Goal: Task Accomplishment & Management: Use online tool/utility

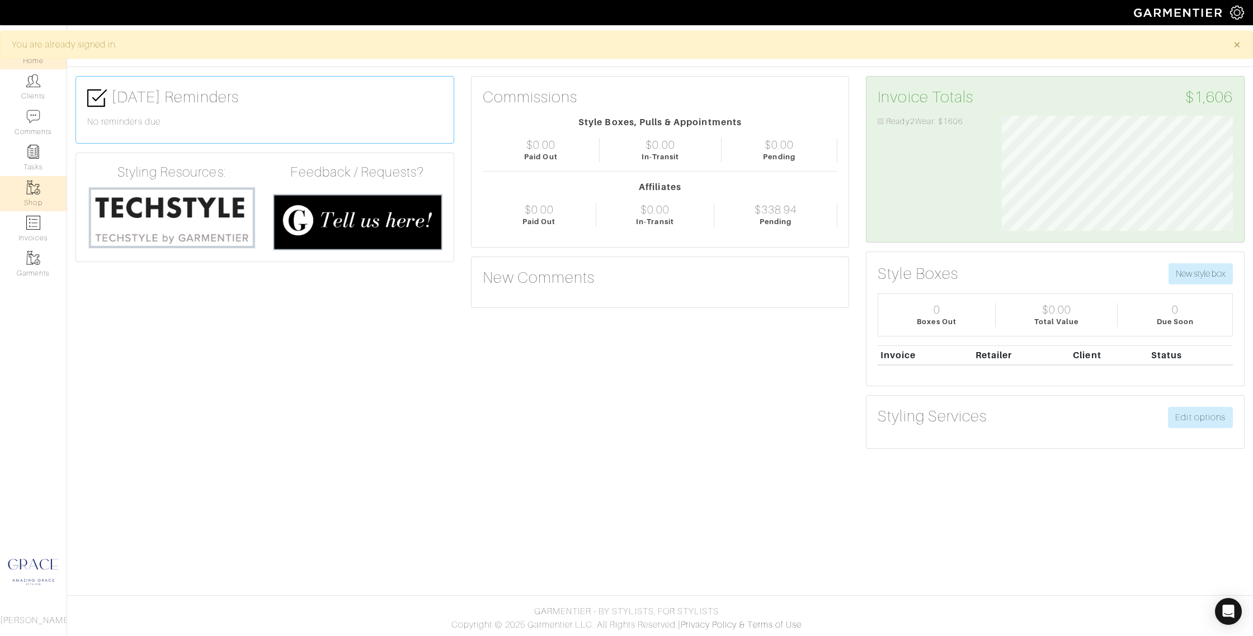
scroll to position [115, 248]
click at [32, 98] on link "Clients" at bounding box center [33, 86] width 67 height 35
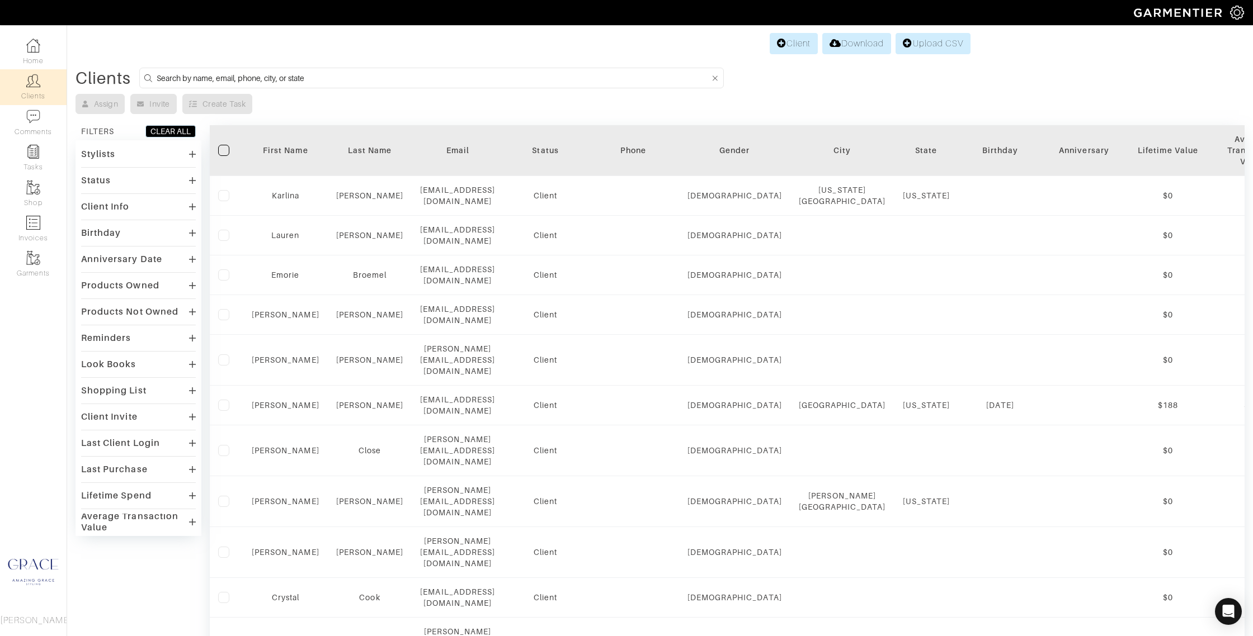
click at [281, 74] on input at bounding box center [434, 78] width 554 height 14
type input "patty"
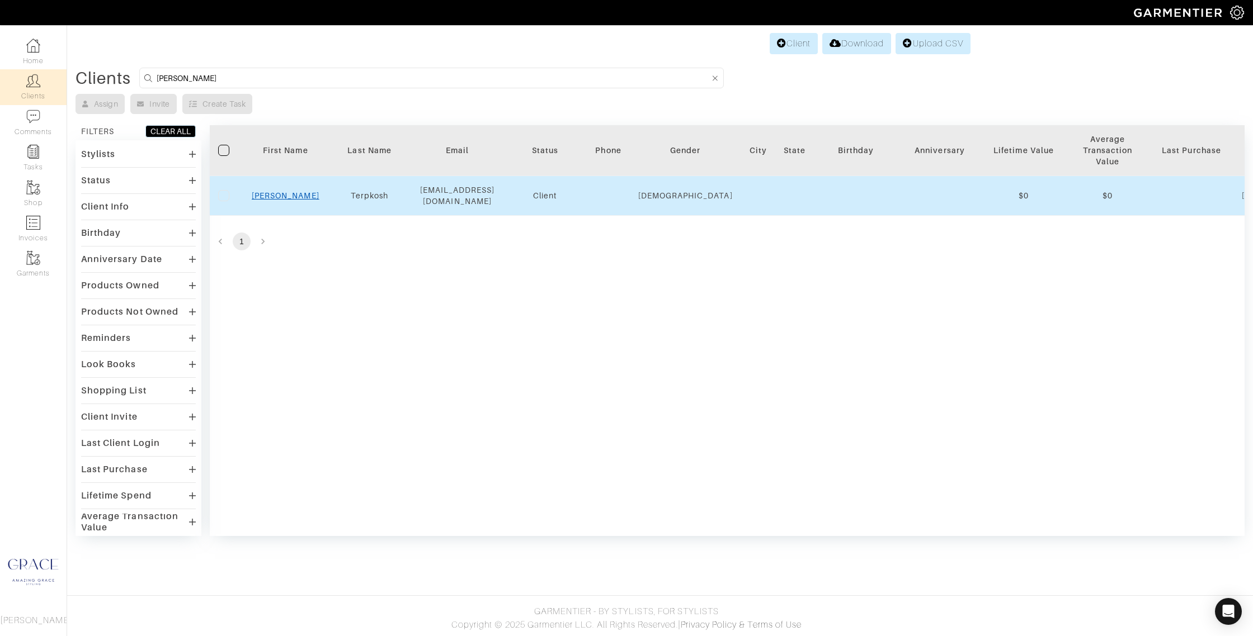
click at [289, 197] on link "Patty" at bounding box center [286, 195] width 68 height 9
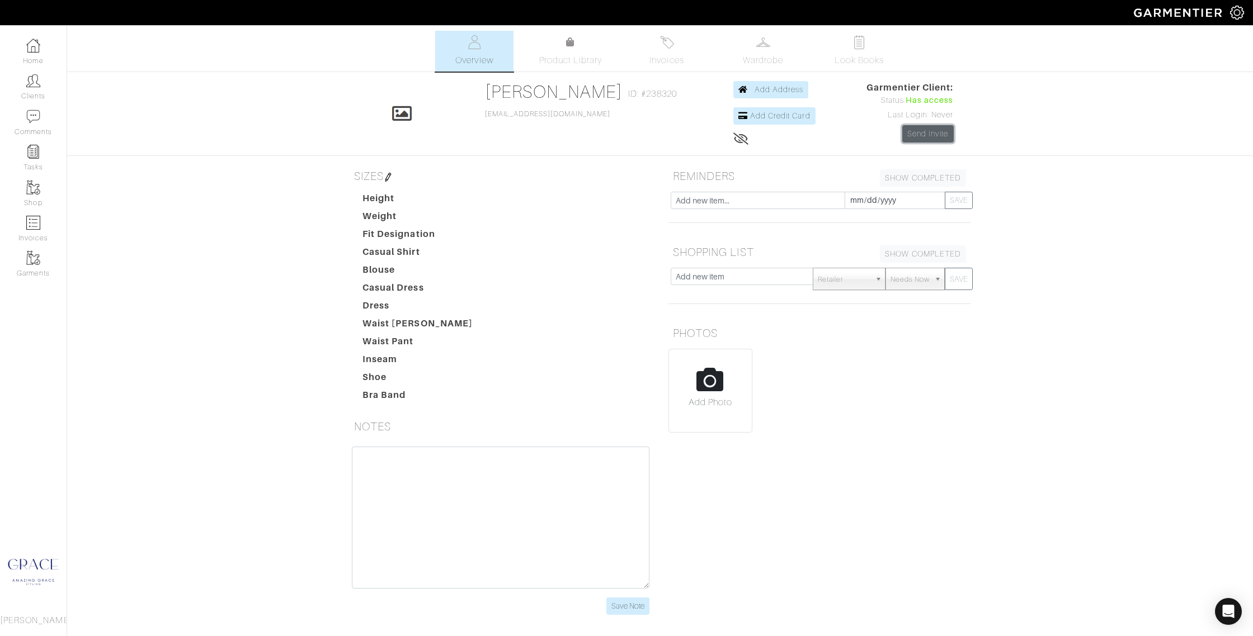
click at [920, 135] on link "Send Invite" at bounding box center [927, 133] width 51 height 17
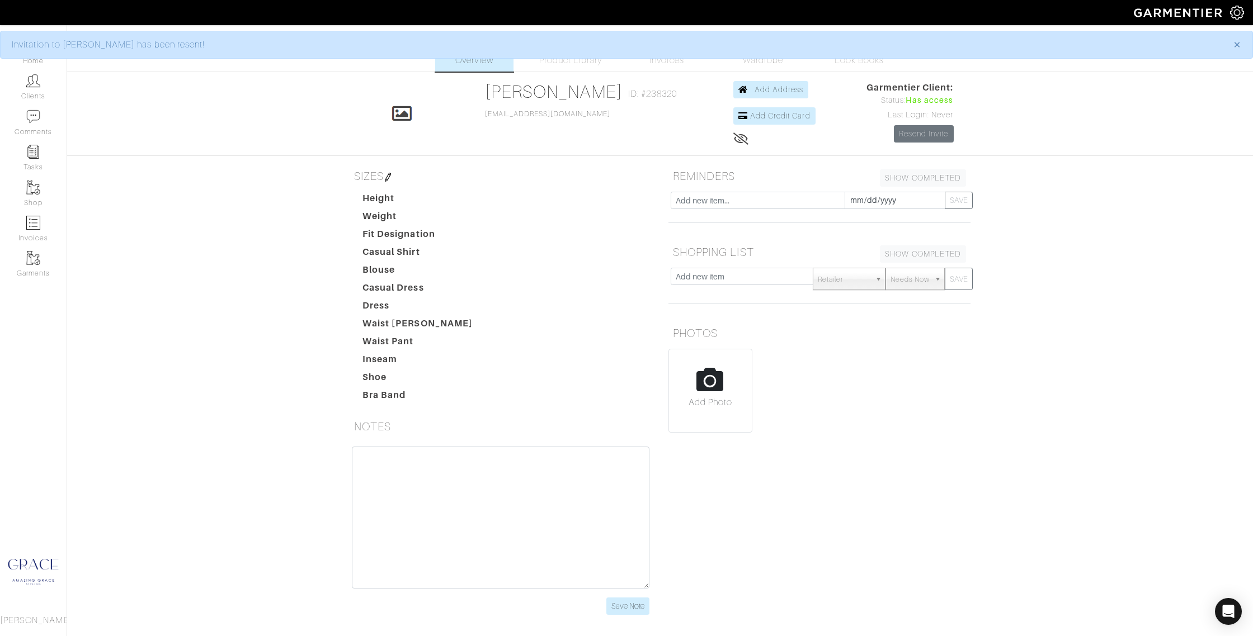
scroll to position [1, 0]
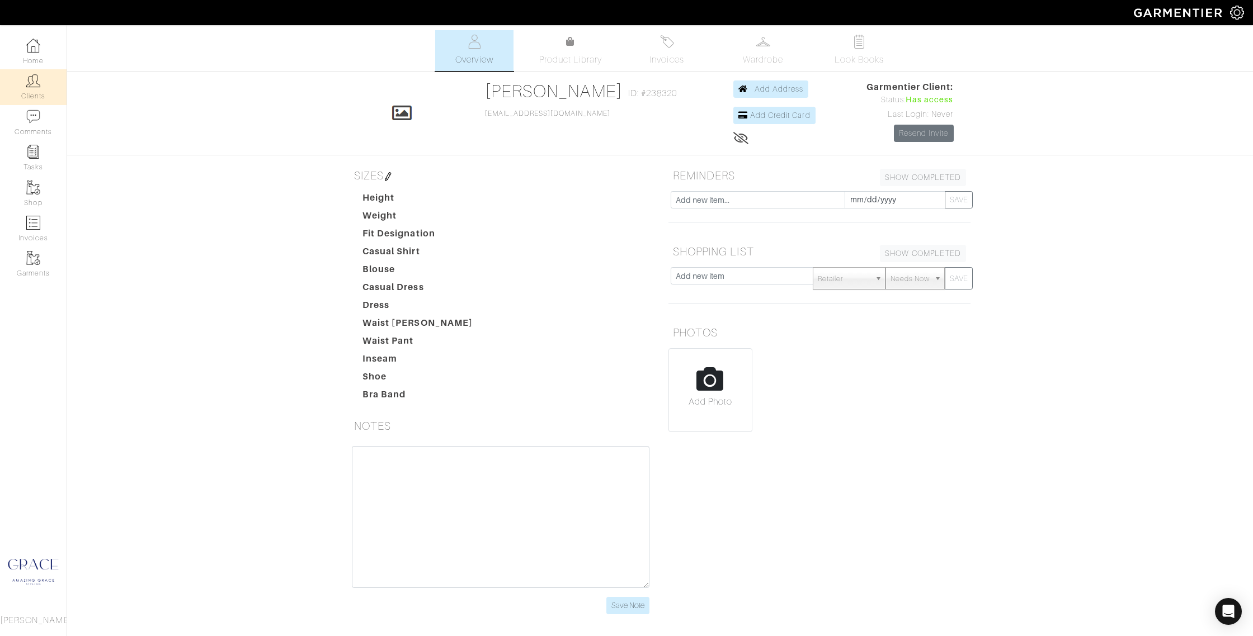
click at [48, 89] on link "Clients" at bounding box center [33, 86] width 67 height 35
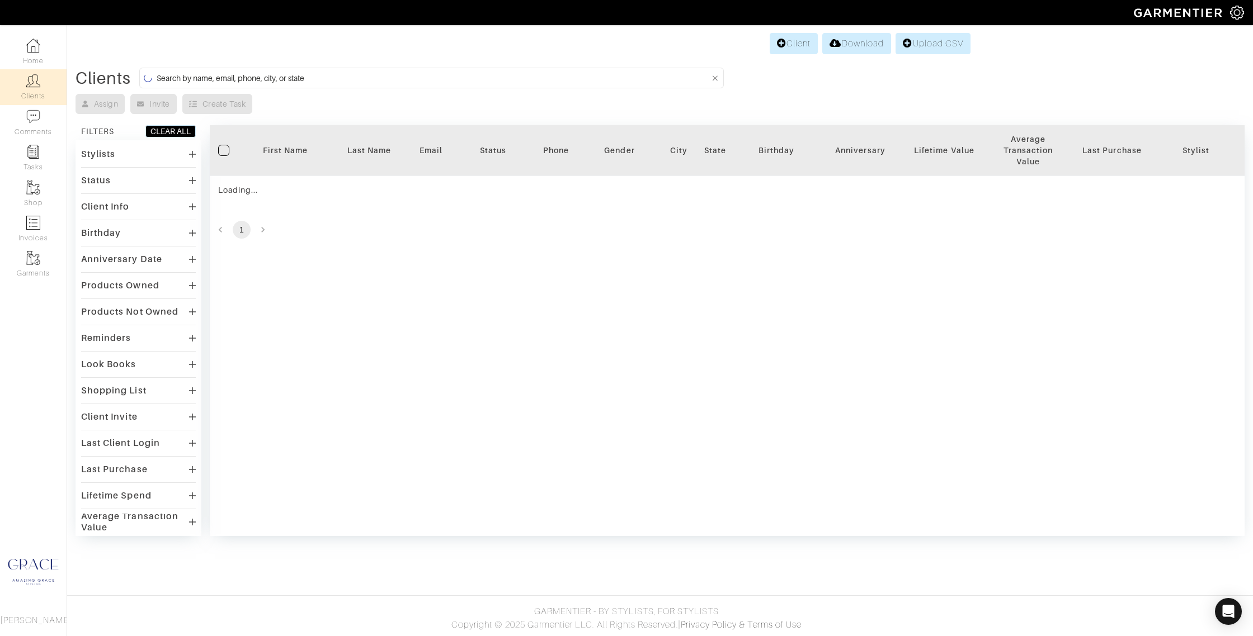
click at [494, 77] on input at bounding box center [434, 78] width 554 height 14
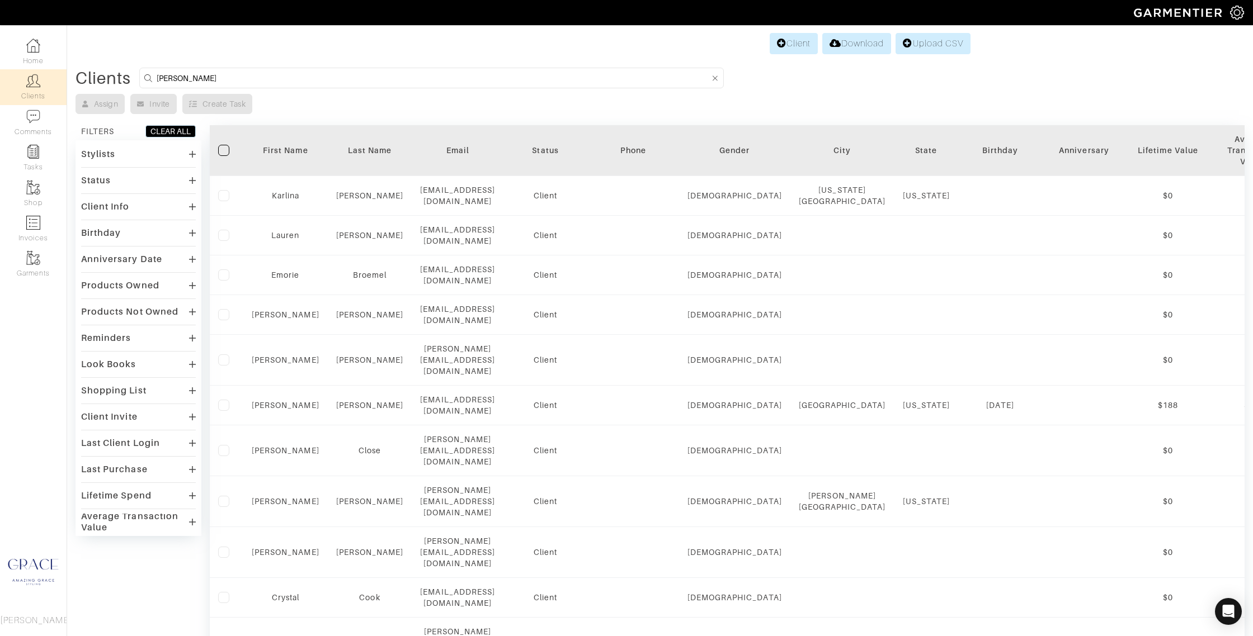
type input "ashley"
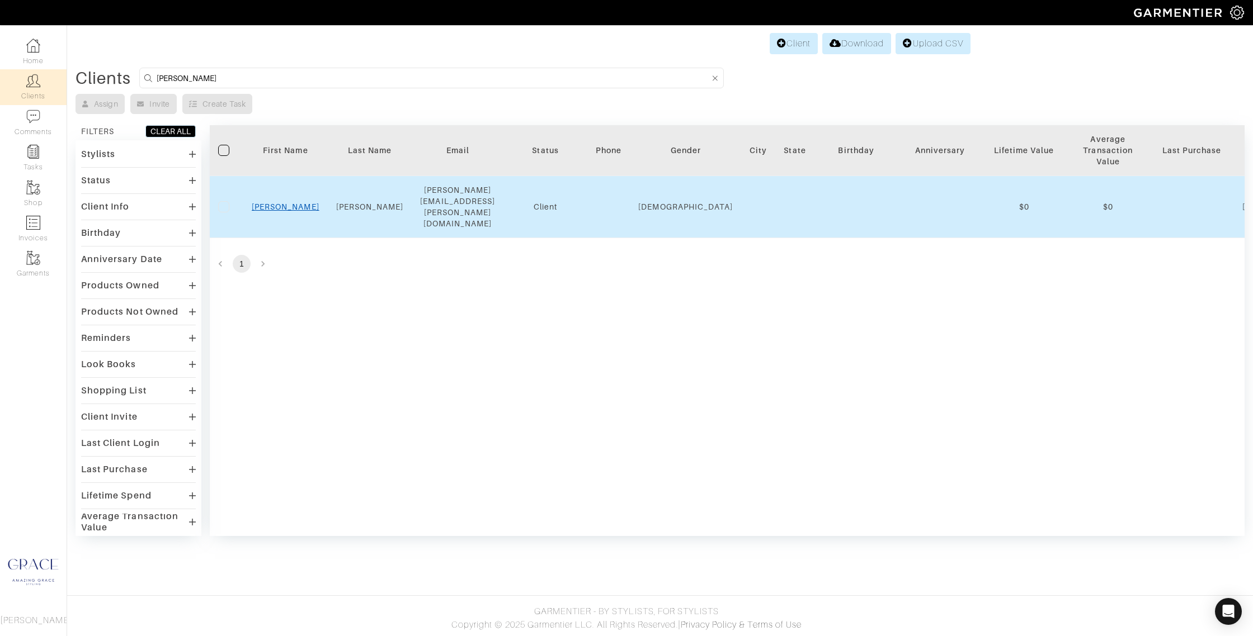
click at [280, 202] on link "Ashley" at bounding box center [286, 206] width 68 height 9
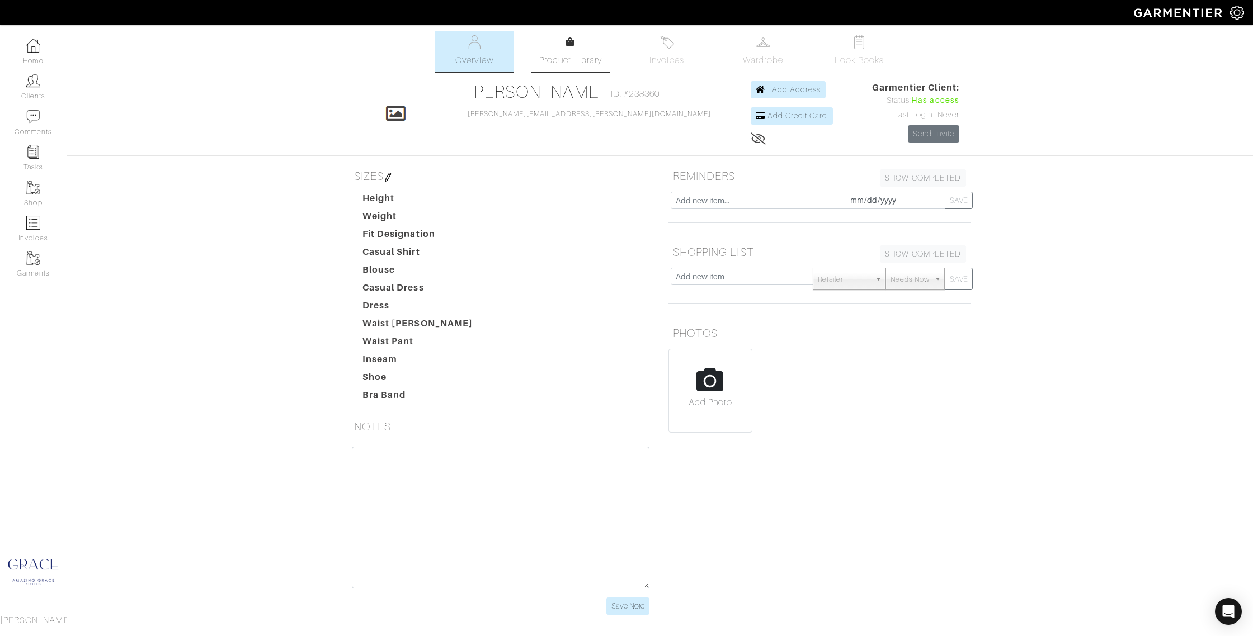
click at [583, 50] on link "Product Library" at bounding box center [570, 51] width 78 height 31
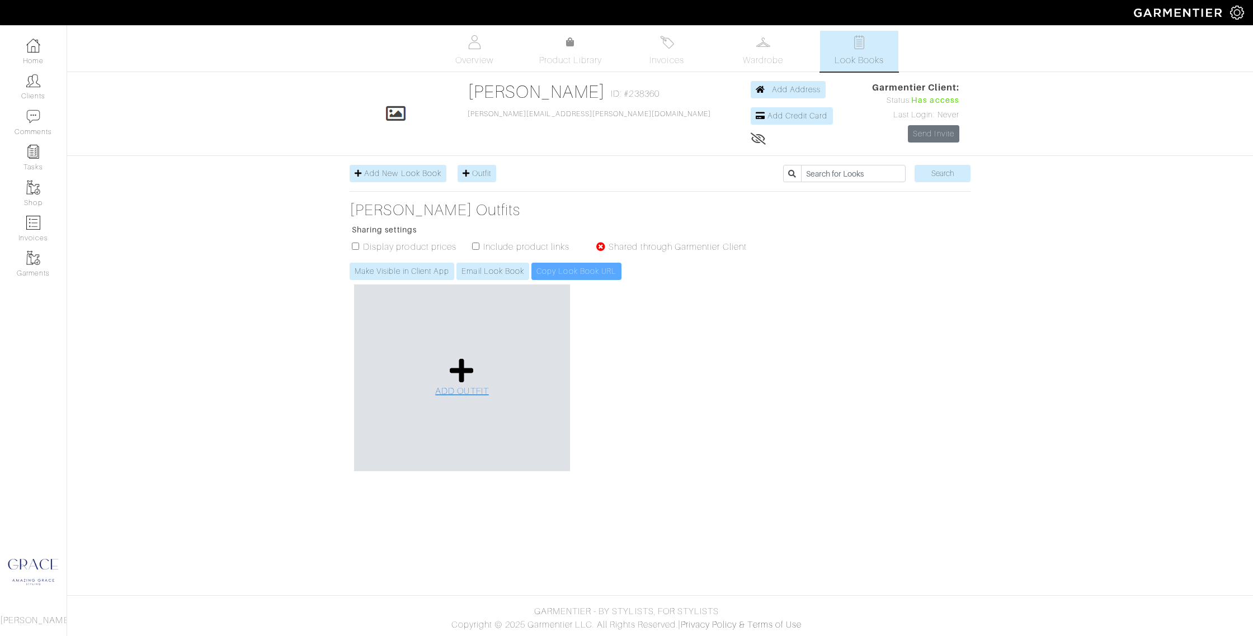
click at [472, 374] on icon at bounding box center [462, 370] width 24 height 27
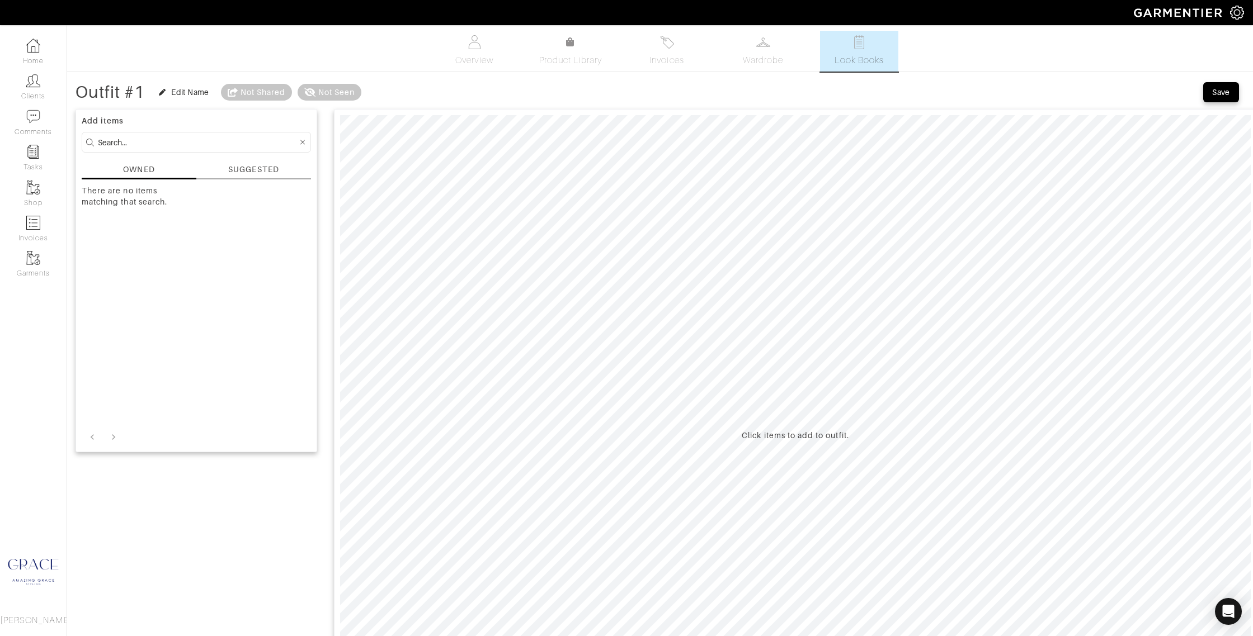
click at [272, 174] on div "SUGGESTED" at bounding box center [253, 170] width 50 height 12
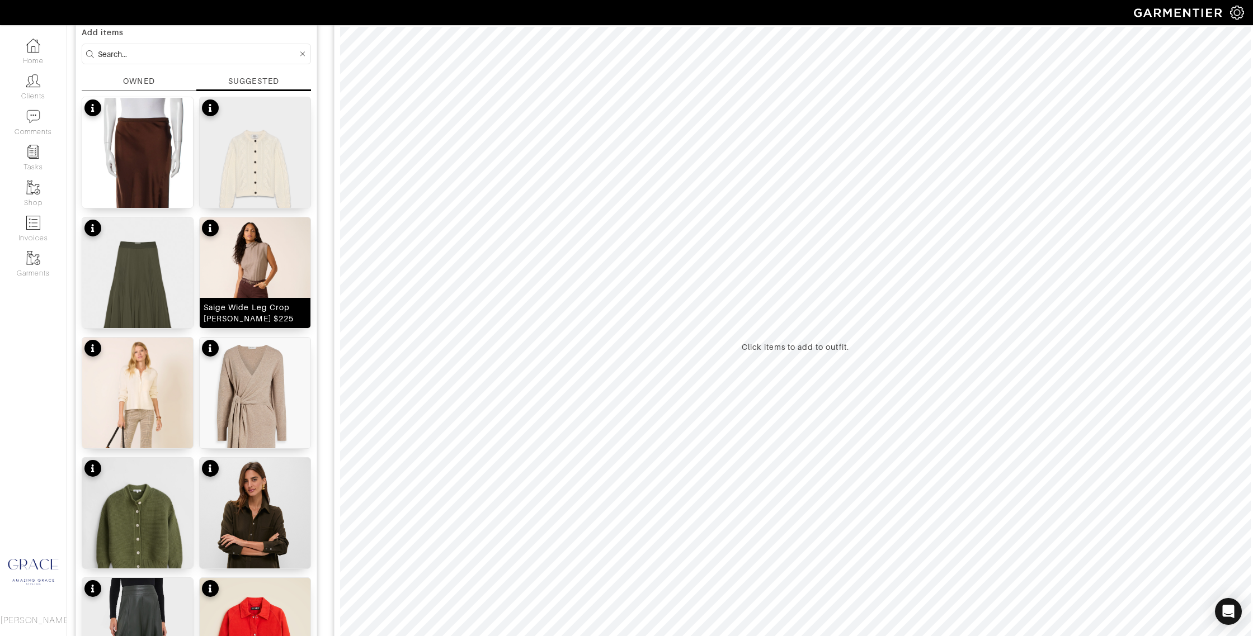
scroll to position [116, 0]
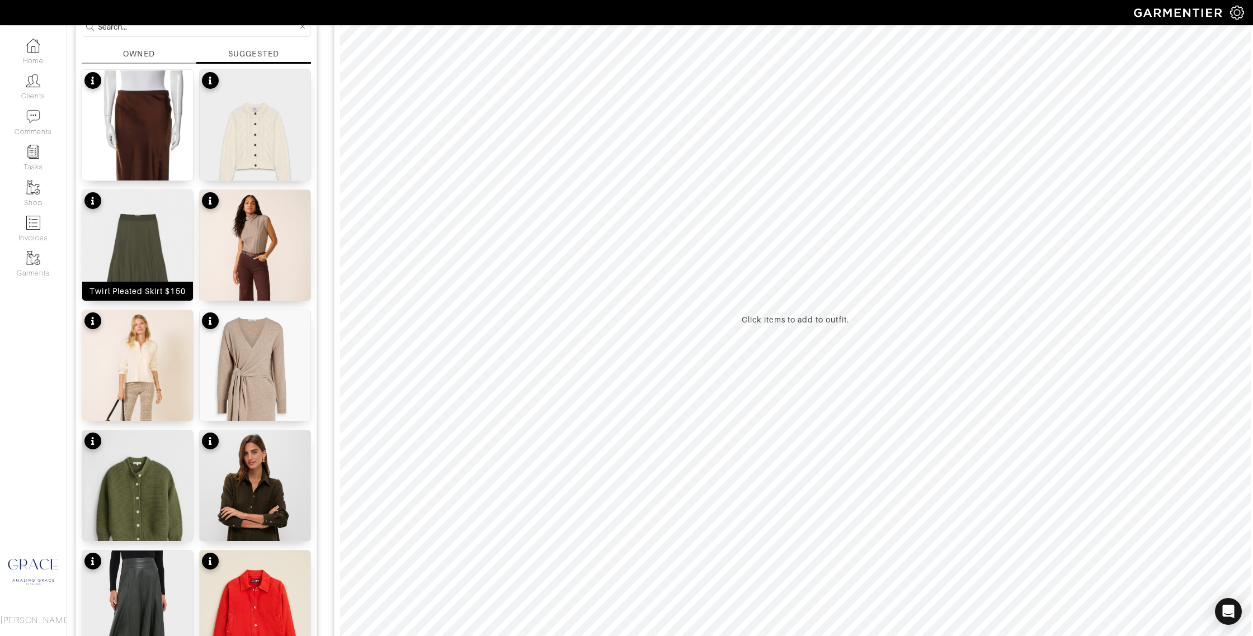
click at [168, 289] on div "Twirl Pleated Skirt $150" at bounding box center [137, 291] width 96 height 11
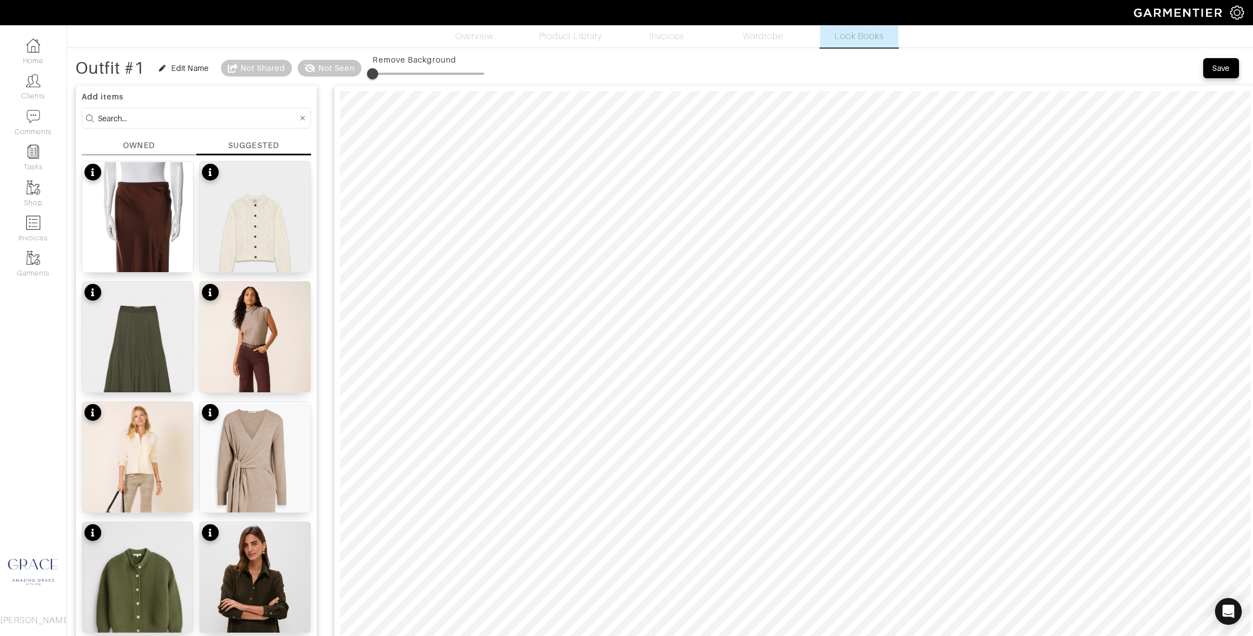
scroll to position [0, 0]
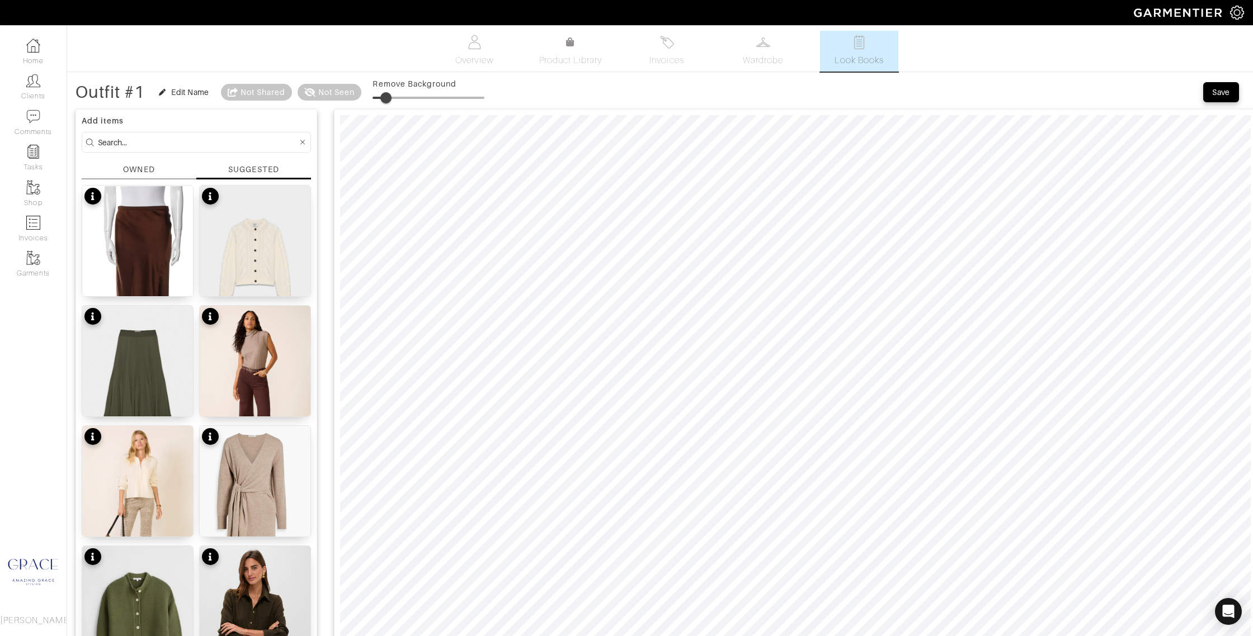
type input "19"
drag, startPoint x: 388, startPoint y: 99, endPoint x: 396, endPoint y: 99, distance: 7.8
click at [396, 99] on span at bounding box center [393, 97] width 11 height 11
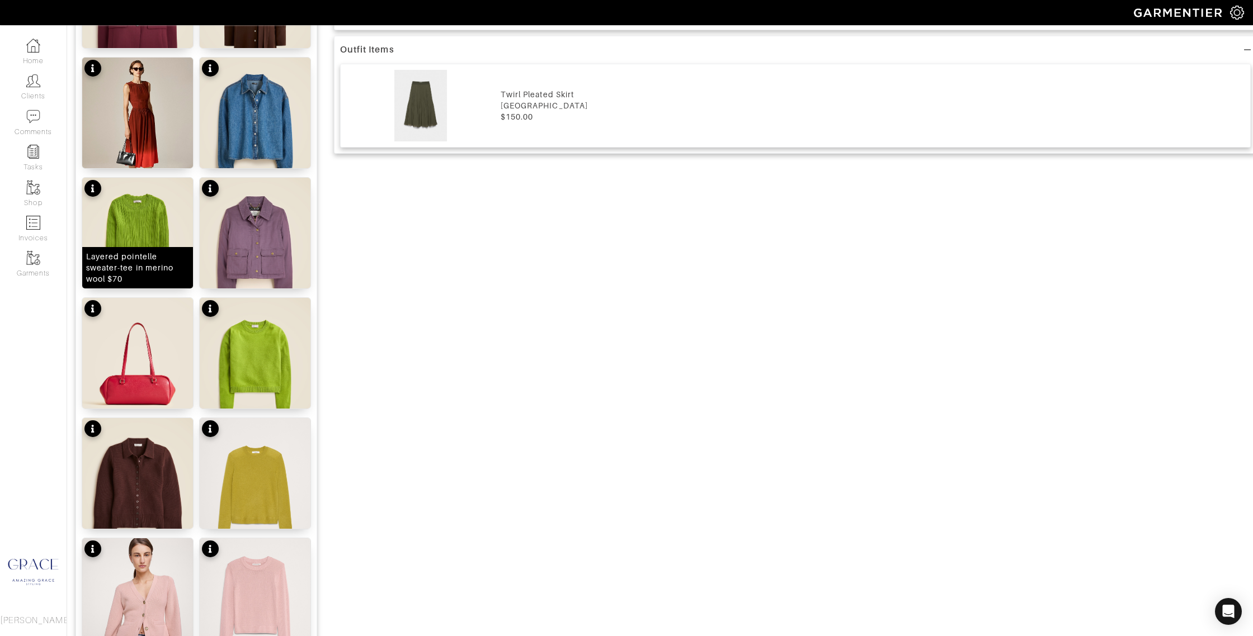
scroll to position [854, 0]
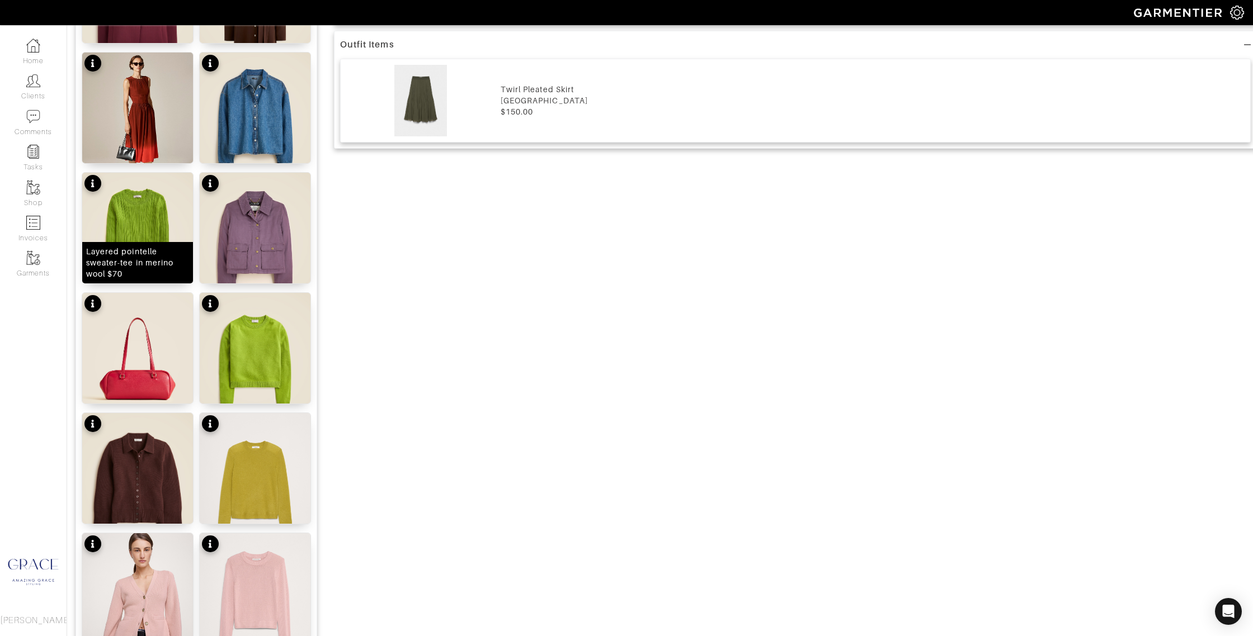
click at [154, 272] on div "Layered pointelle sweater-tee in merino wool $70" at bounding box center [137, 263] width 103 height 34
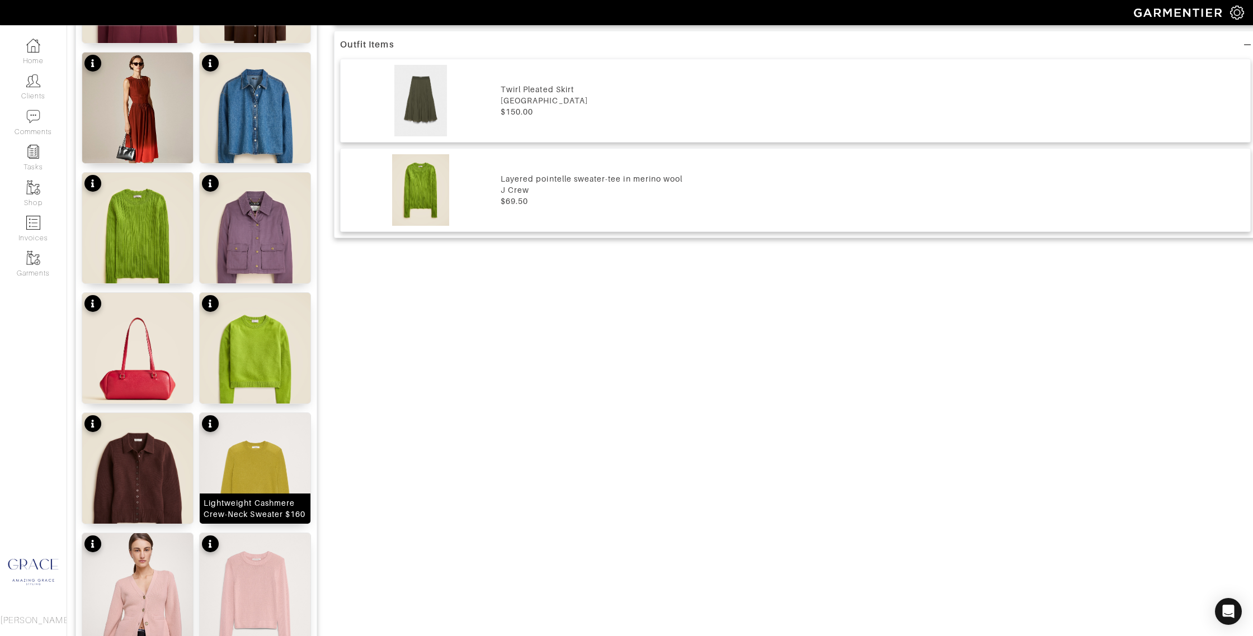
click at [259, 502] on div "Lightweight Cashmere Crew-Neck Sweater $160" at bounding box center [255, 509] width 103 height 22
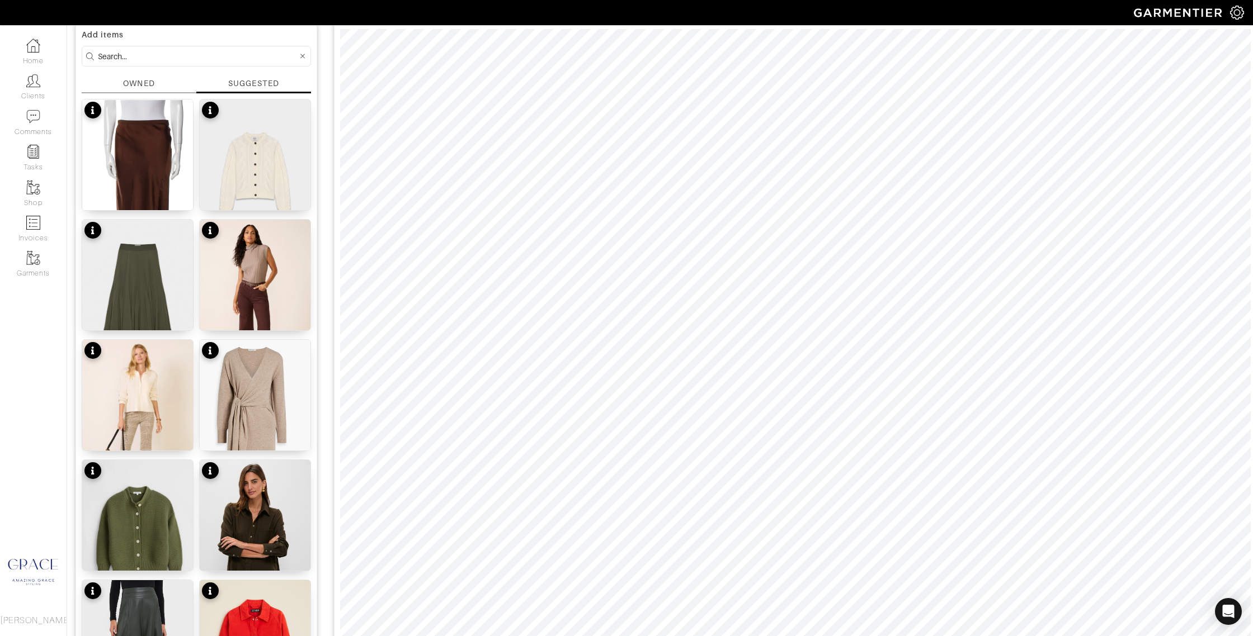
scroll to position [0, 0]
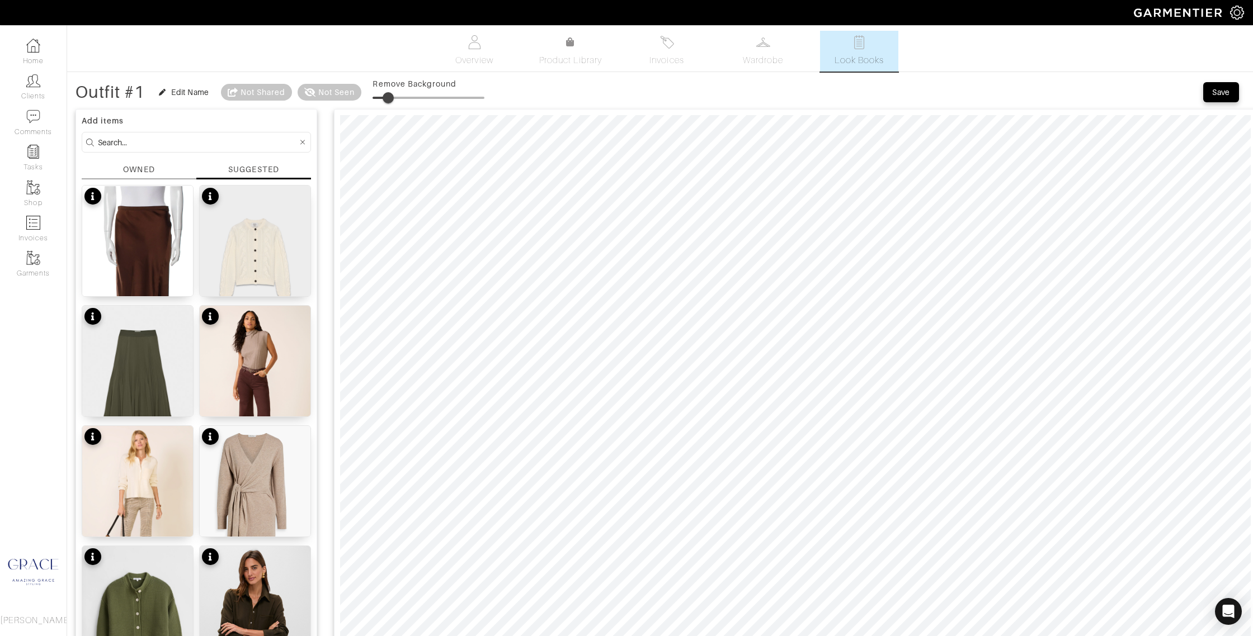
type input "18"
drag, startPoint x: 375, startPoint y: 100, endPoint x: 395, endPoint y: 101, distance: 19.6
click at [395, 101] on span at bounding box center [392, 97] width 11 height 11
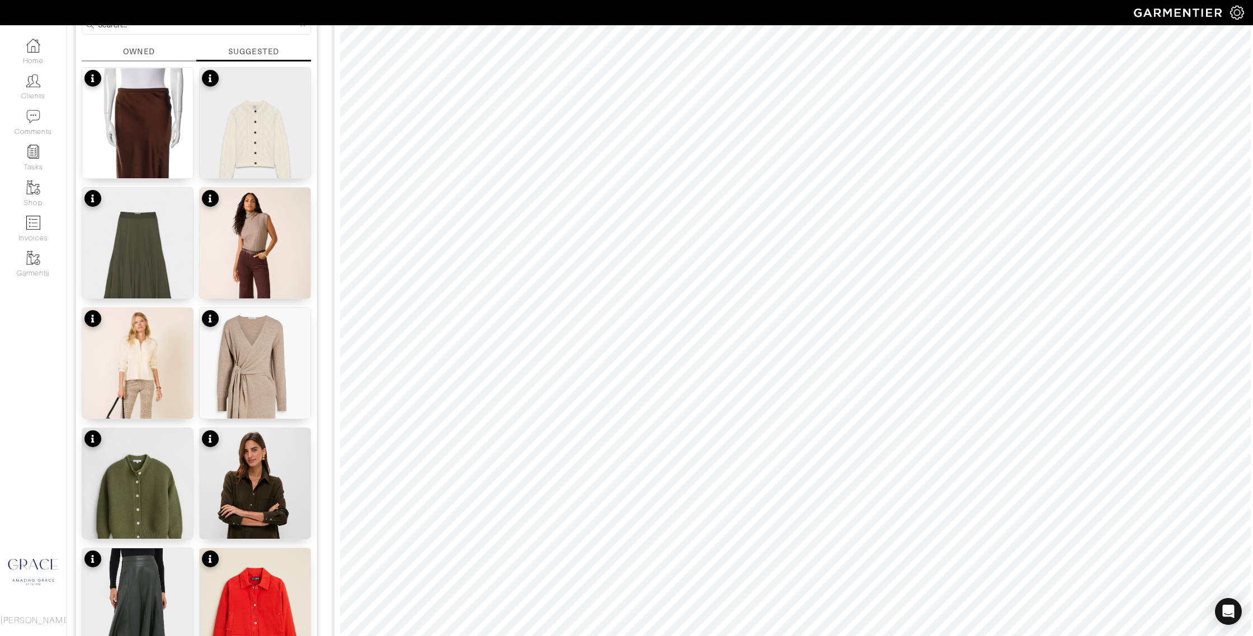
scroll to position [89, 0]
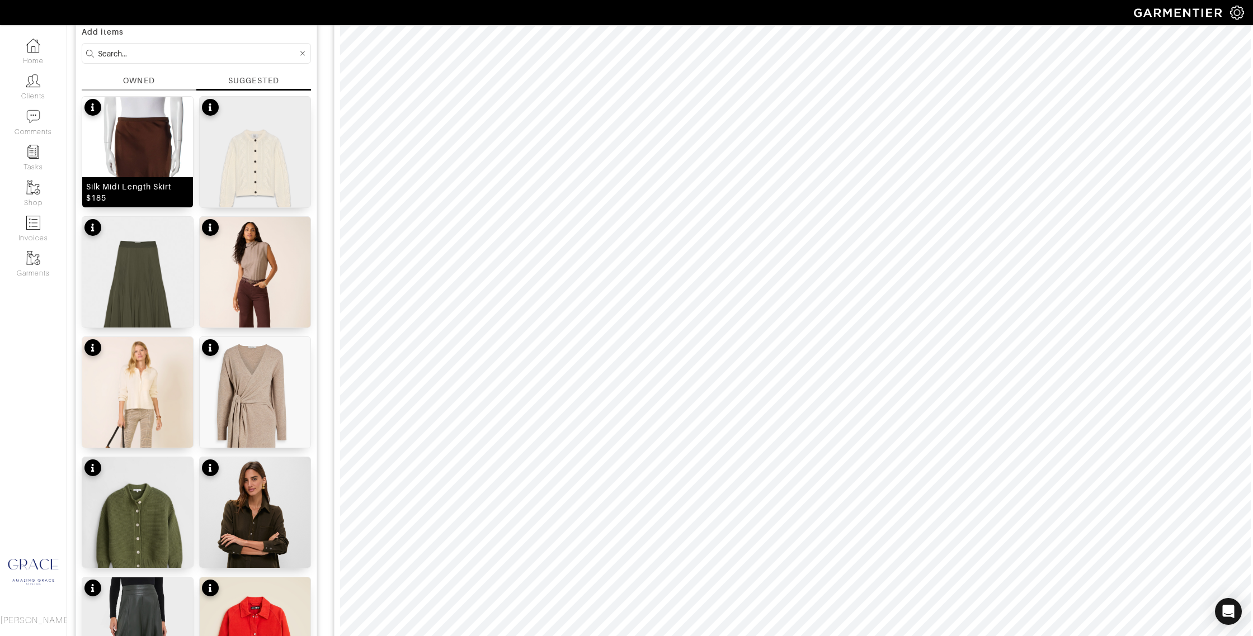
click at [156, 201] on div "Silk Midi Length Skirt $185" at bounding box center [137, 192] width 103 height 22
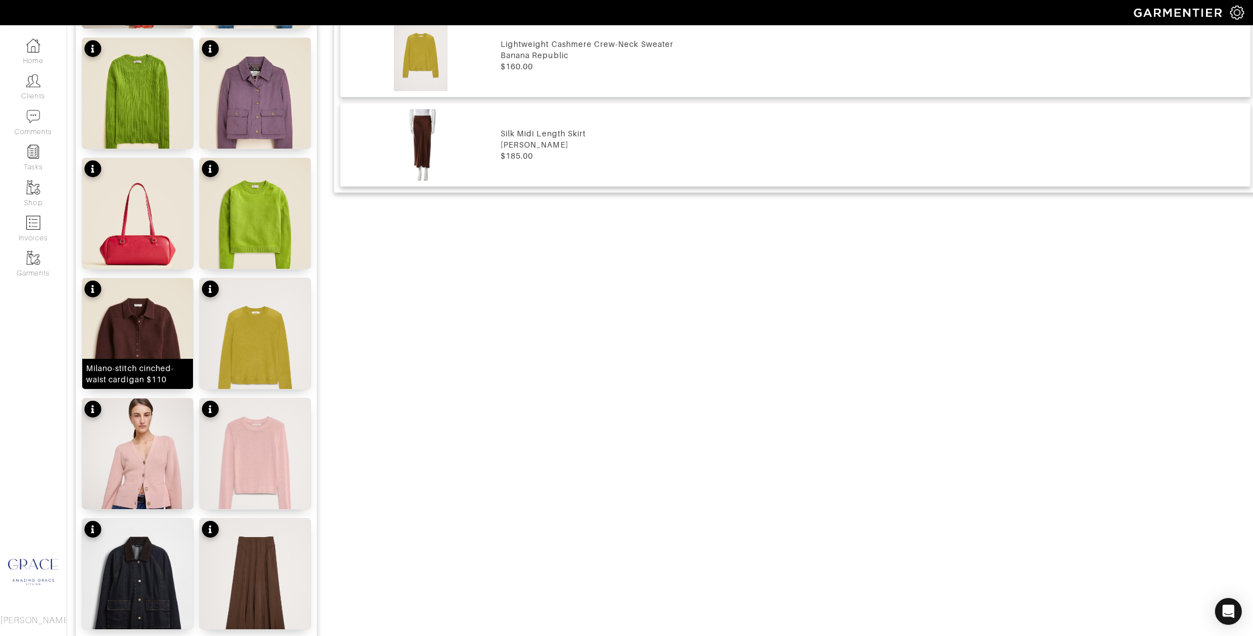
scroll to position [994, 0]
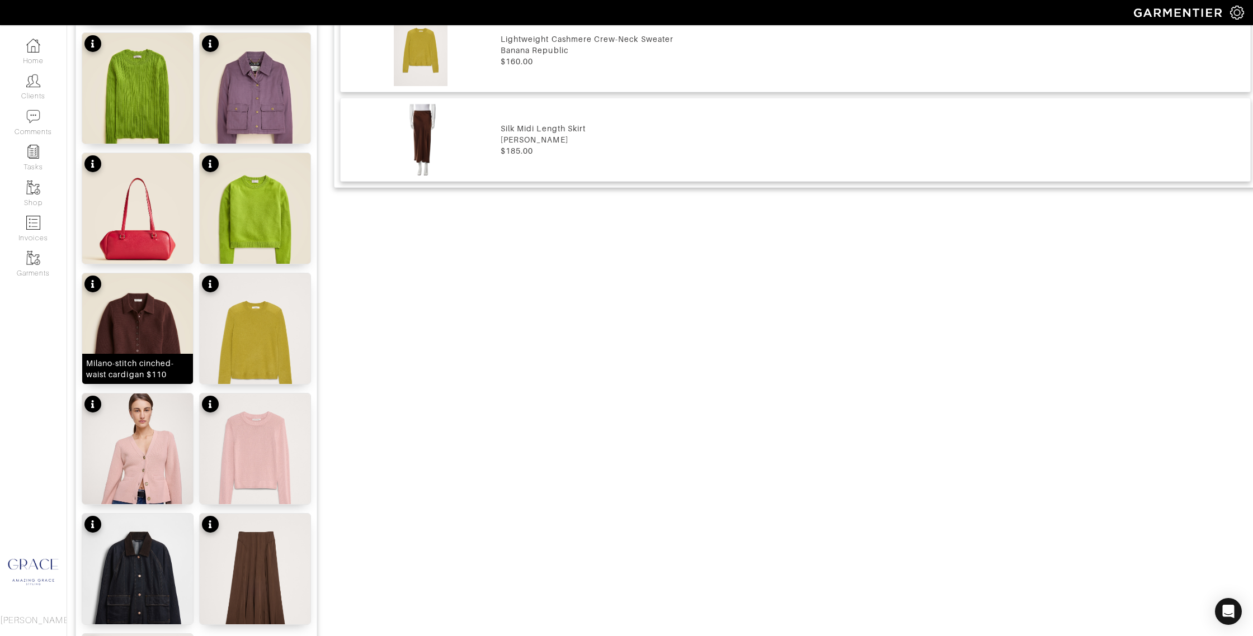
click at [138, 365] on div "Milano-stitch cinched-waist cardigan $110" at bounding box center [137, 369] width 103 height 22
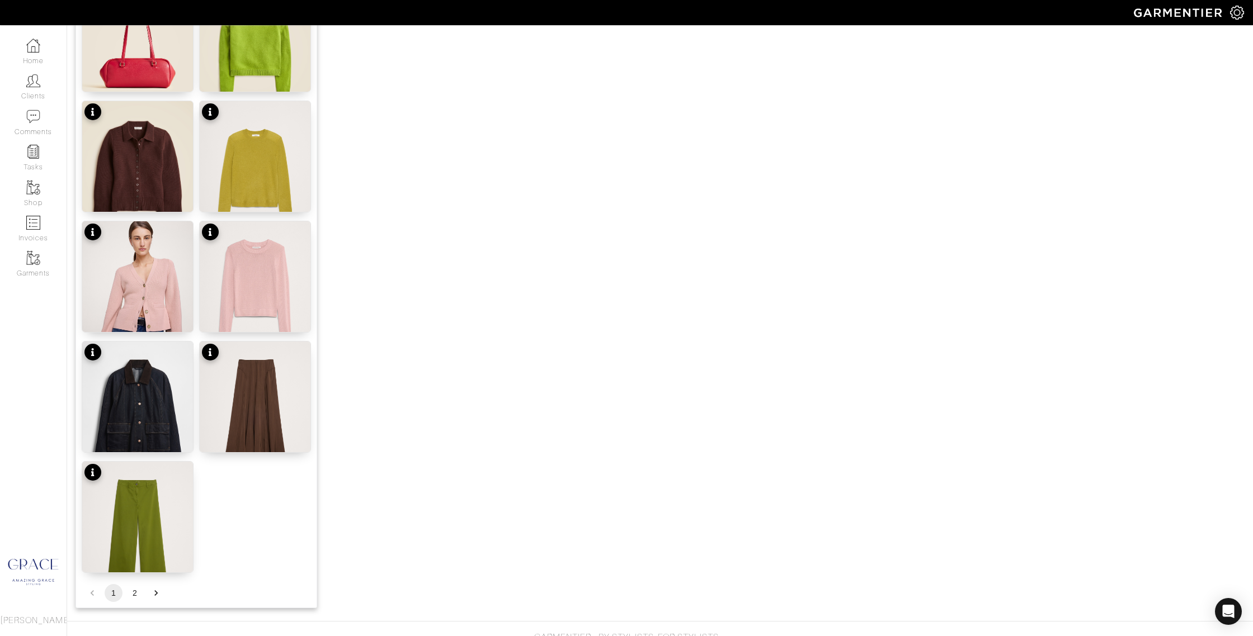
scroll to position [1186, 0]
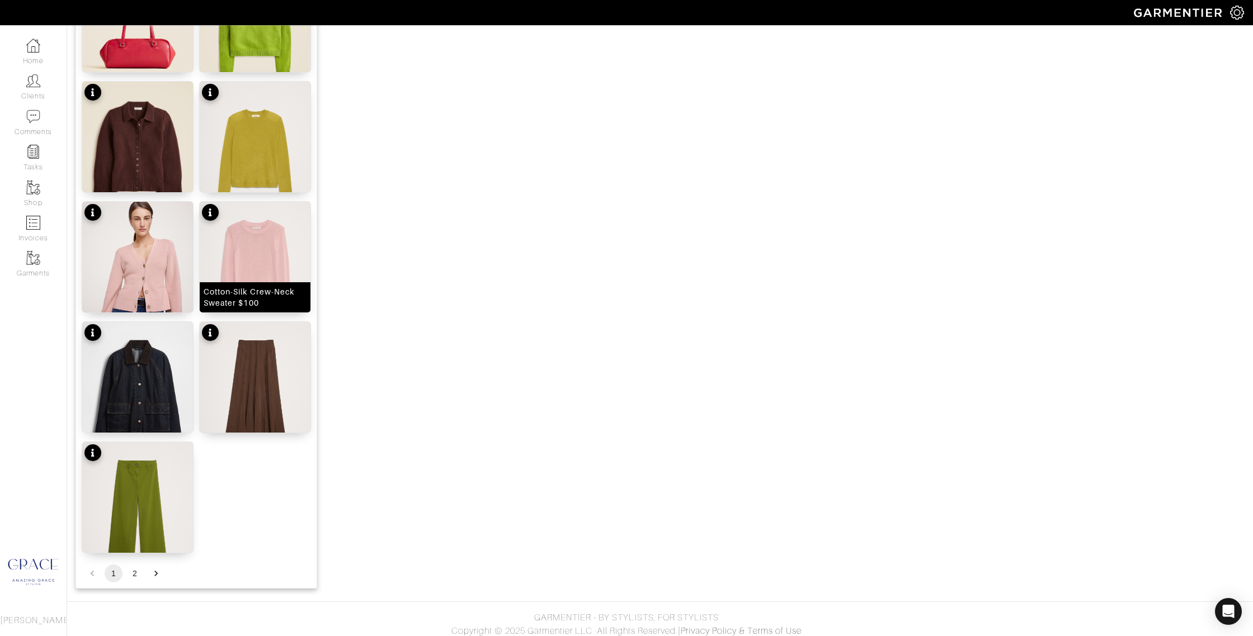
click at [256, 301] on div "Cotton-Silk Crew-Neck Sweater $100" at bounding box center [255, 297] width 103 height 22
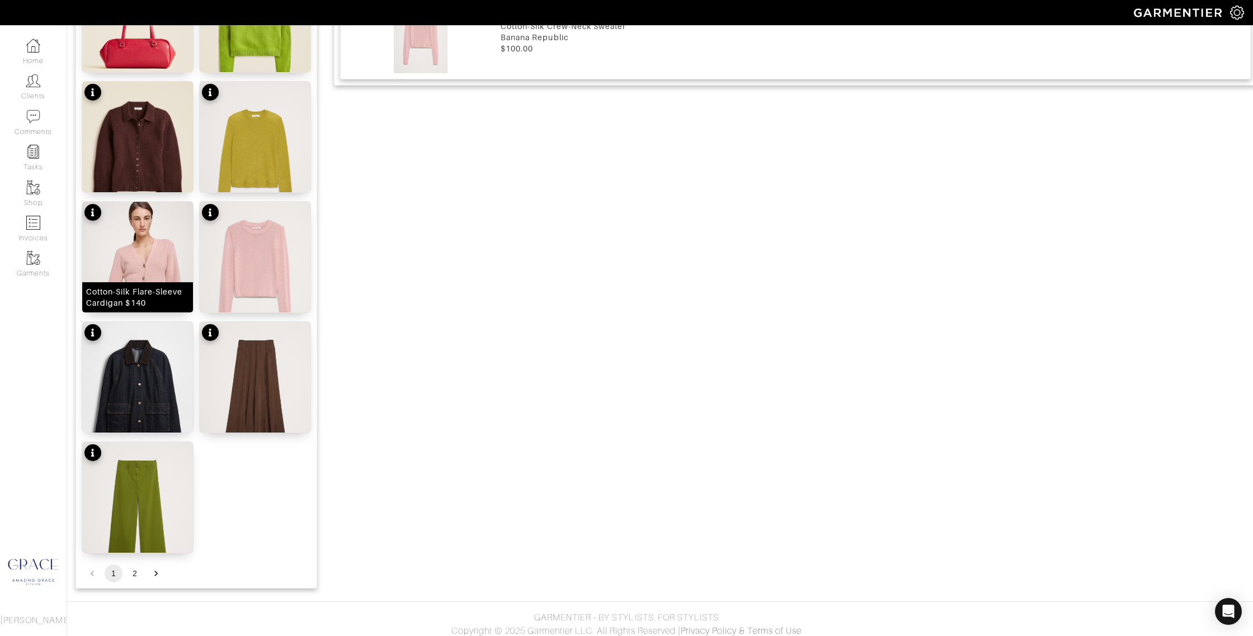
drag, startPoint x: 138, startPoint y: 301, endPoint x: 146, endPoint y: 301, distance: 8.4
click at [138, 301] on div "Cotton-Silk Flare-Sleeve Cardigan $140" at bounding box center [137, 297] width 103 height 22
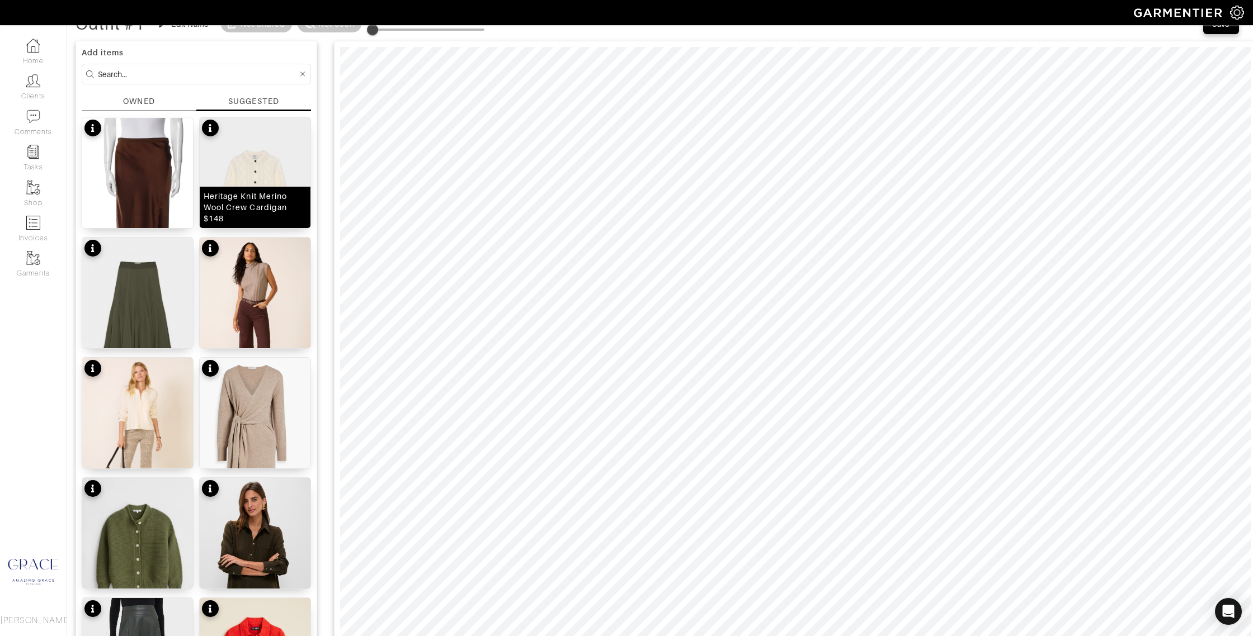
scroll to position [0, 0]
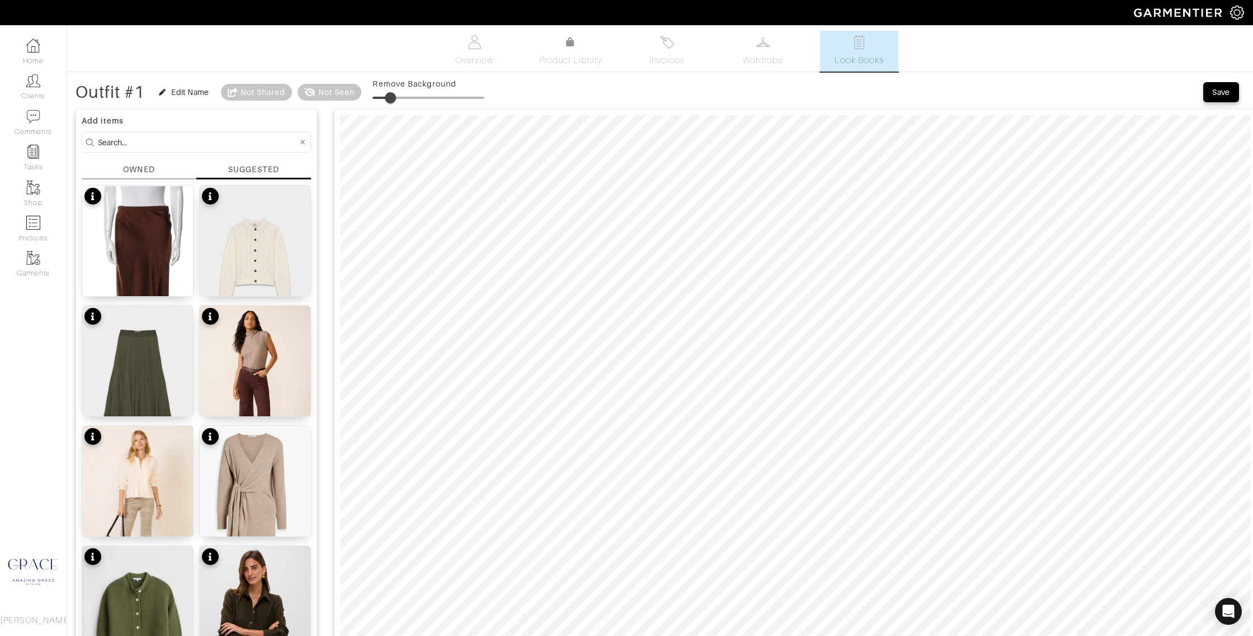
type input "0"
drag, startPoint x: 374, startPoint y: 98, endPoint x: 431, endPoint y: 110, distance: 58.3
click at [372, 103] on span at bounding box center [372, 97] width 11 height 11
drag, startPoint x: 373, startPoint y: 96, endPoint x: 364, endPoint y: 103, distance: 11.9
click at [349, 98] on div "Outfit #1 Edit Name Not Shared Not Seen Remove Background" at bounding box center [279, 92] width 409 height 22
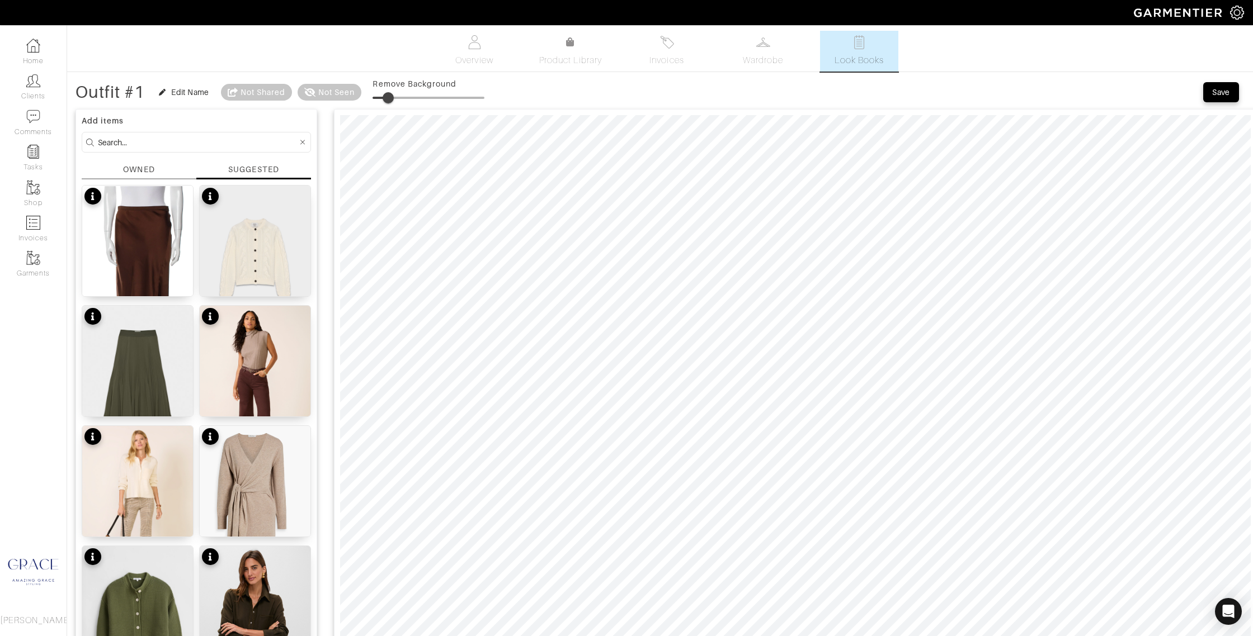
drag, startPoint x: 375, startPoint y: 98, endPoint x: 390, endPoint y: 98, distance: 15.1
click at [390, 98] on span at bounding box center [387, 97] width 11 height 11
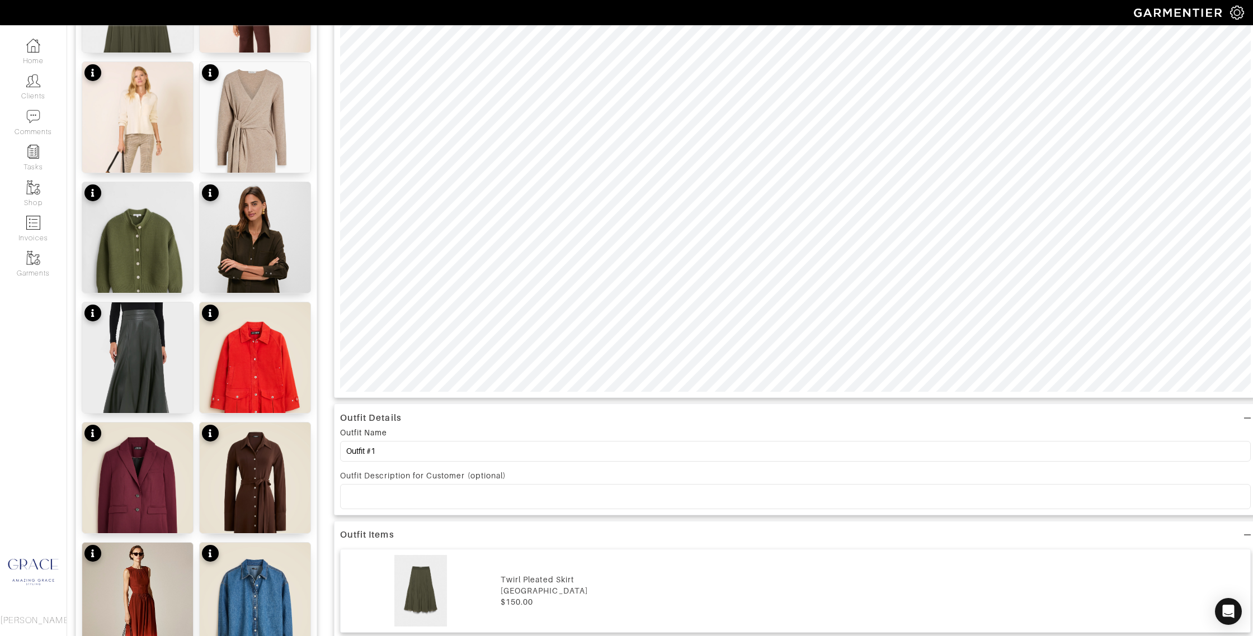
scroll to position [447, 0]
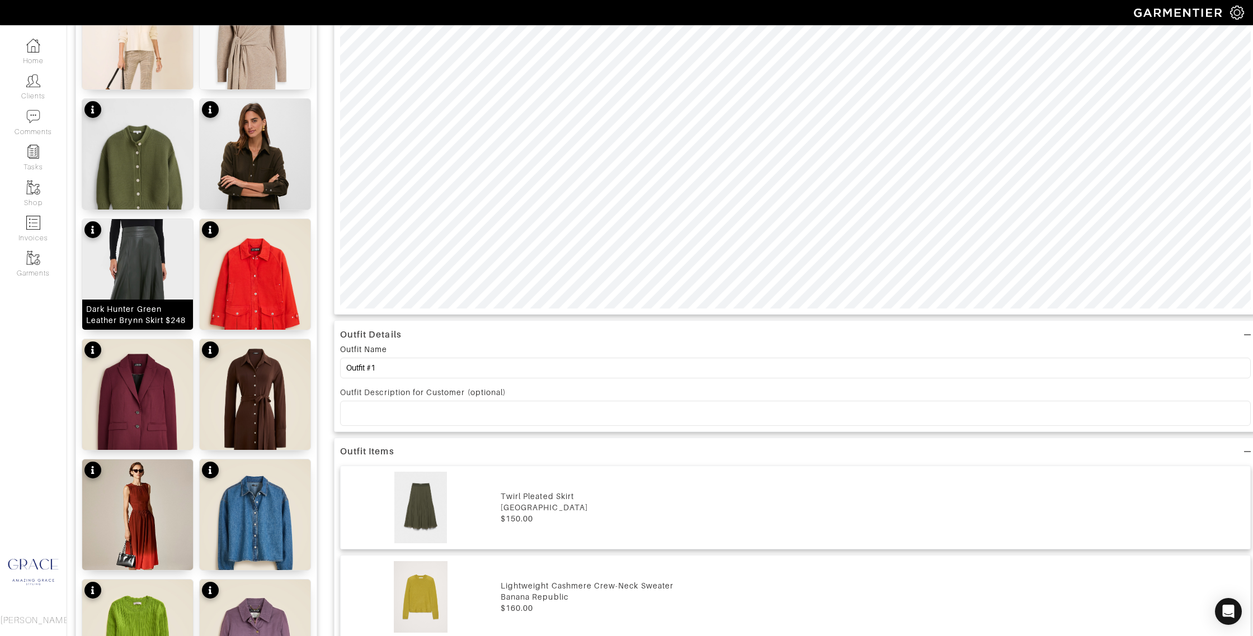
click at [111, 320] on div "Dark Hunter Green Leather Brynn Skirt $248" at bounding box center [137, 315] width 103 height 22
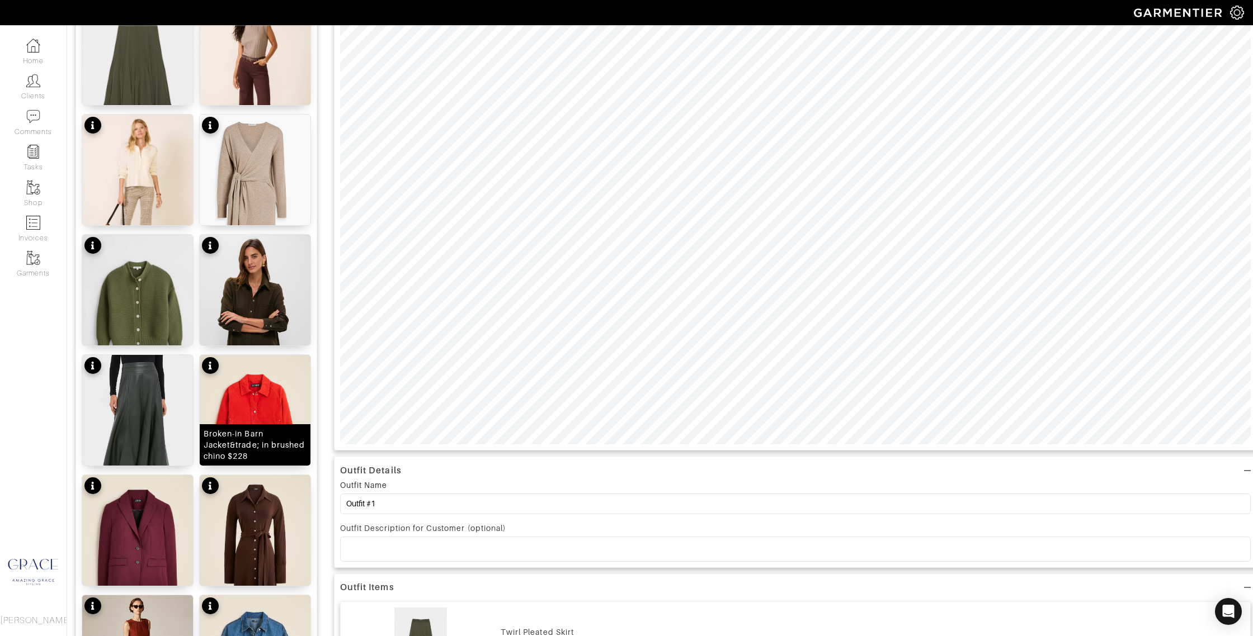
scroll to position [351, 0]
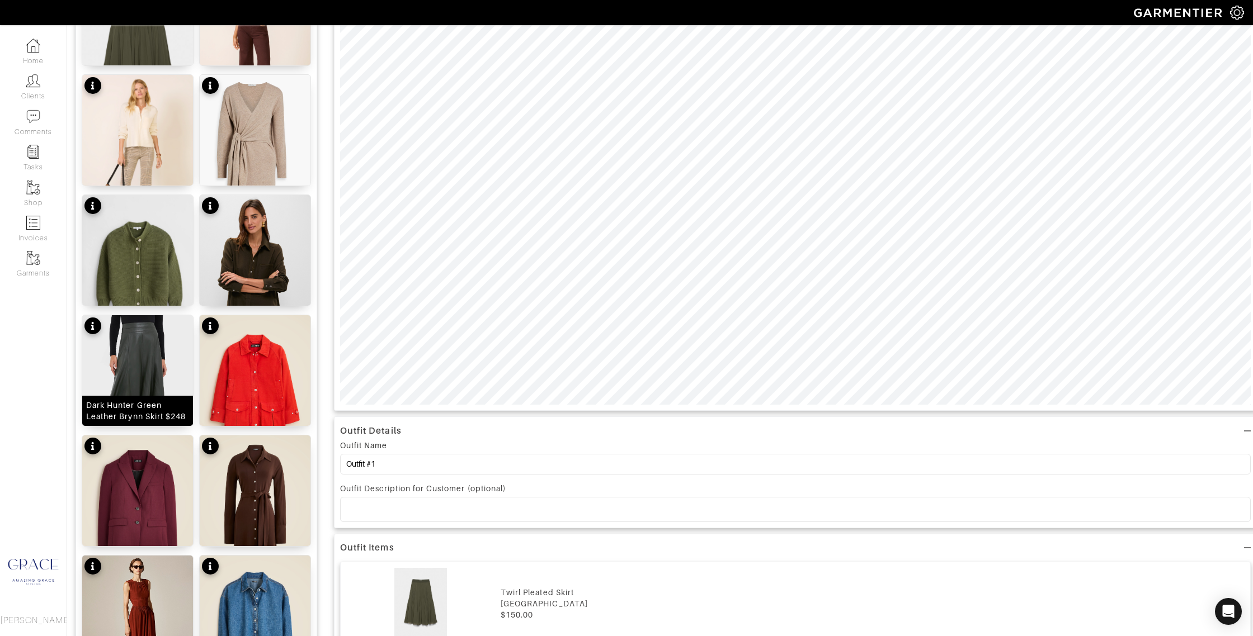
click at [142, 410] on div "Dark Hunter Green Leather Brynn Skirt $248" at bounding box center [137, 411] width 103 height 22
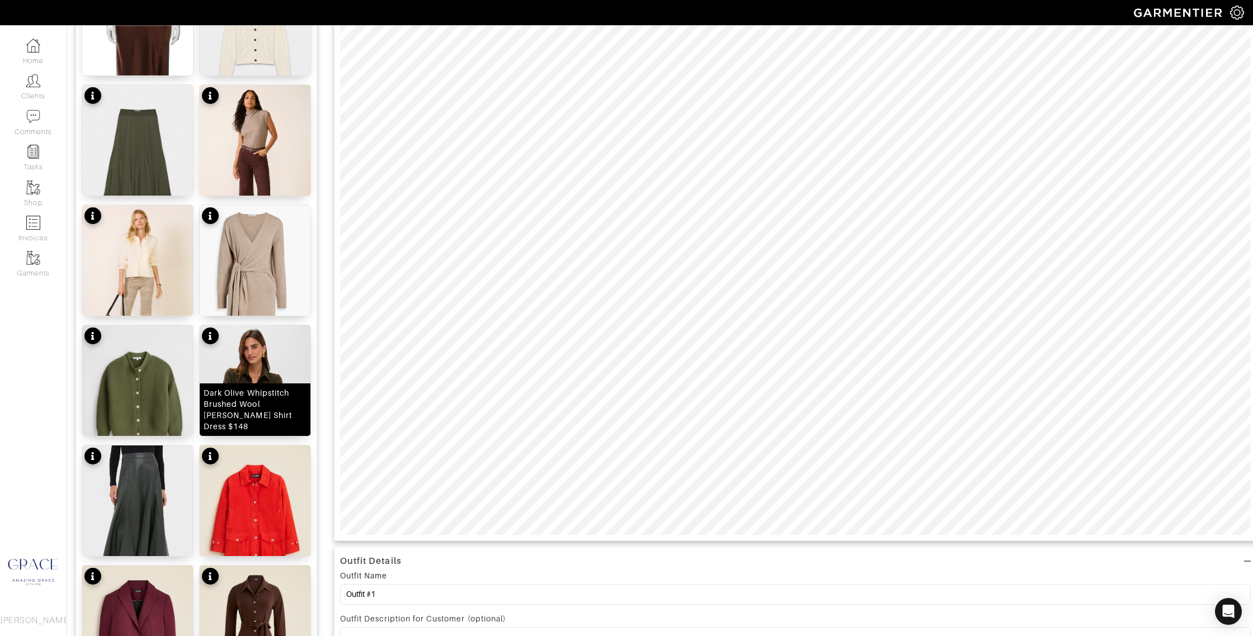
scroll to position [212, 0]
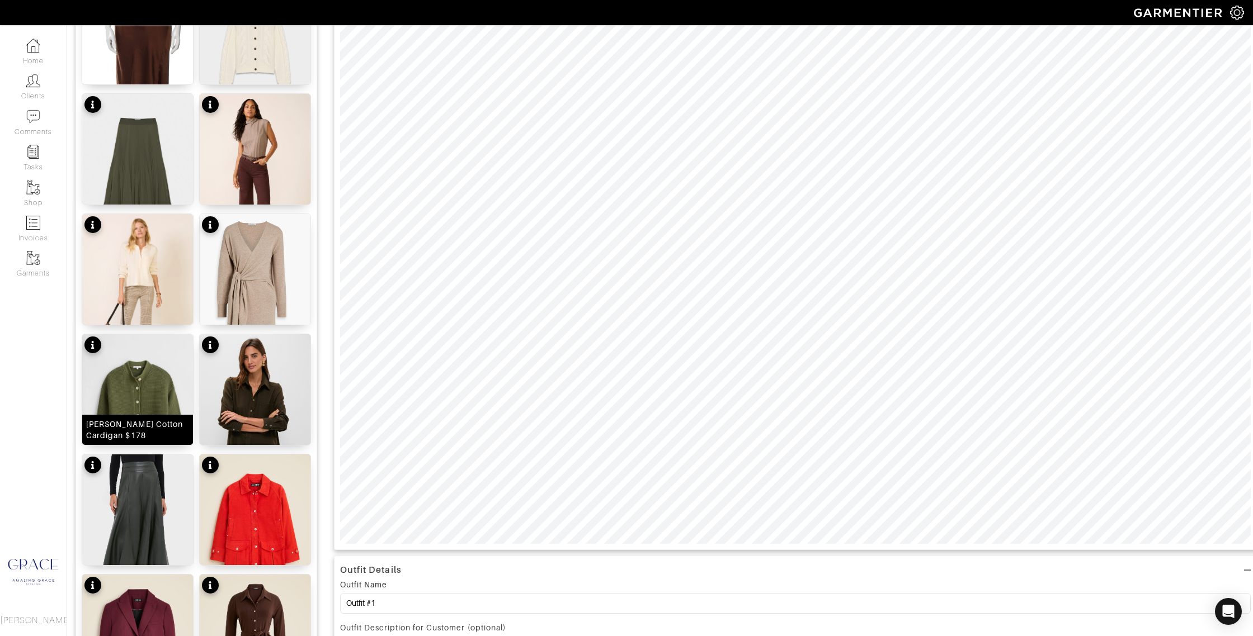
click at [157, 429] on div "Nico Crewneck Cotton Cardigan $178" at bounding box center [137, 430] width 103 height 22
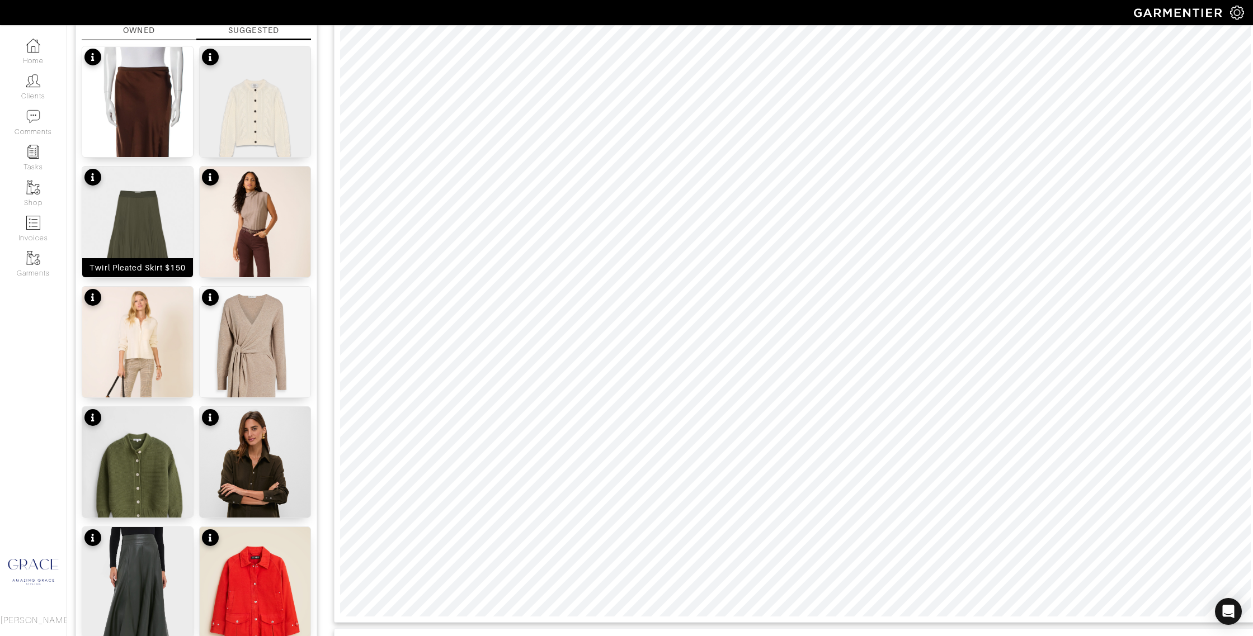
scroll to position [0, 0]
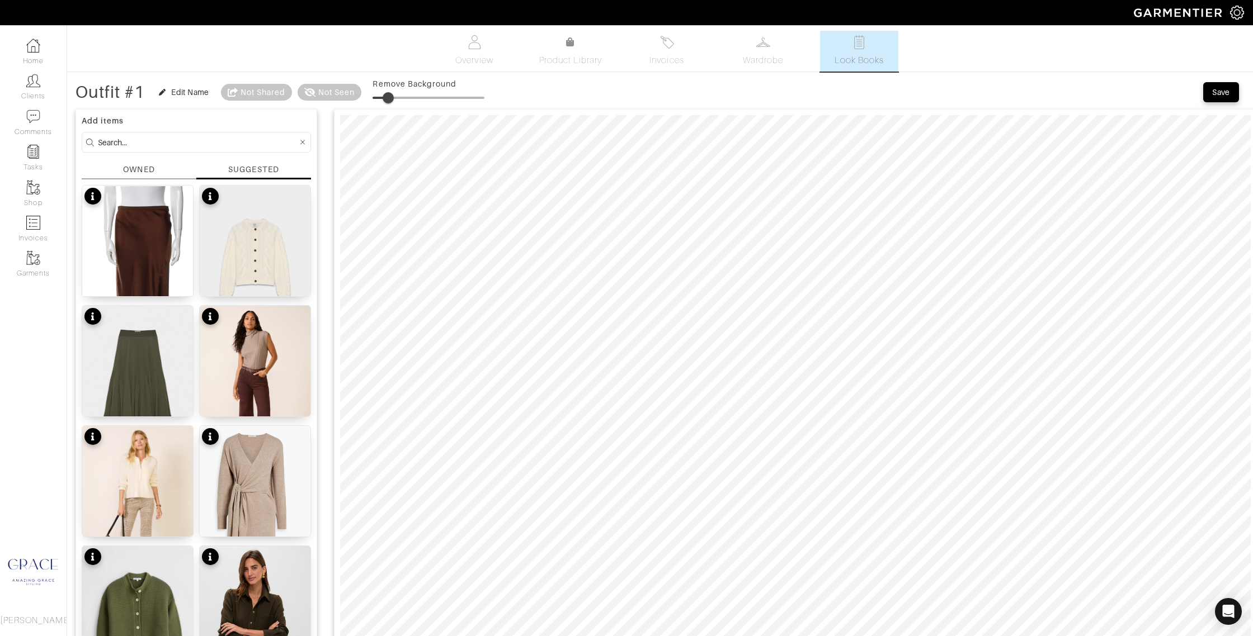
click at [391, 101] on span at bounding box center [387, 97] width 11 height 11
drag, startPoint x: 389, startPoint y: 97, endPoint x: 399, endPoint y: 98, distance: 10.1
click at [400, 97] on span at bounding box center [398, 97] width 11 height 11
click at [398, 97] on span at bounding box center [395, 97] width 11 height 11
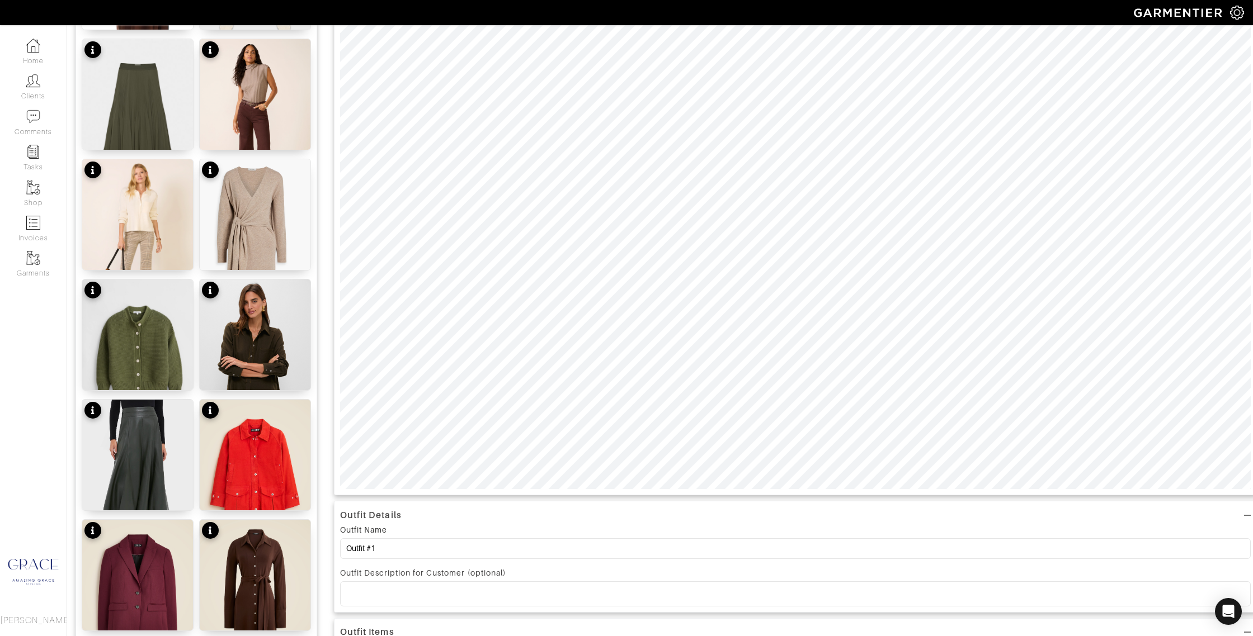
scroll to position [264, 0]
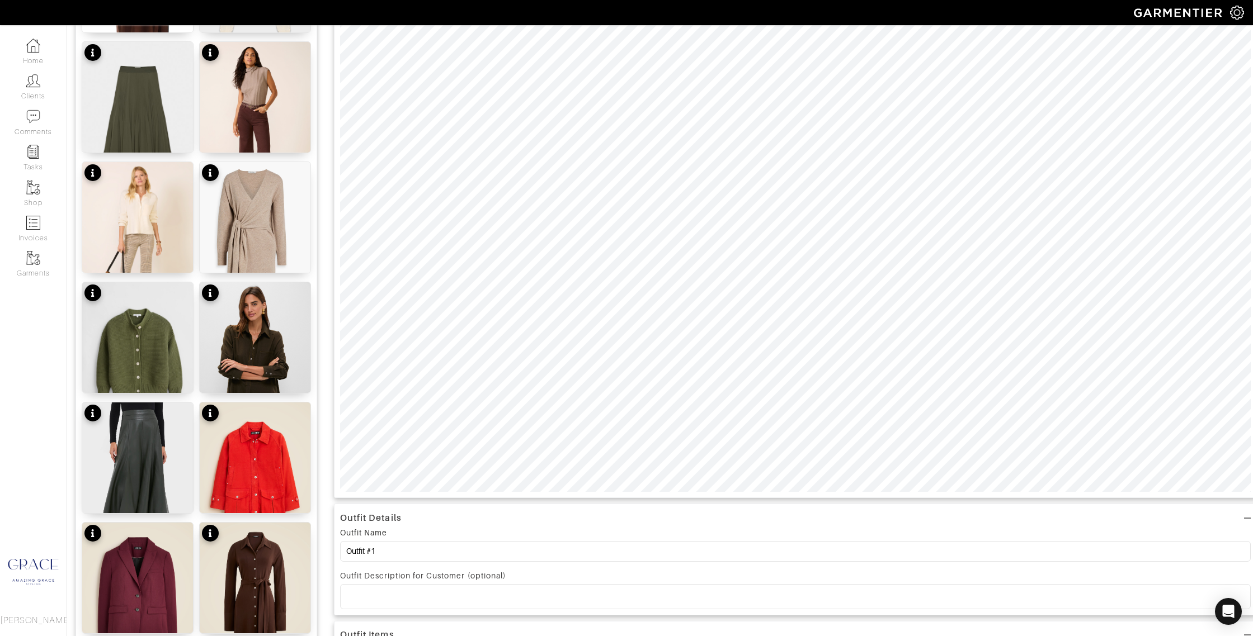
type input "21"
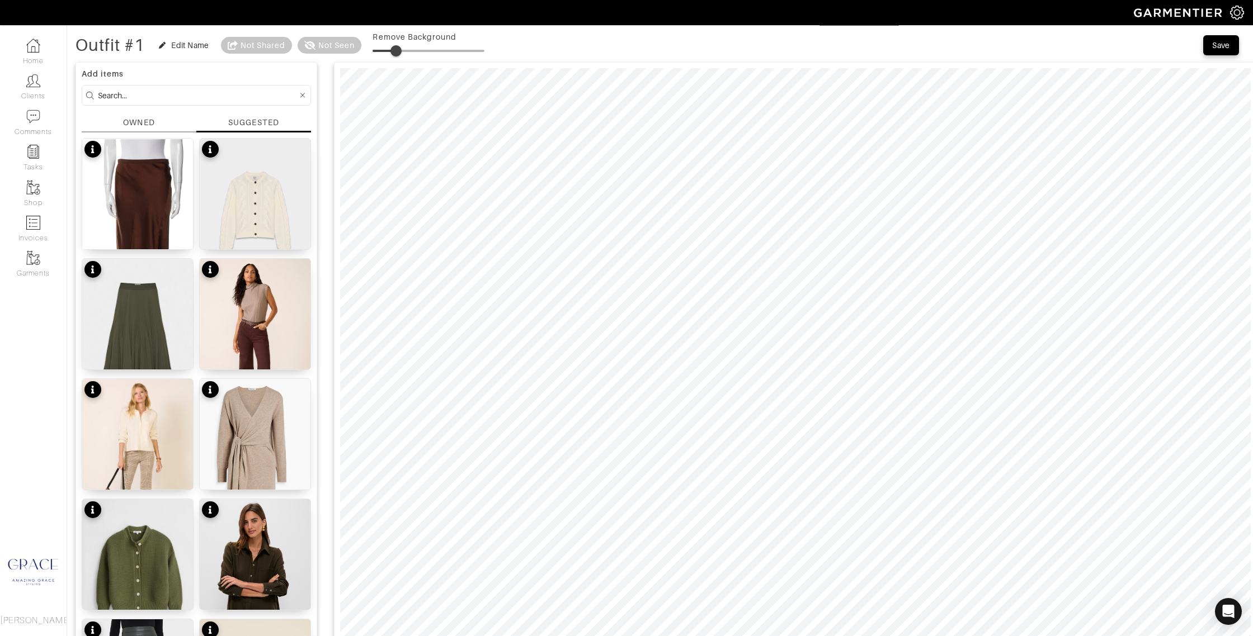
scroll to position [43, 0]
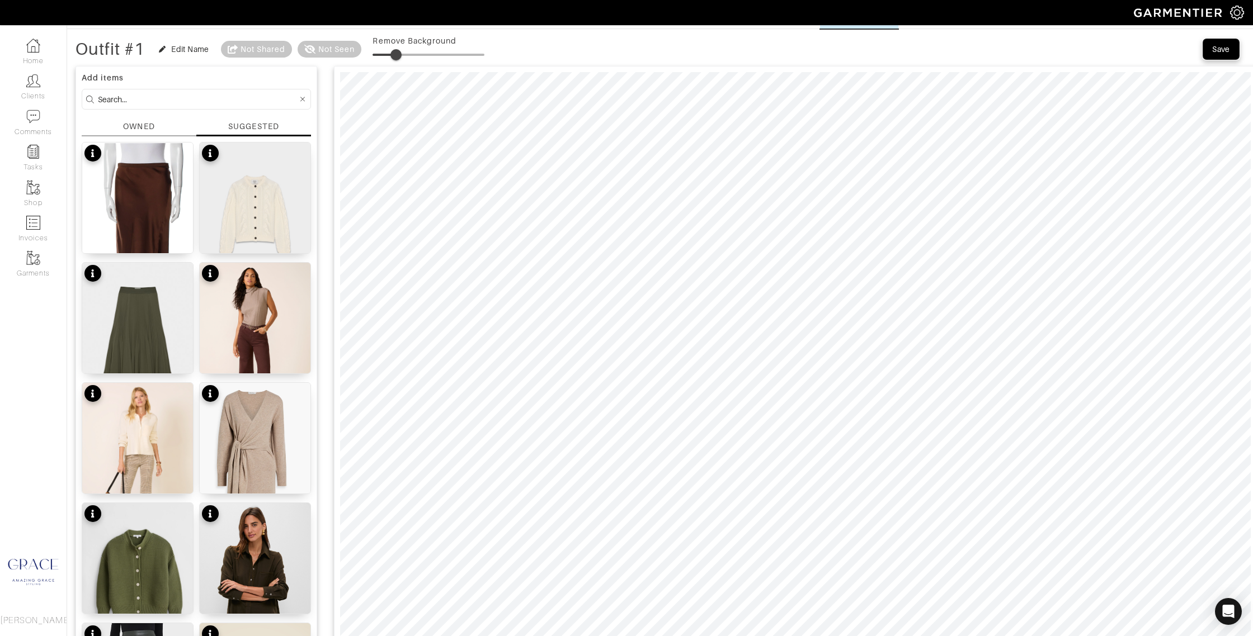
click at [1226, 53] on div "Save" at bounding box center [1221, 49] width 18 height 11
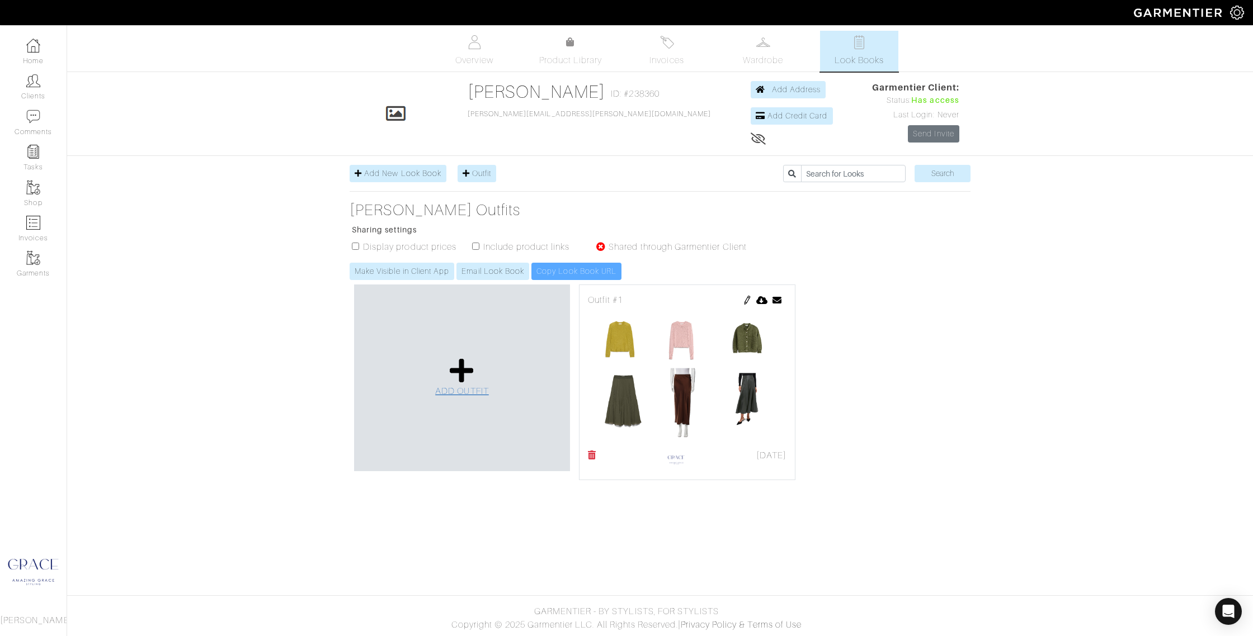
click at [465, 371] on icon at bounding box center [462, 370] width 24 height 27
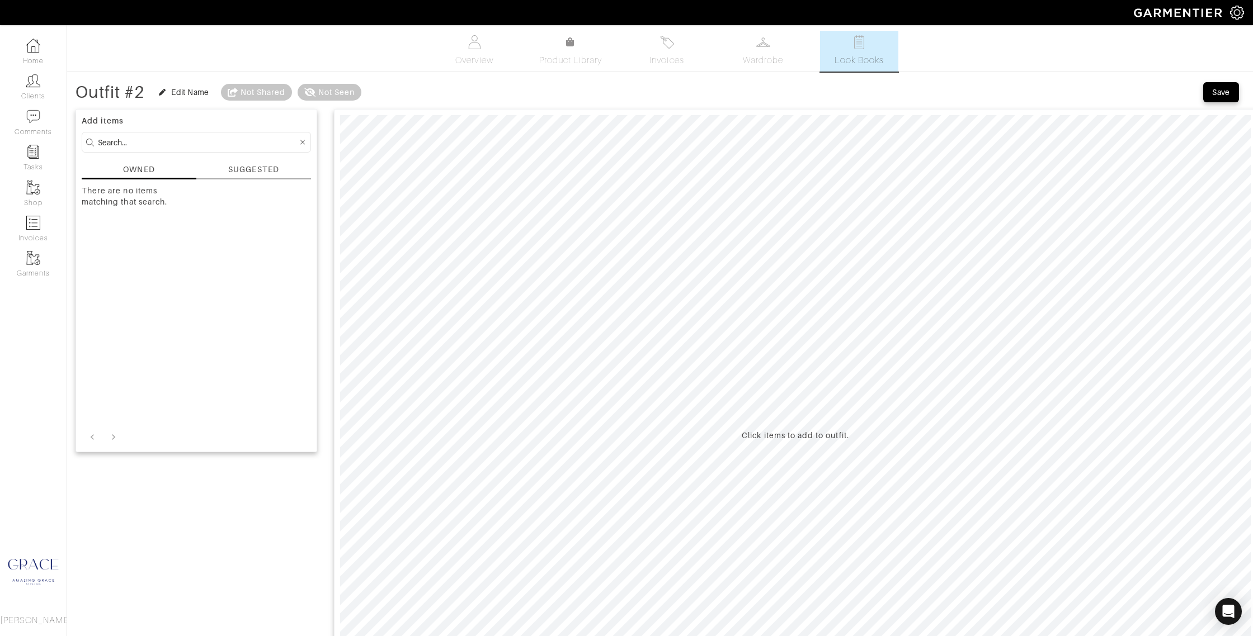
click at [253, 177] on div "SUGGESTED" at bounding box center [253, 172] width 115 height 16
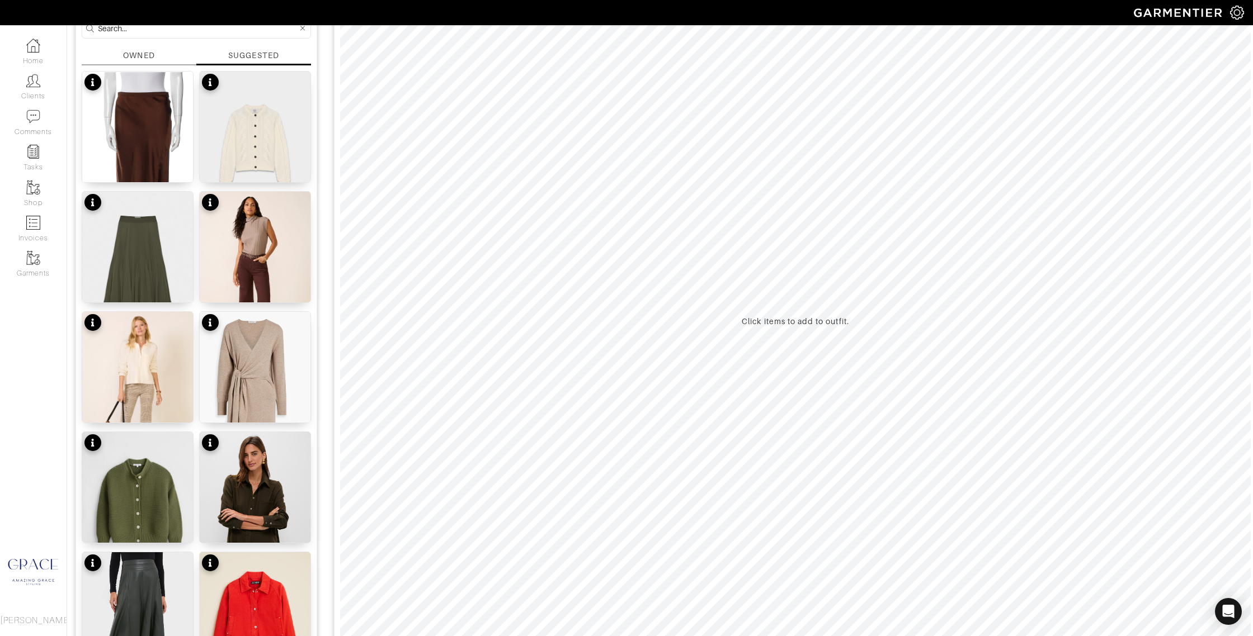
scroll to position [140, 0]
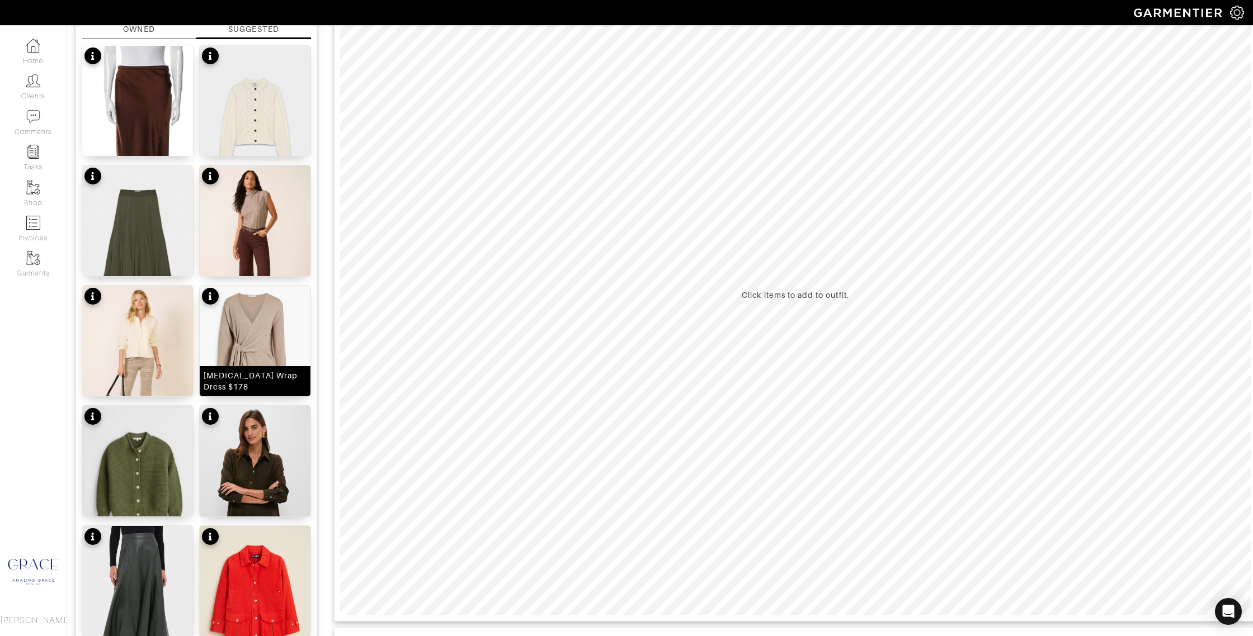
click at [264, 382] on div "Skyla Wrap Dress $178" at bounding box center [255, 381] width 103 height 22
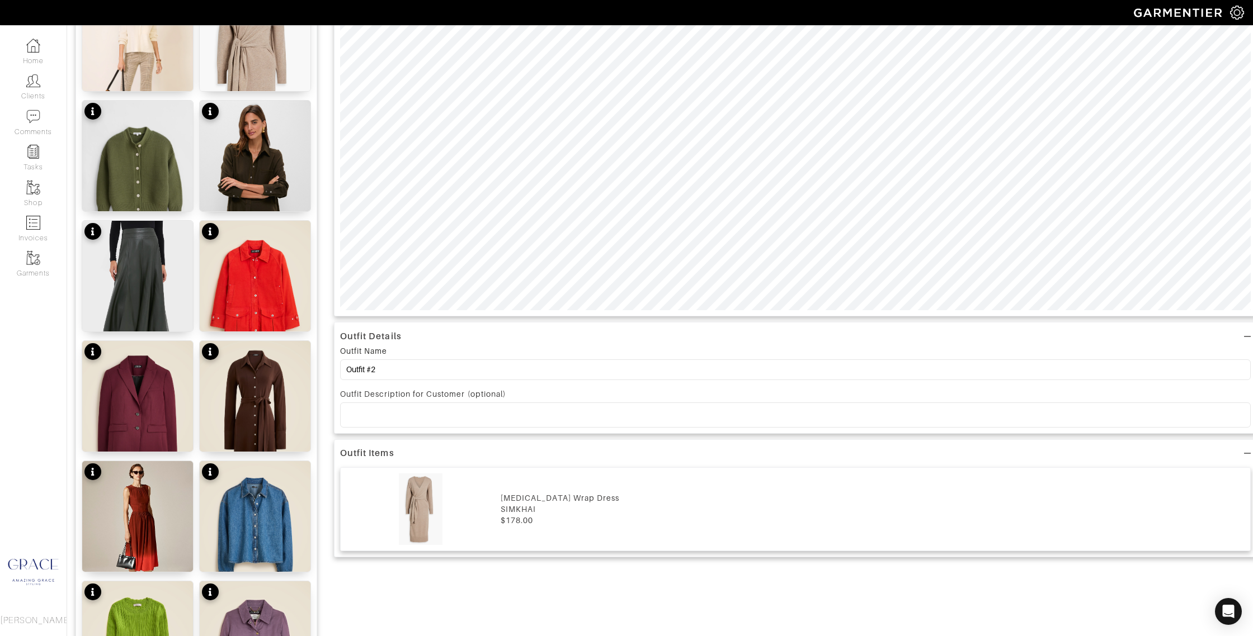
scroll to position [459, 0]
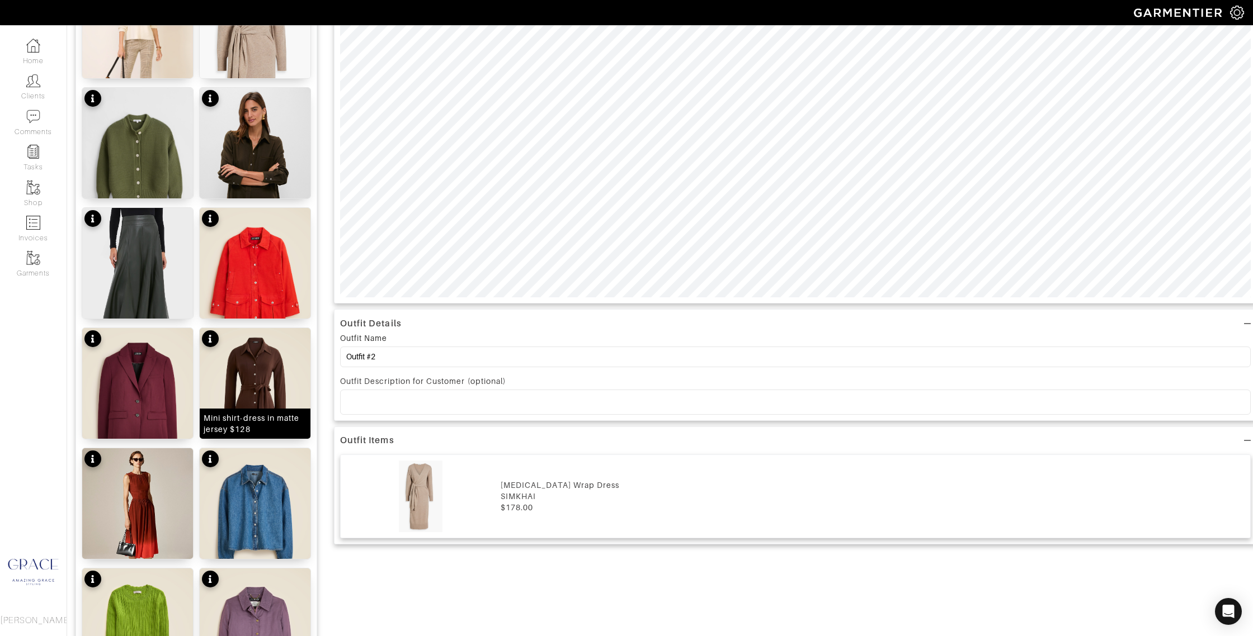
click at [275, 421] on div "Mini shirt-dress in matte jersey $128" at bounding box center [255, 424] width 103 height 22
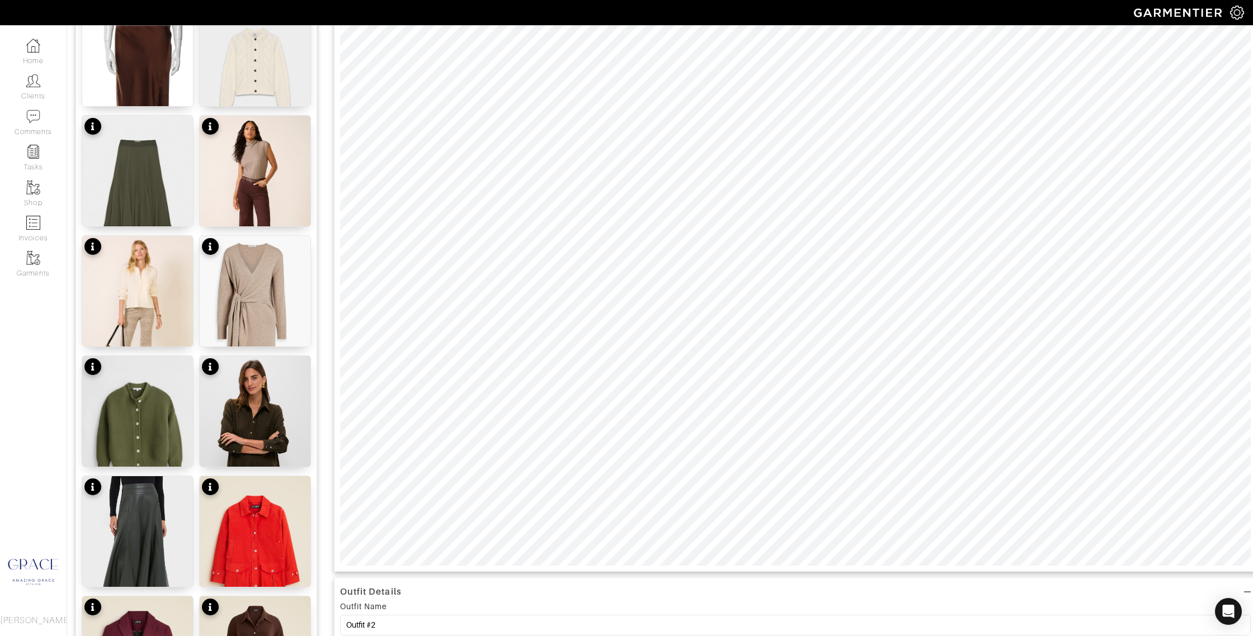
scroll to position [0, 0]
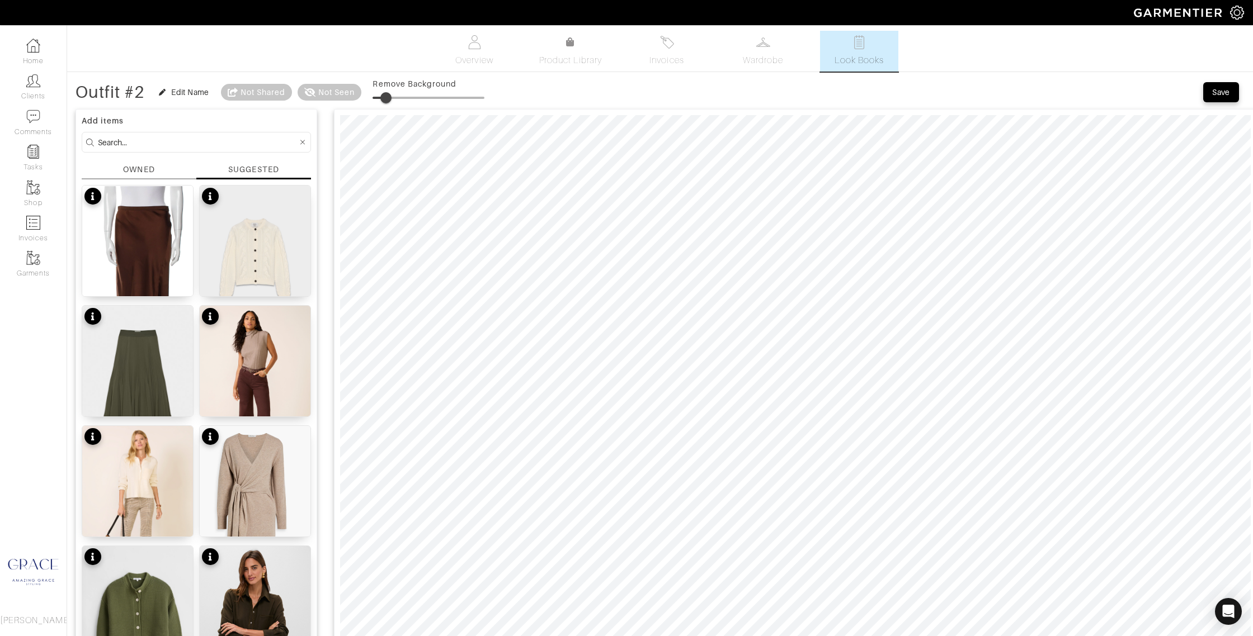
drag, startPoint x: 380, startPoint y: 95, endPoint x: 388, endPoint y: 95, distance: 7.8
click at [388, 95] on span at bounding box center [385, 97] width 11 height 11
click at [394, 98] on span at bounding box center [391, 97] width 11 height 11
drag, startPoint x: 394, startPoint y: 98, endPoint x: 419, endPoint y: 100, distance: 25.7
click at [419, 100] on span at bounding box center [417, 97] width 11 height 11
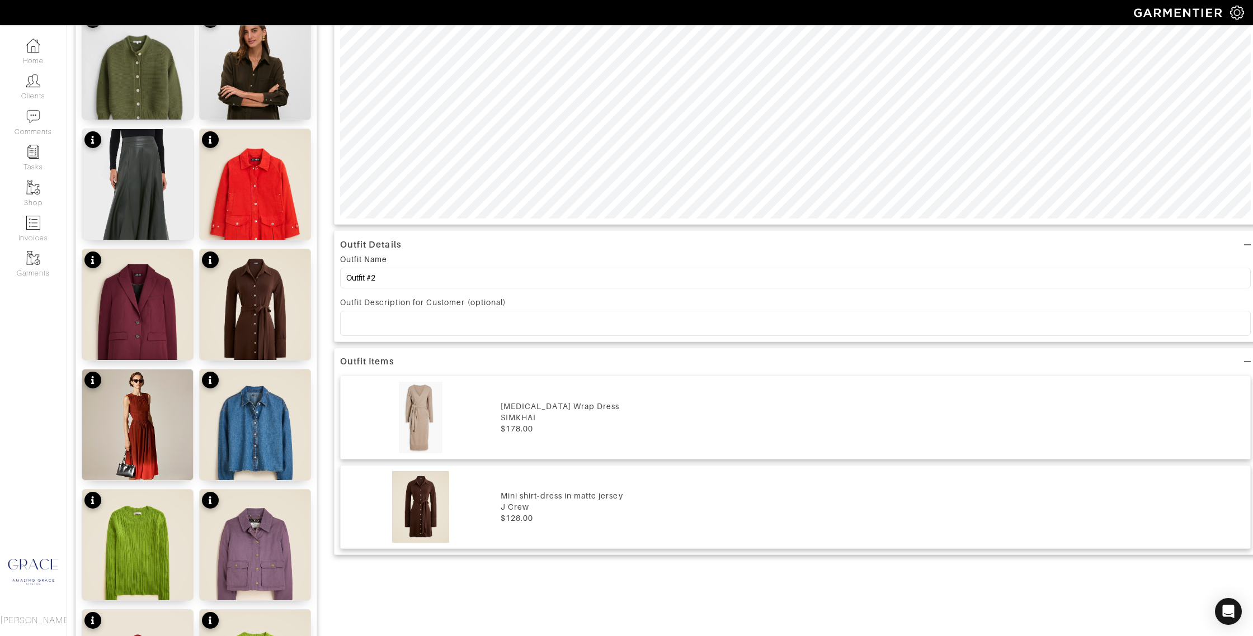
scroll to position [393, 0]
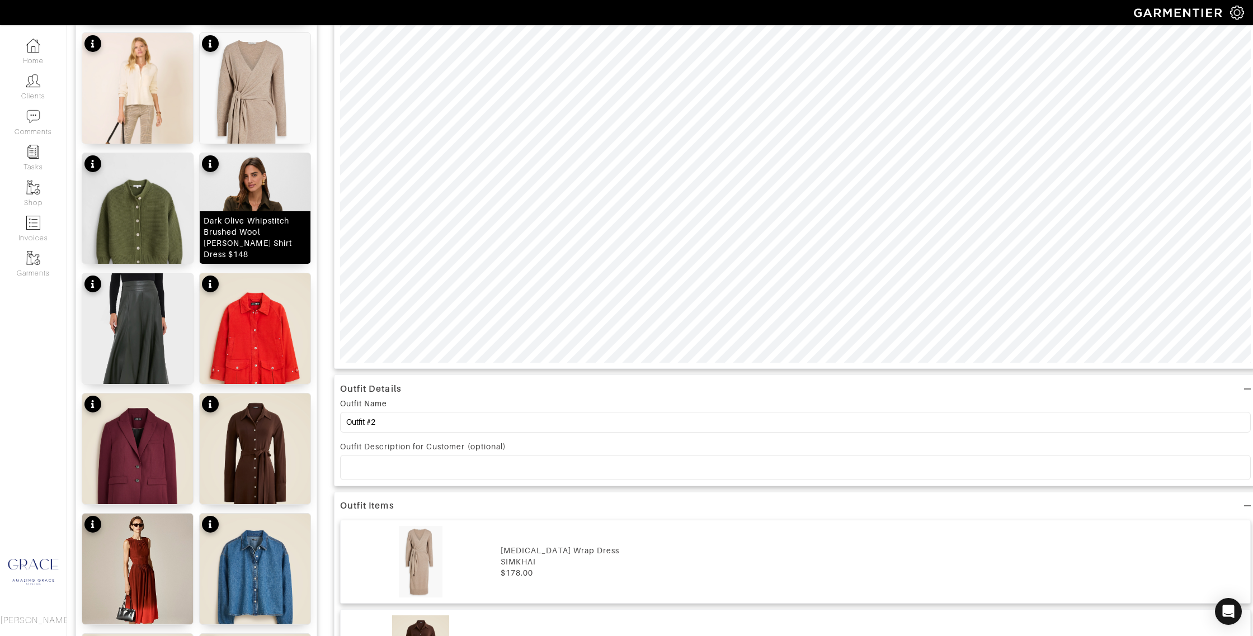
click at [237, 245] on div "Dark Olive Whipstitch Brushed Wool Callahan Shirt Dress $148" at bounding box center [255, 237] width 103 height 45
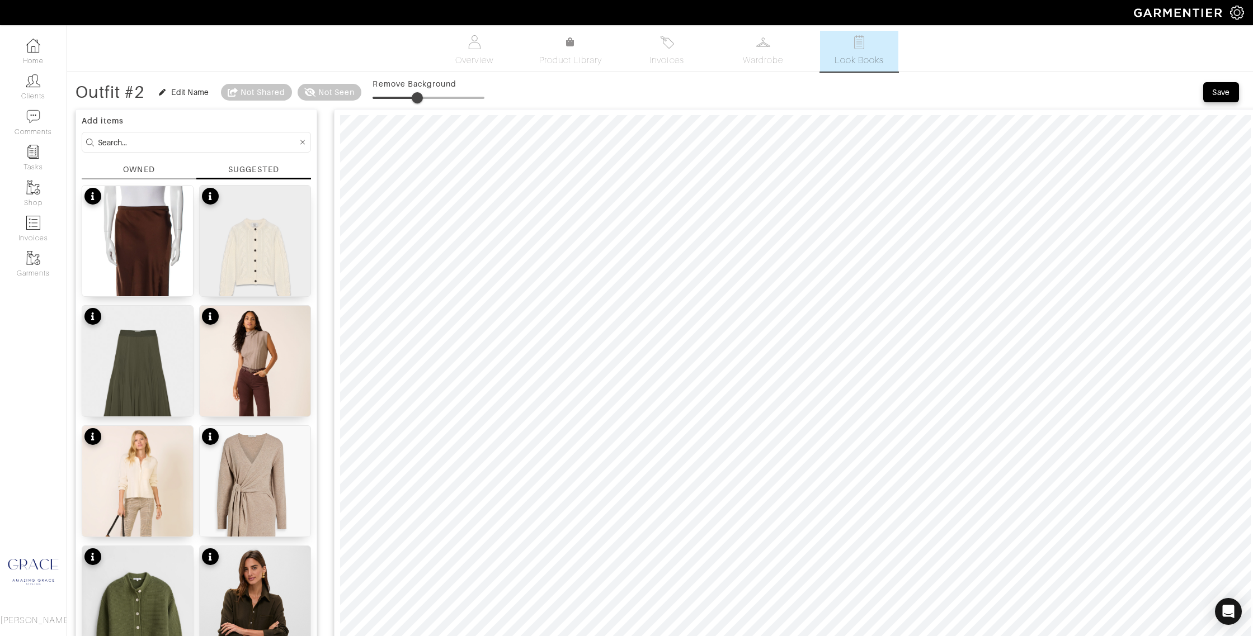
click at [422, 97] on span at bounding box center [417, 97] width 11 height 11
type input "42"
click at [422, 97] on span at bounding box center [419, 97] width 11 height 11
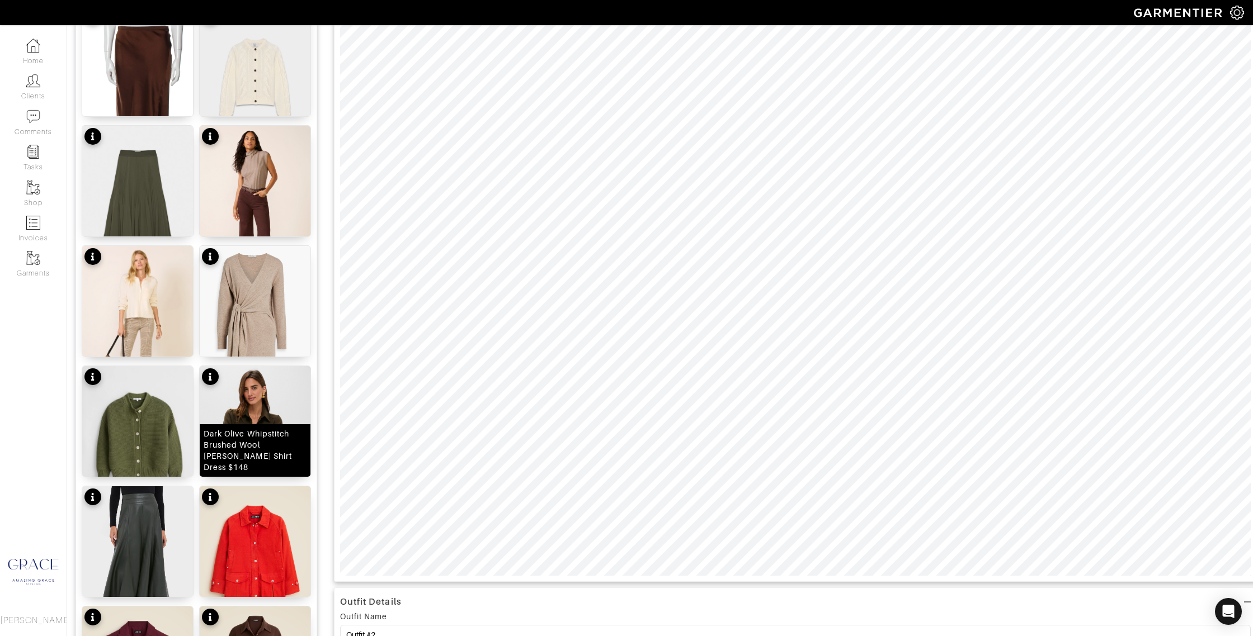
scroll to position [214, 0]
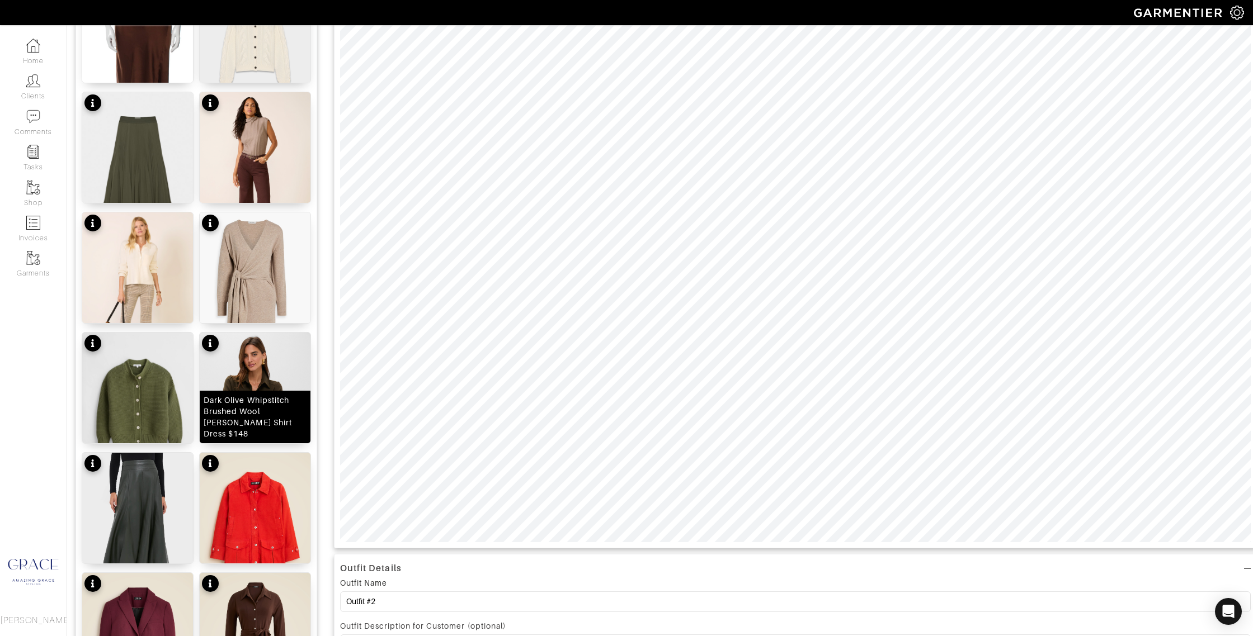
click at [287, 362] on img at bounding box center [255, 416] width 111 height 166
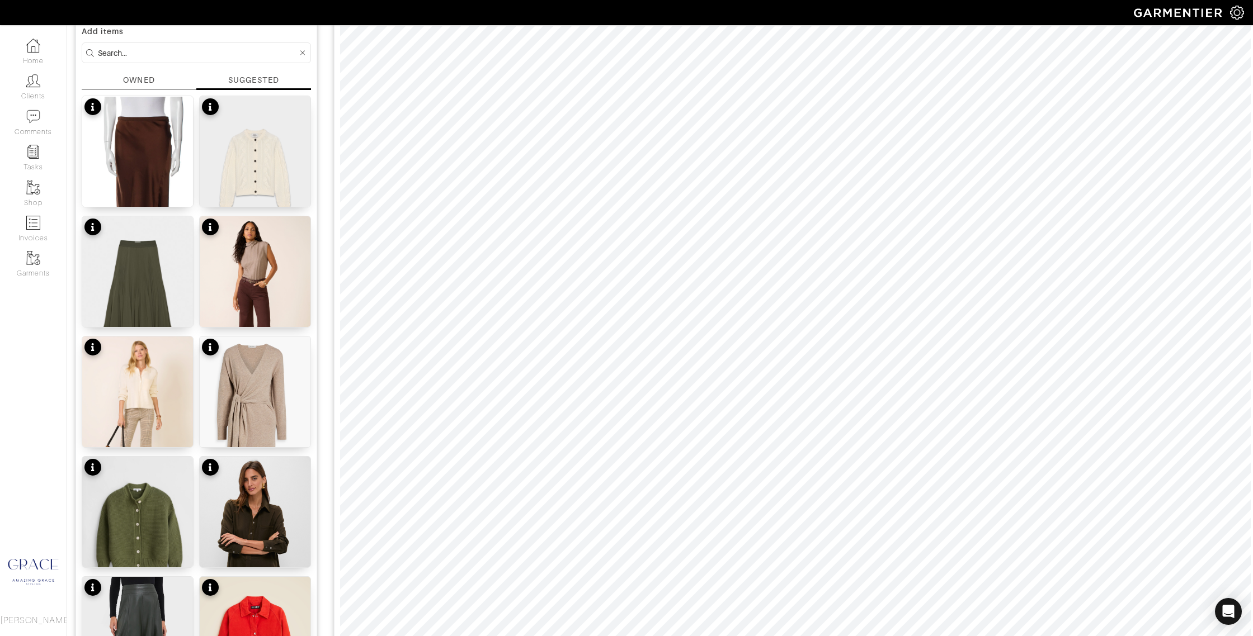
scroll to position [69, 0]
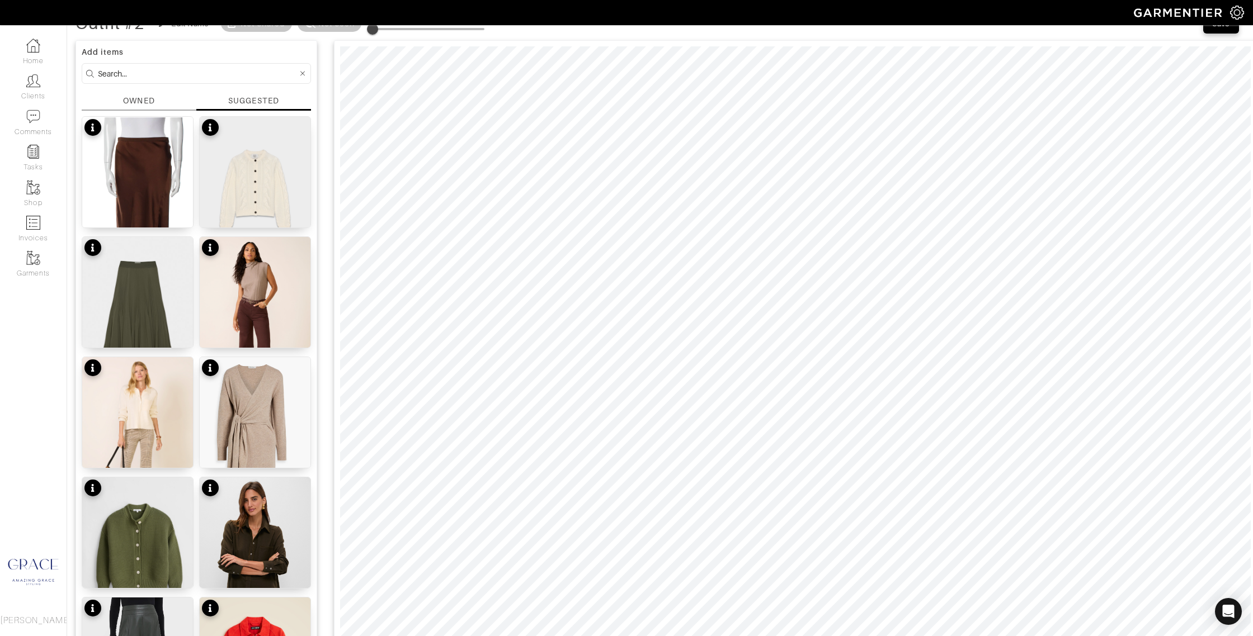
type input "40"
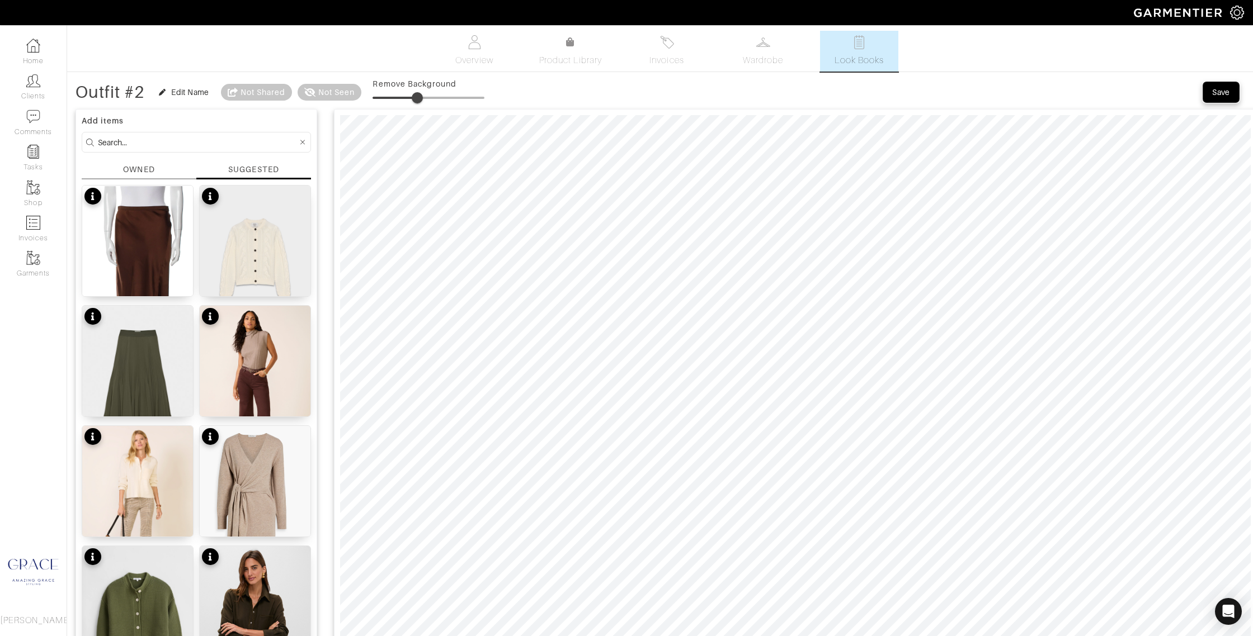
click at [1218, 89] on div "Save" at bounding box center [1221, 92] width 18 height 11
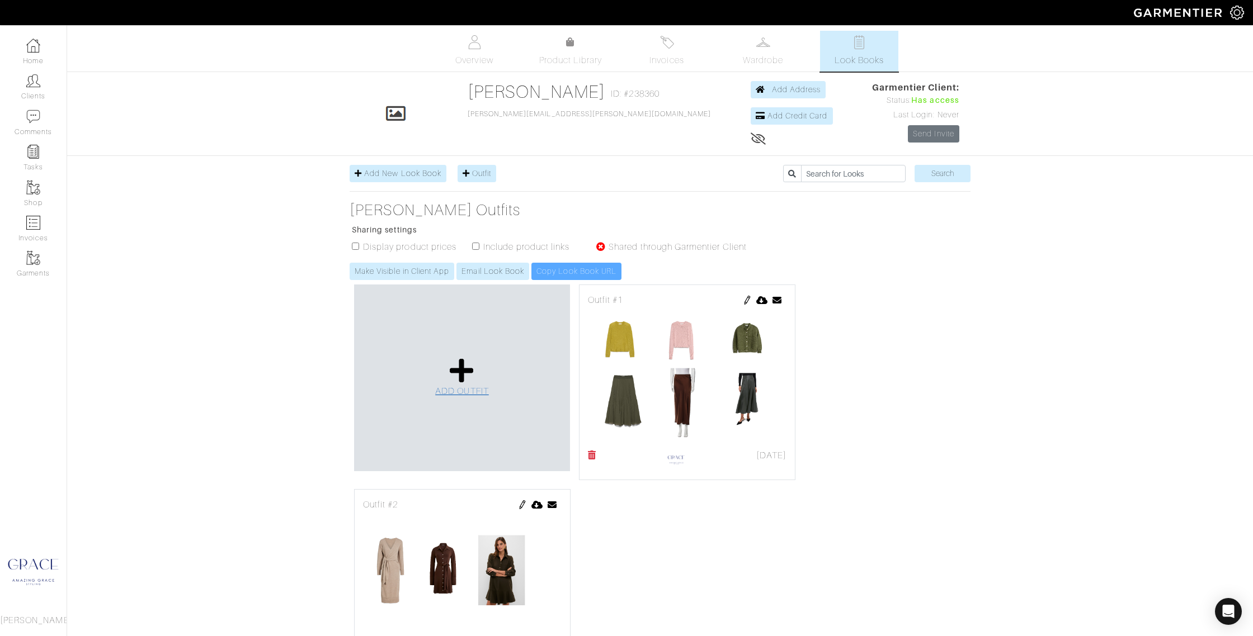
click at [449, 375] on link "ADD OUTFIT" at bounding box center [462, 377] width 54 height 41
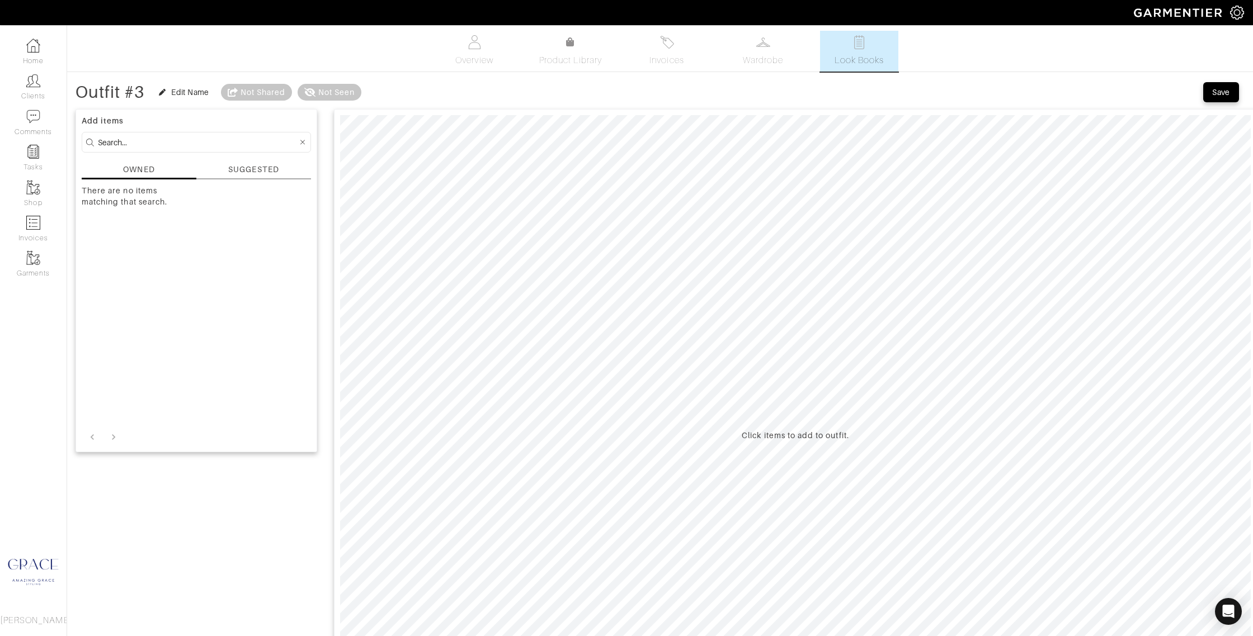
drag, startPoint x: 268, startPoint y: 168, endPoint x: 271, endPoint y: 173, distance: 6.0
click at [268, 168] on div "SUGGESTED" at bounding box center [253, 170] width 50 height 12
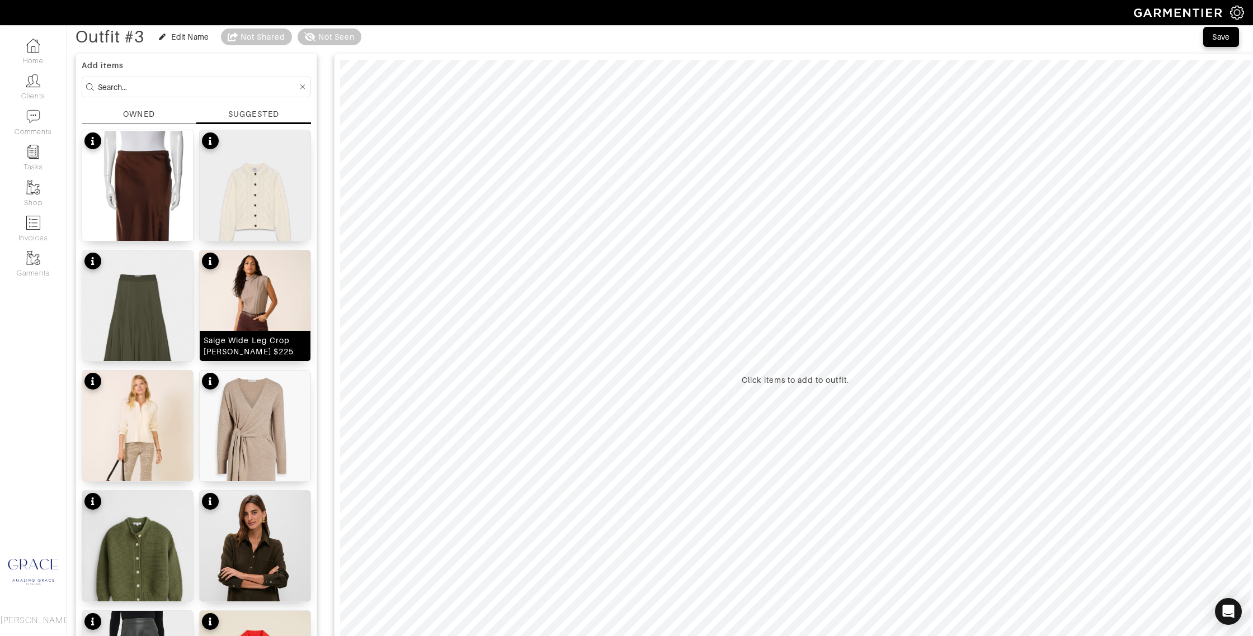
scroll to position [59, 0]
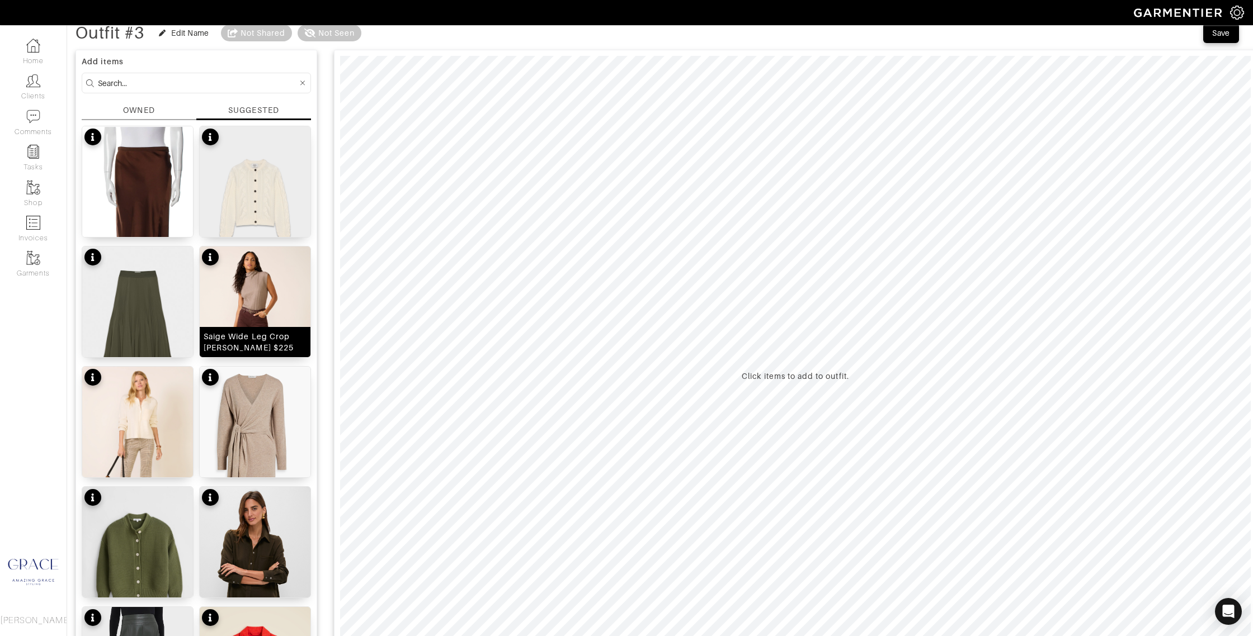
click at [273, 340] on div "Saige Wide Leg Crop Jean $225" at bounding box center [255, 342] width 103 height 22
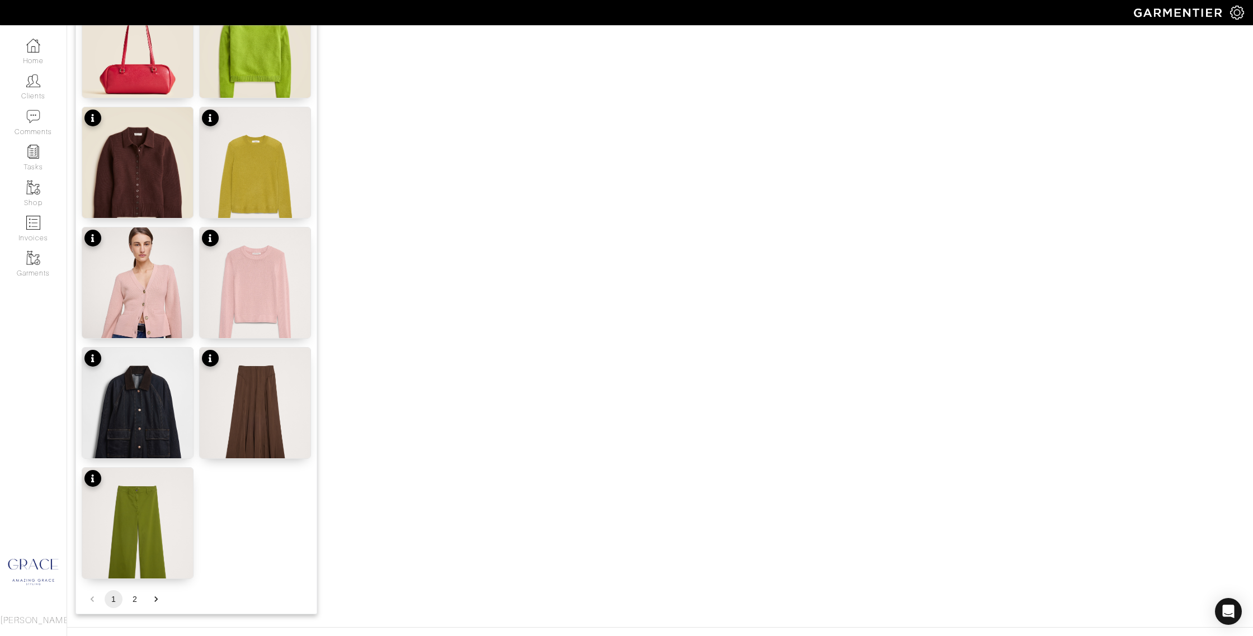
scroll to position [1192, 0]
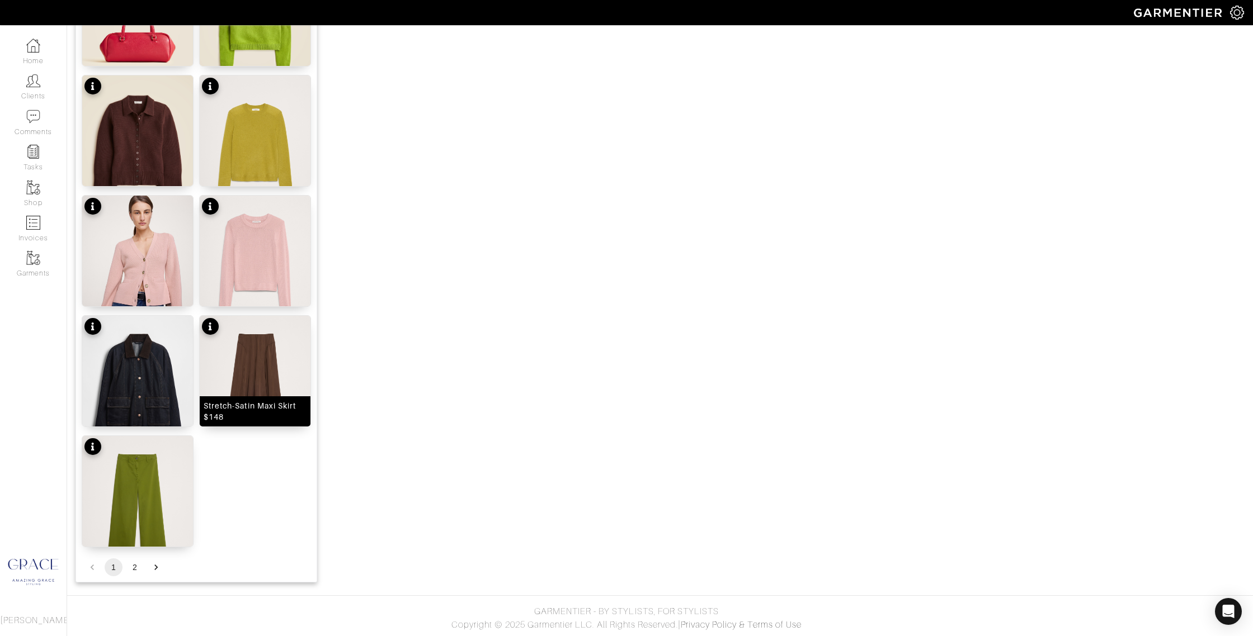
click at [288, 413] on div "Stretch-Satin Maxi Skirt $148" at bounding box center [255, 411] width 103 height 22
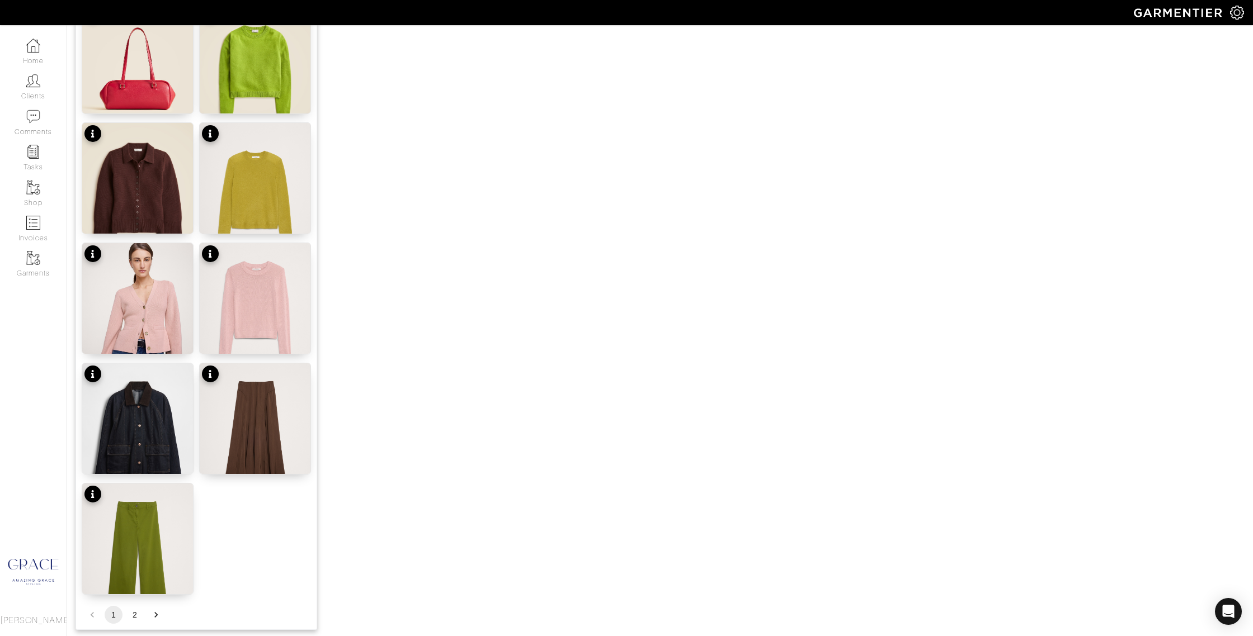
scroll to position [1155, 0]
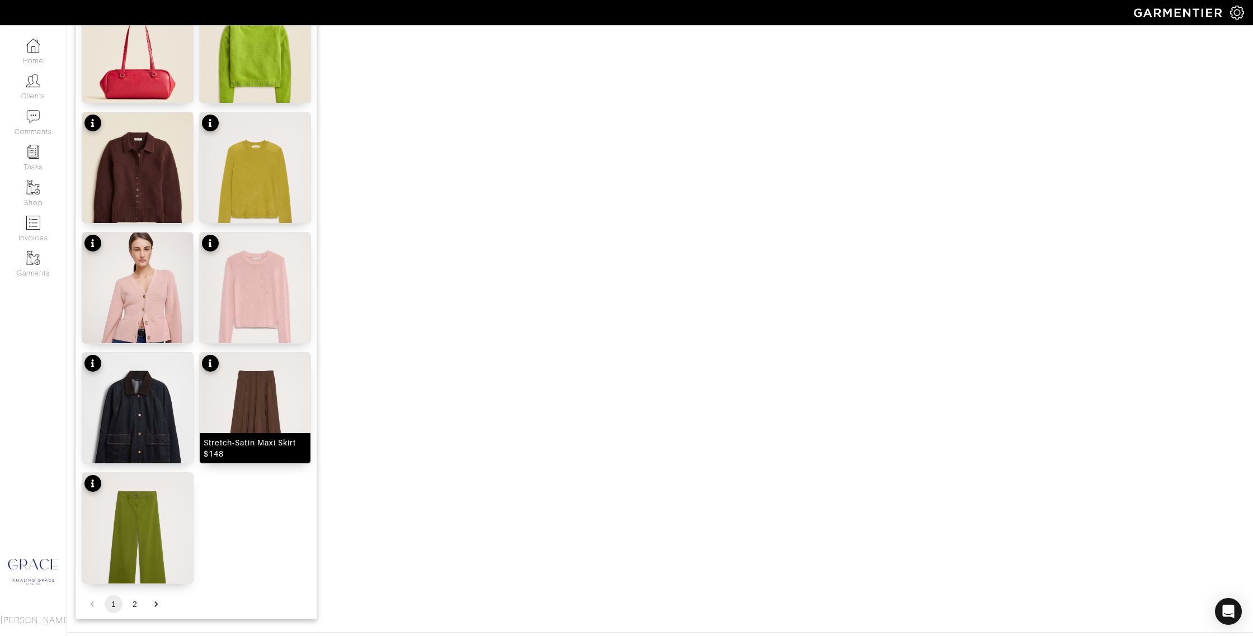
click at [281, 457] on div "Stretch-Satin Maxi Skirt $148" at bounding box center [255, 448] width 103 height 22
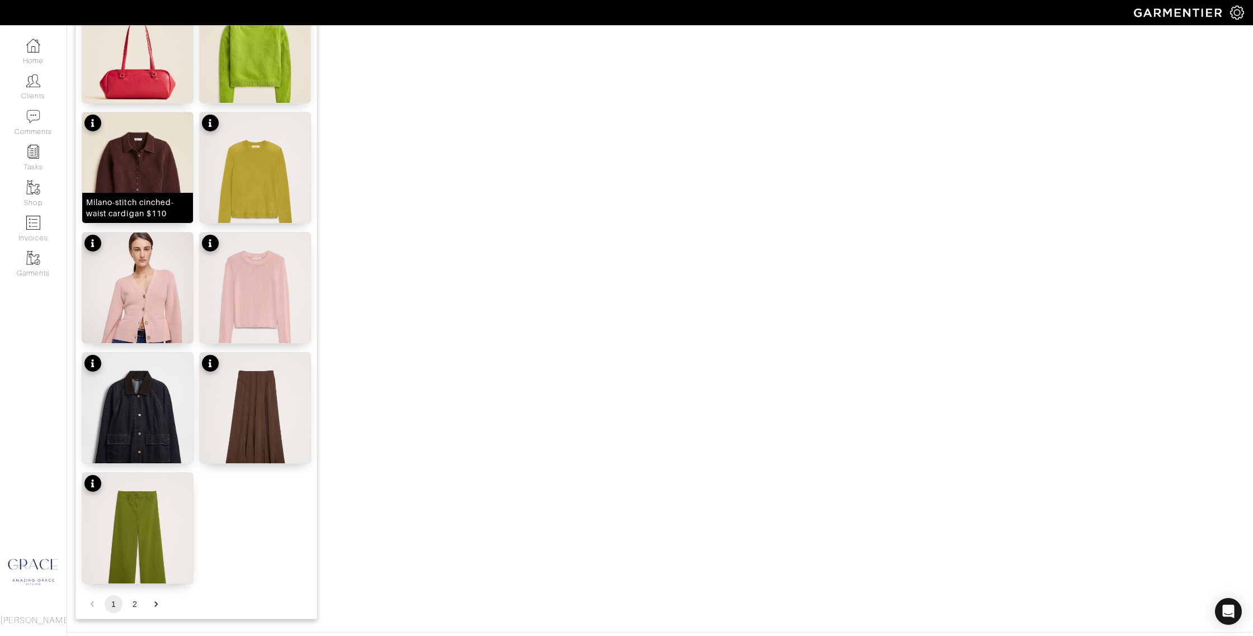
click at [127, 212] on div "Milano-stitch cinched-waist cardigan $110" at bounding box center [137, 208] width 103 height 22
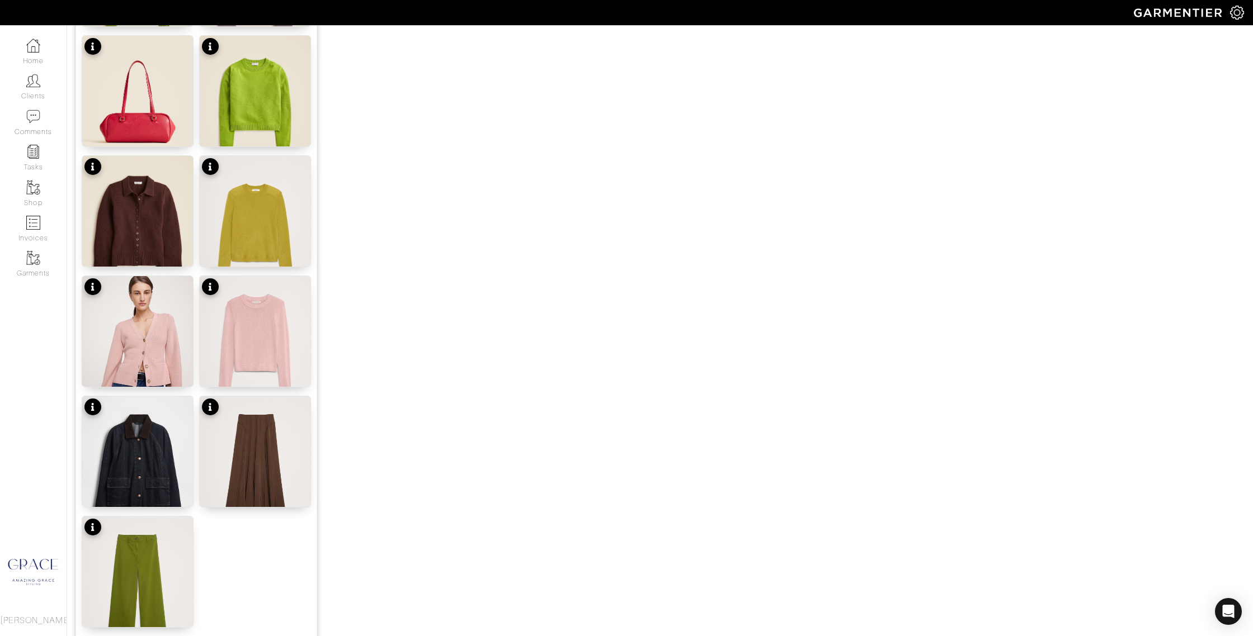
scroll to position [1164, 0]
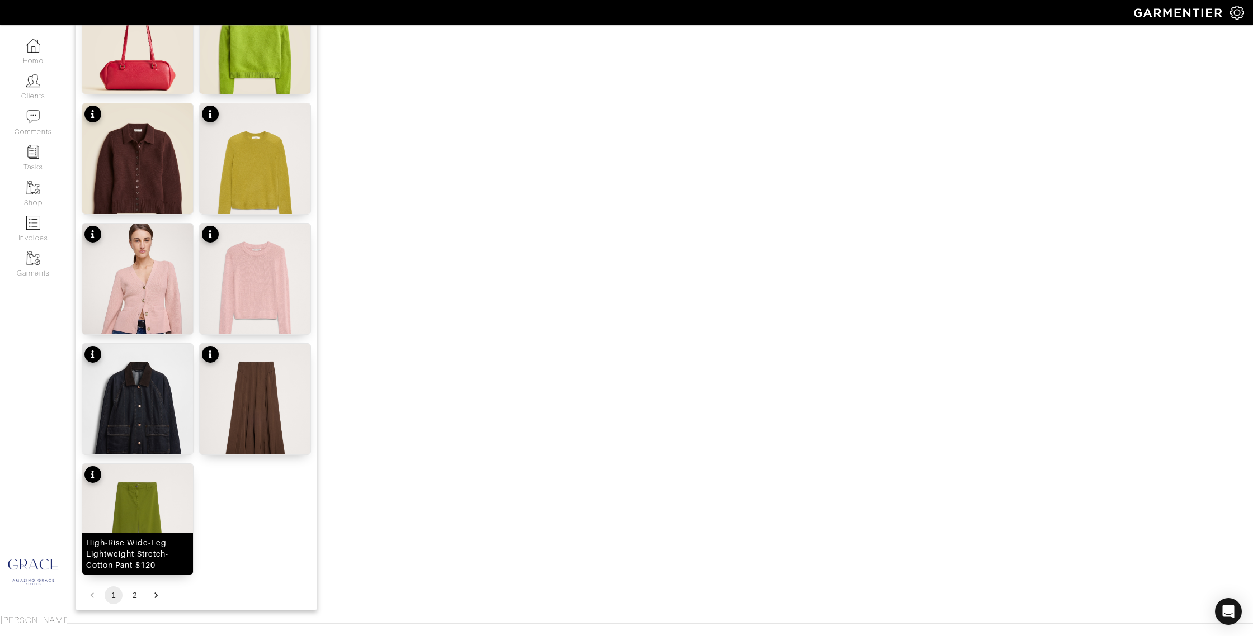
click at [162, 548] on div "High-Rise Wide-Leg Lightweight Stretch-Cotton Pant $120" at bounding box center [137, 554] width 103 height 34
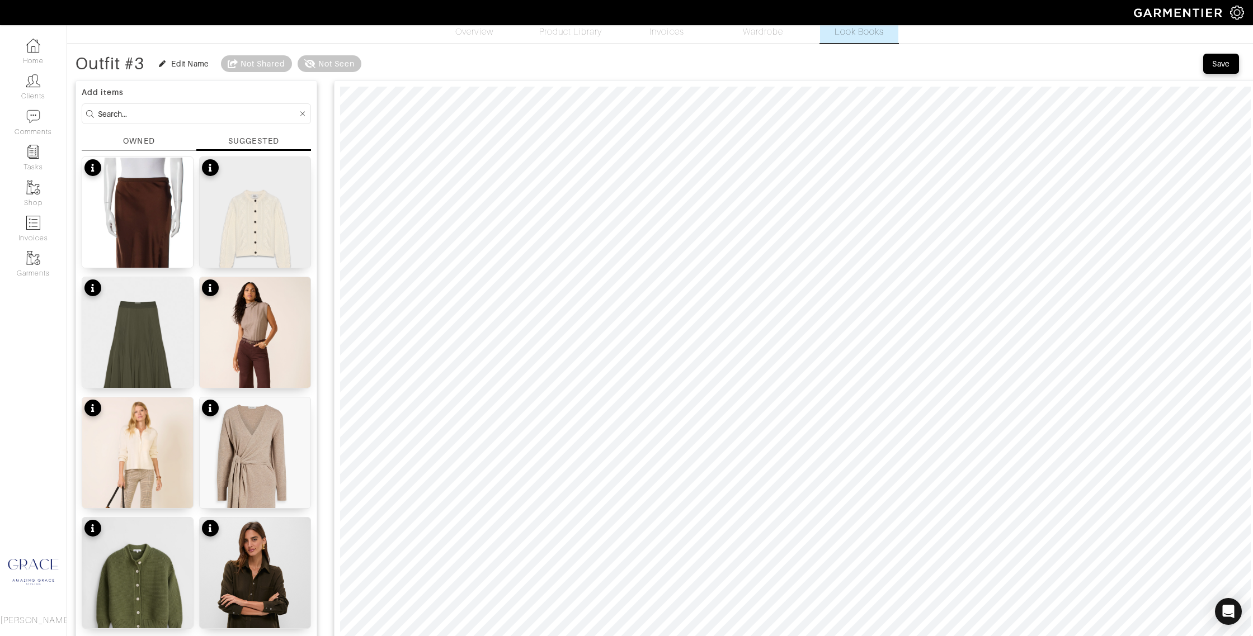
scroll to position [0, 0]
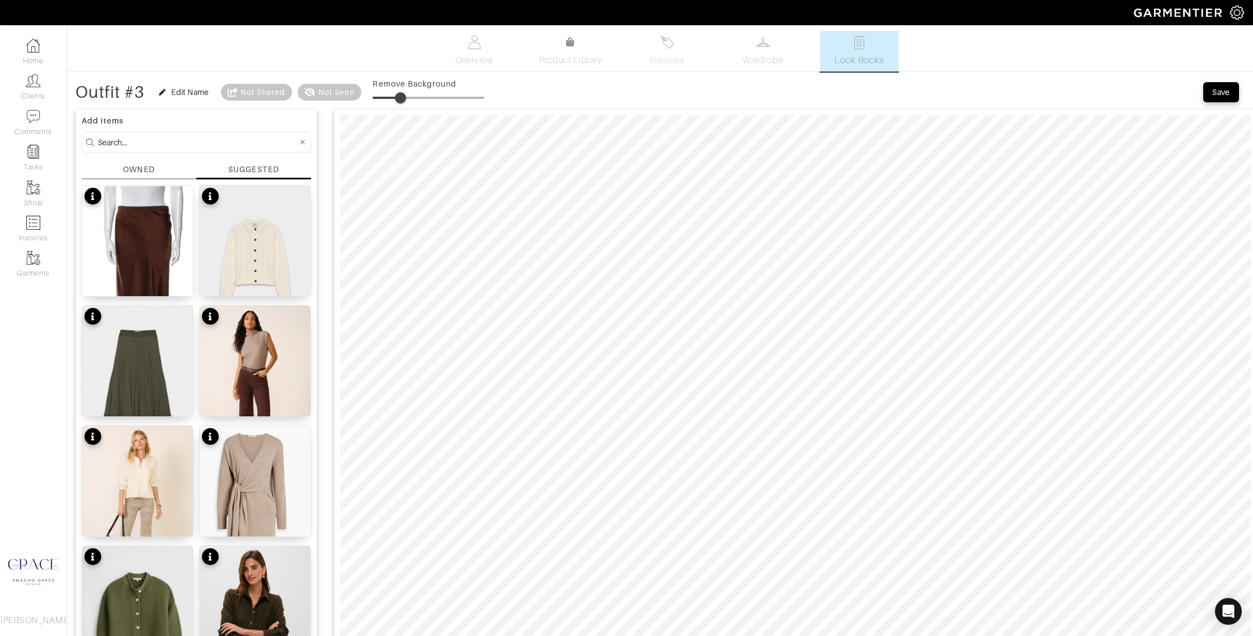
drag, startPoint x: 374, startPoint y: 98, endPoint x: 402, endPoint y: 98, distance: 28.5
click at [403, 98] on span at bounding box center [400, 97] width 11 height 11
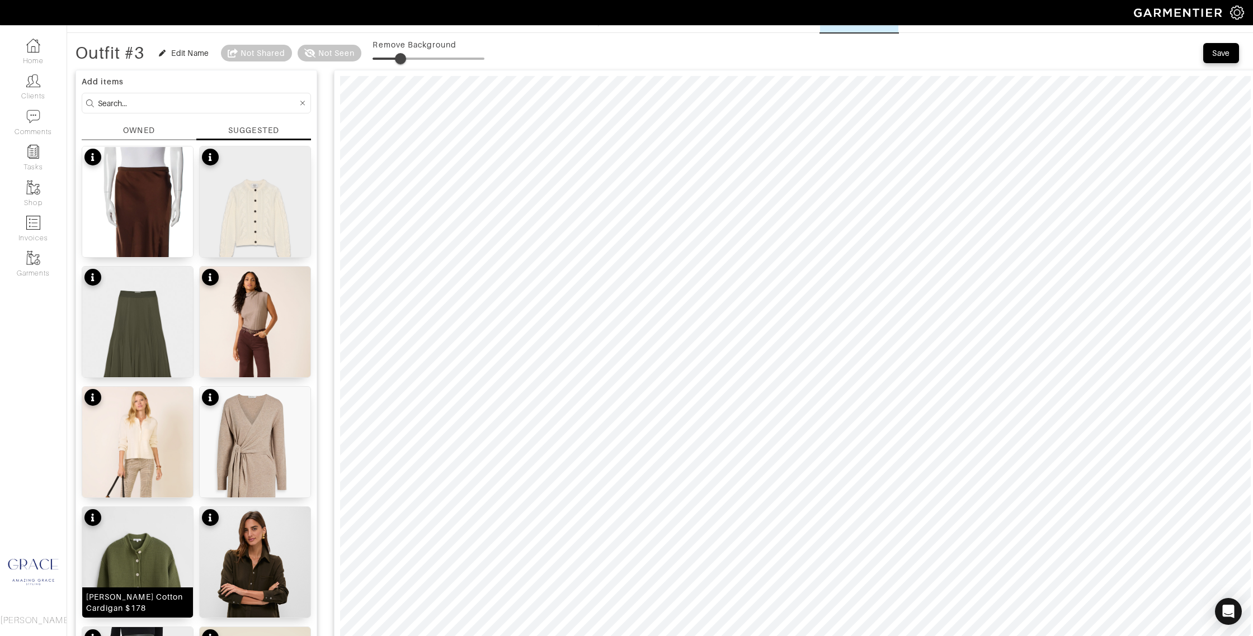
scroll to position [36, 0]
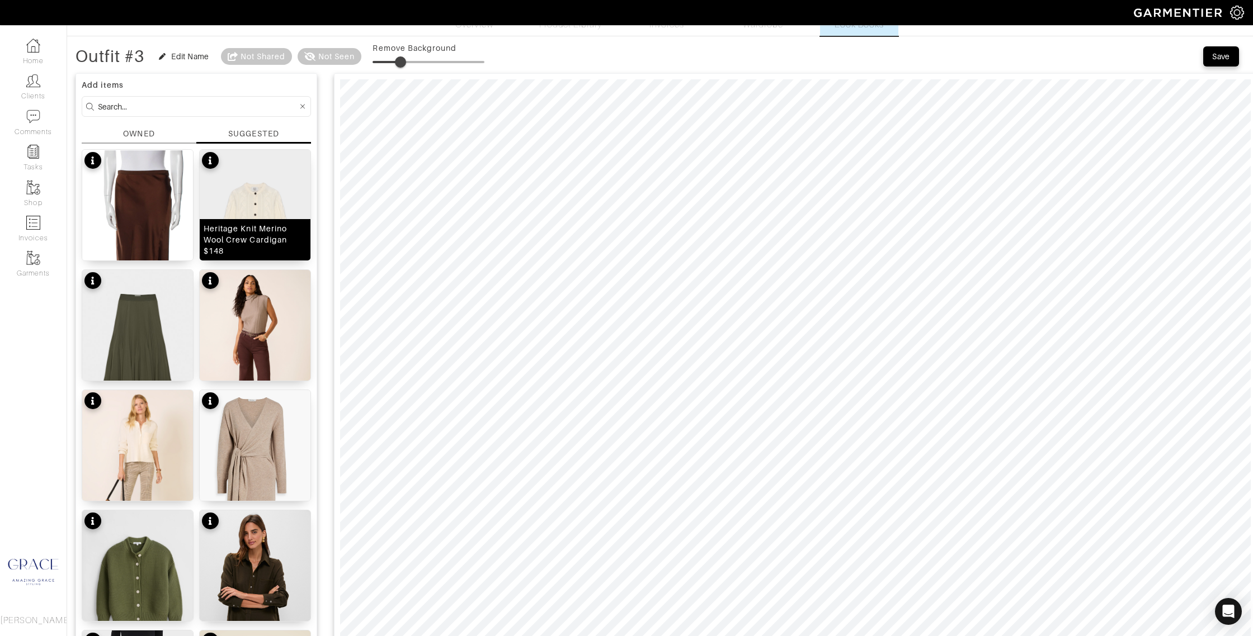
drag, startPoint x: 276, startPoint y: 239, endPoint x: 295, endPoint y: 233, distance: 20.4
click at [276, 239] on div "Heritage Knit Merino Wool Crew Cardigan $148" at bounding box center [255, 240] width 103 height 34
click at [335, 390] on div at bounding box center [795, 399] width 923 height 653
click at [405, 63] on span at bounding box center [400, 61] width 11 height 11
type input "0"
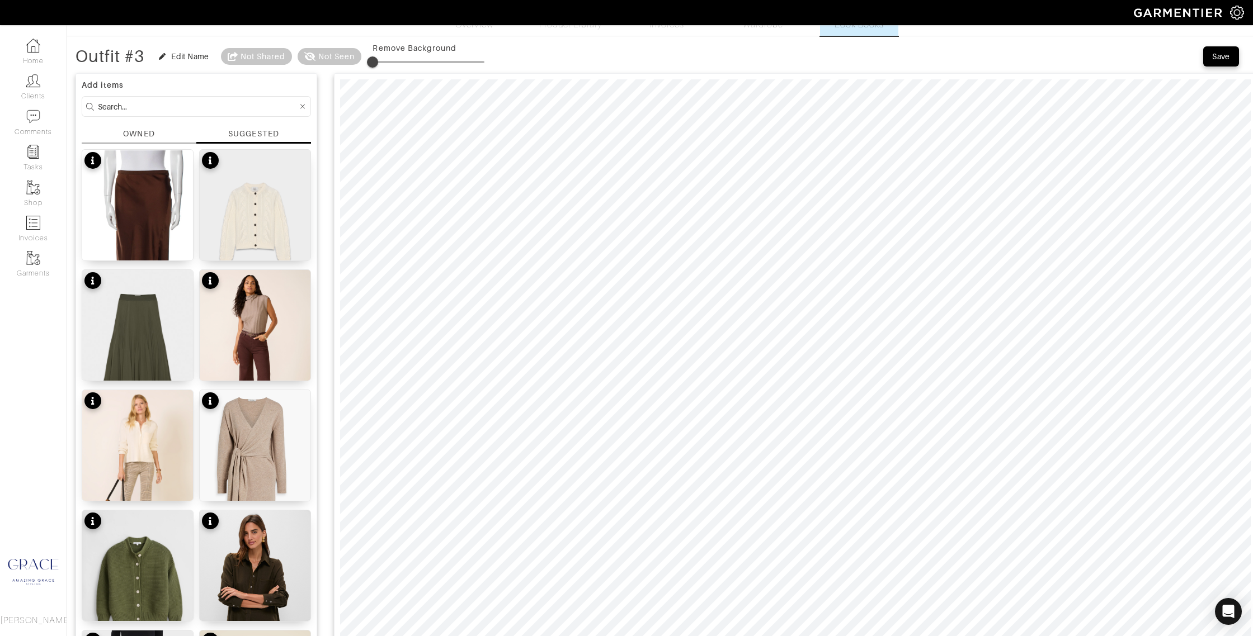
drag, startPoint x: 404, startPoint y: 62, endPoint x: 306, endPoint y: 66, distance: 98.5
click at [306, 66] on div "Outfit #3 Edit Name Not Shared Not Seen Remove Background" at bounding box center [279, 56] width 409 height 22
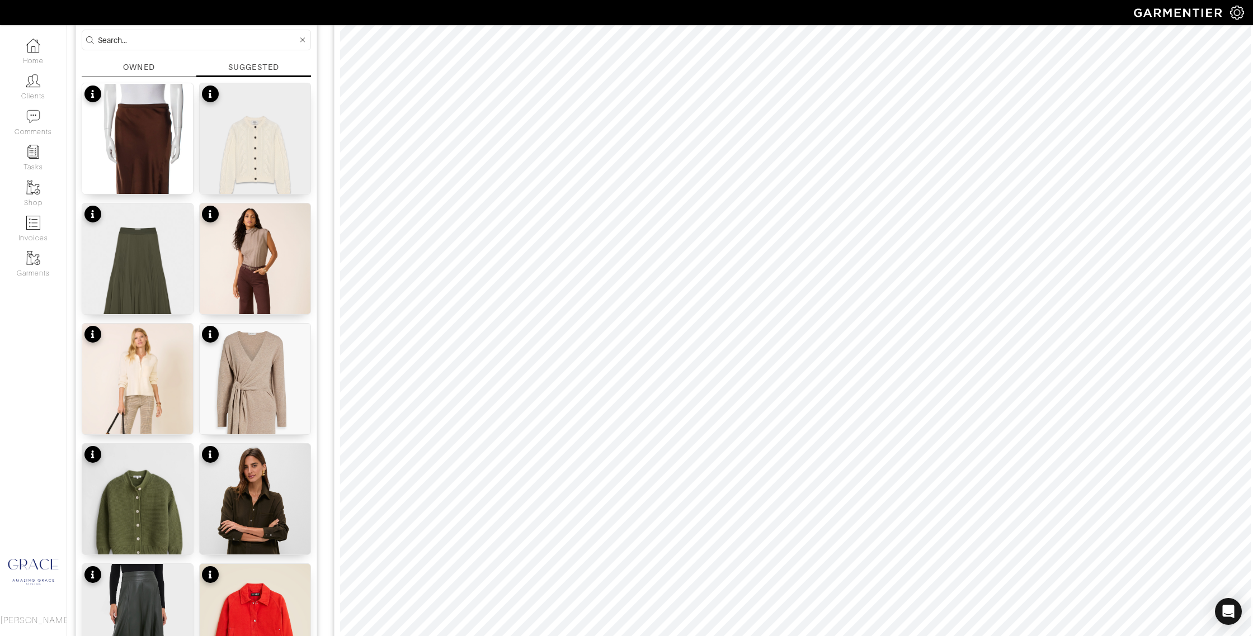
scroll to position [101, 0]
type input "0"
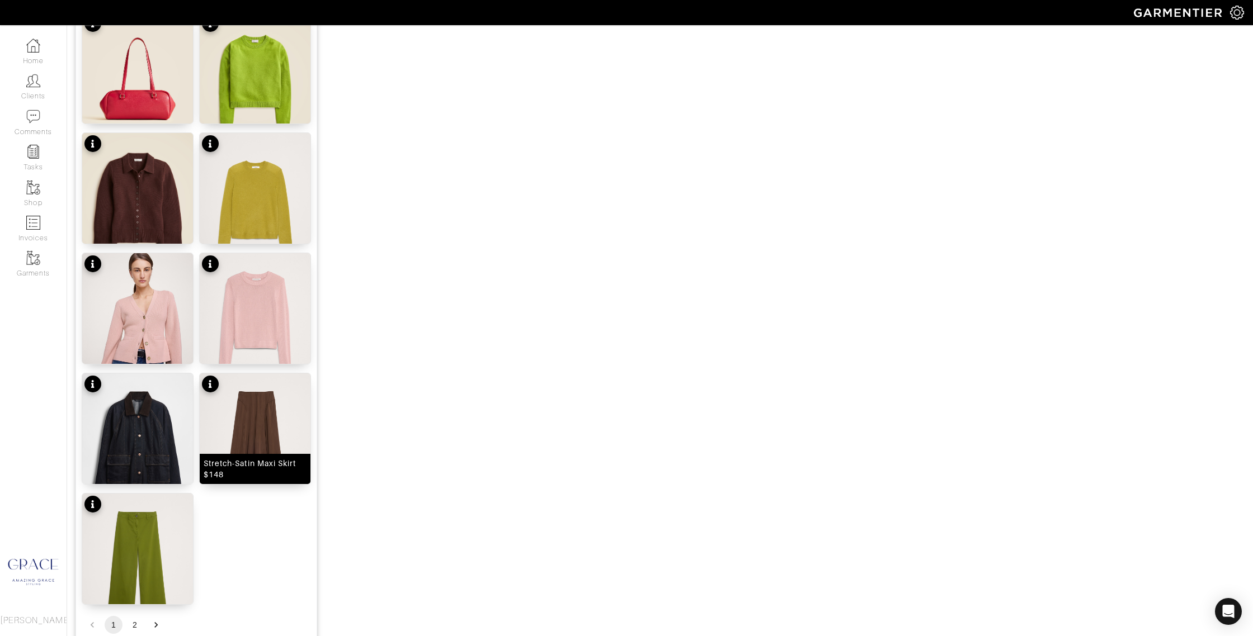
scroll to position [1192, 0]
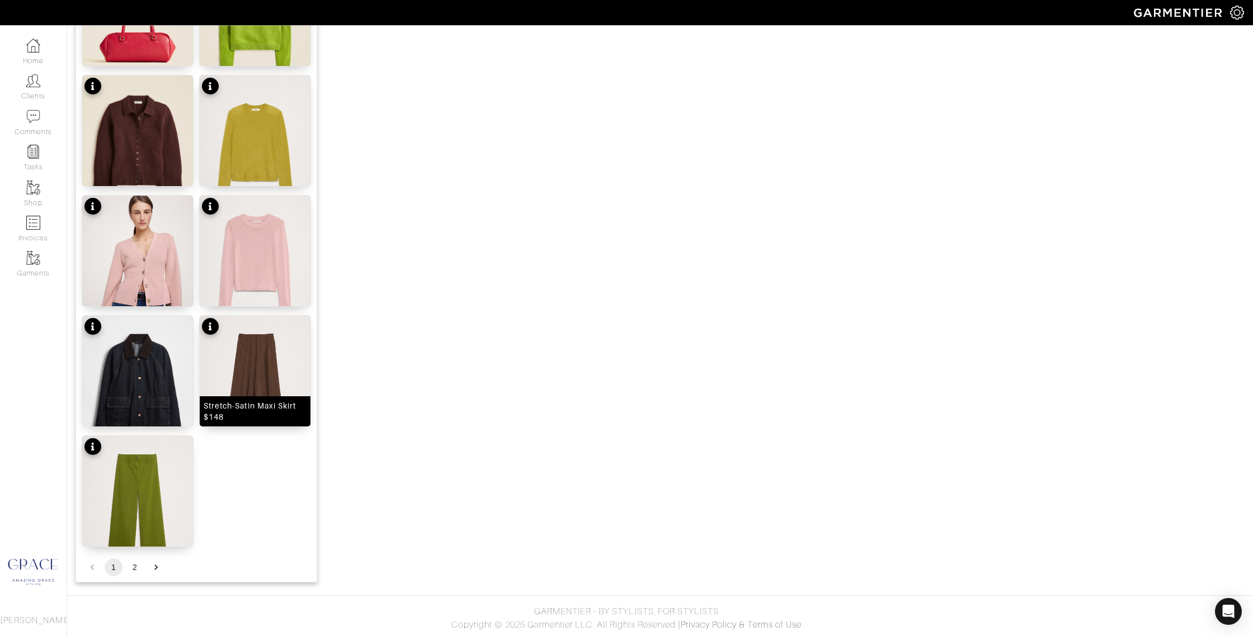
click at [261, 405] on div "Stretch-Satin Maxi Skirt $148" at bounding box center [255, 411] width 103 height 22
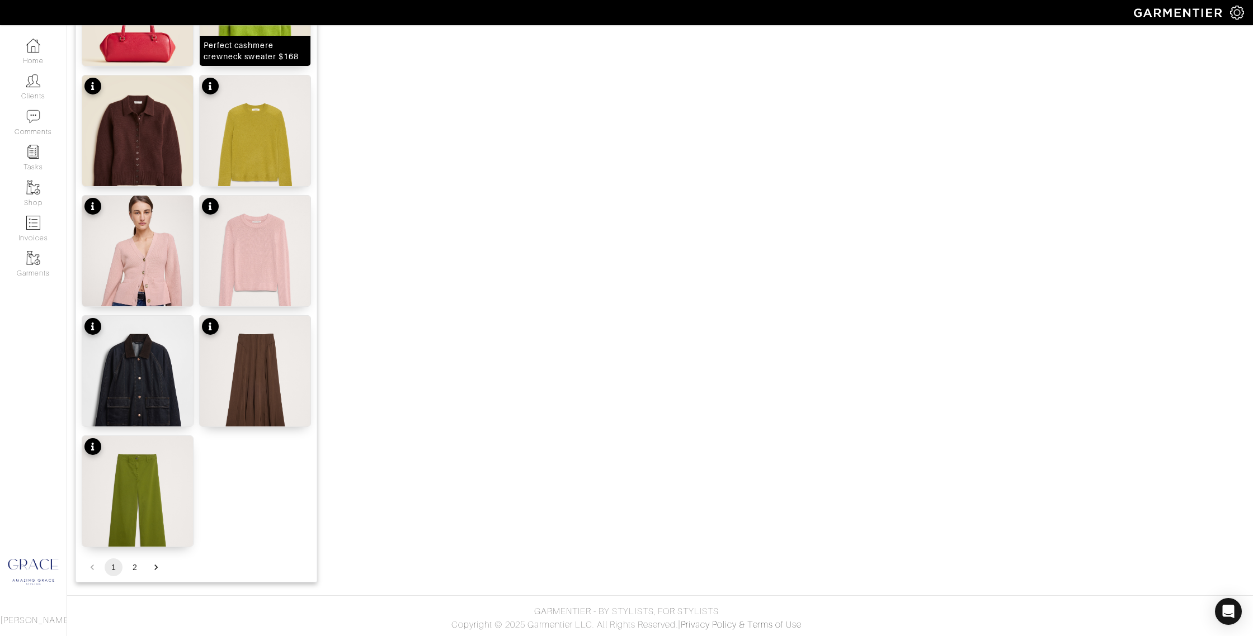
click at [247, 58] on div "Perfect cashmere crewneck sweater $168" at bounding box center [255, 51] width 103 height 22
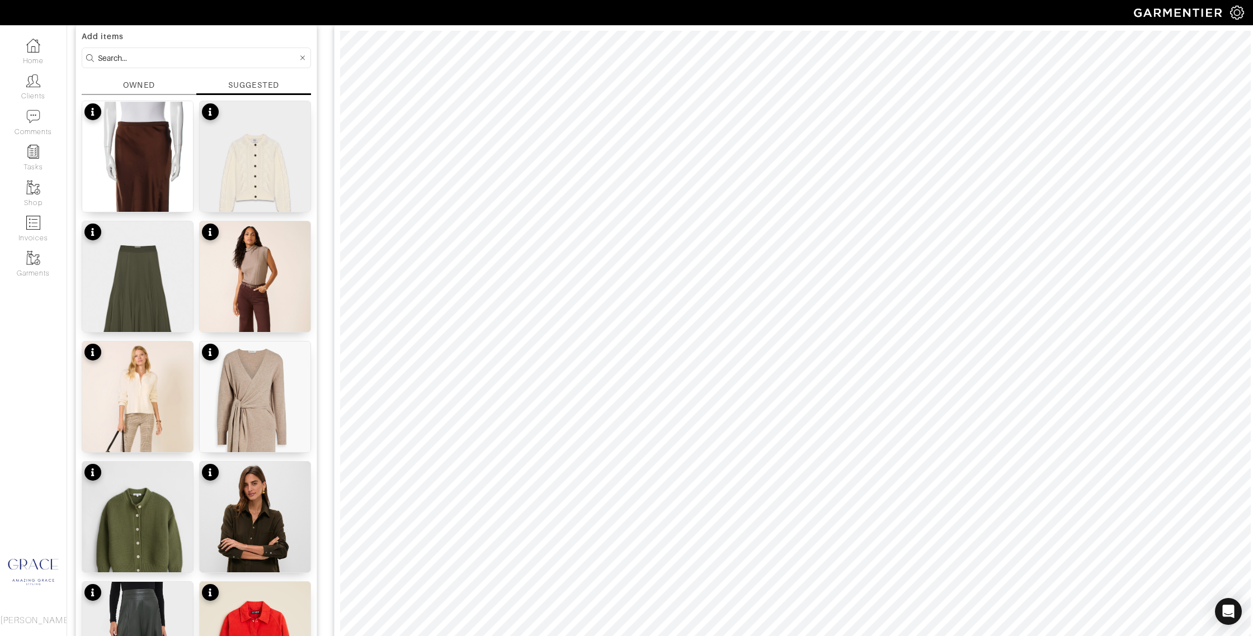
scroll to position [0, 0]
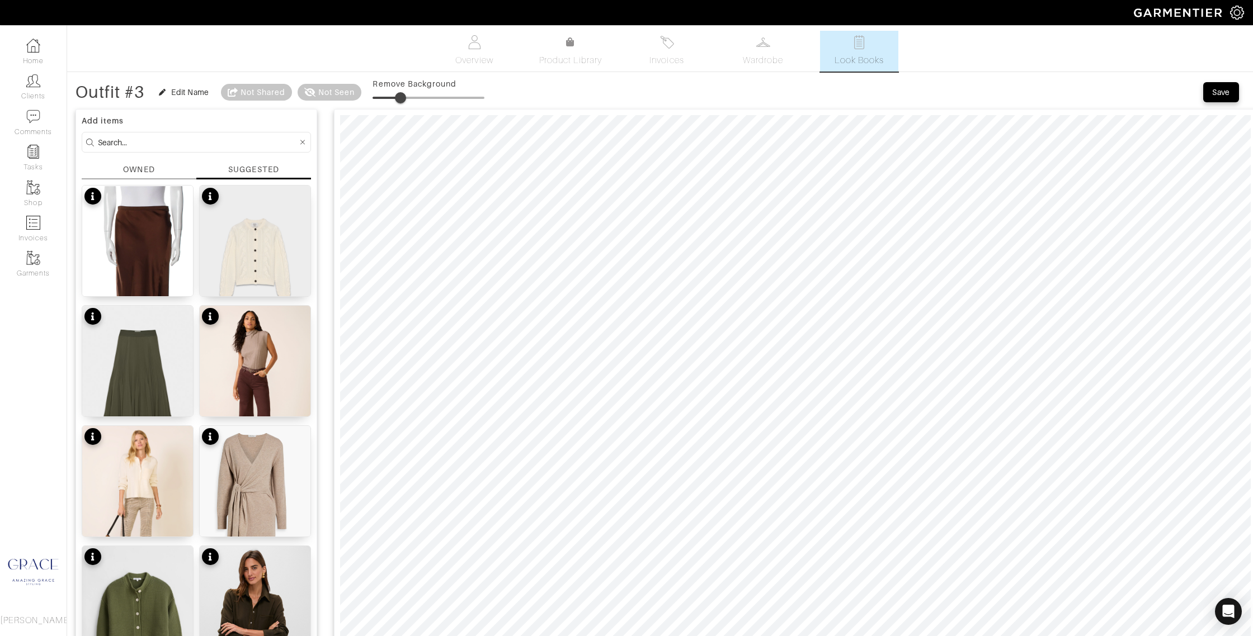
drag, startPoint x: 374, startPoint y: 98, endPoint x: 405, endPoint y: 101, distance: 32.0
click at [403, 100] on span at bounding box center [400, 97] width 11 height 11
click at [404, 99] on span at bounding box center [402, 97] width 11 height 11
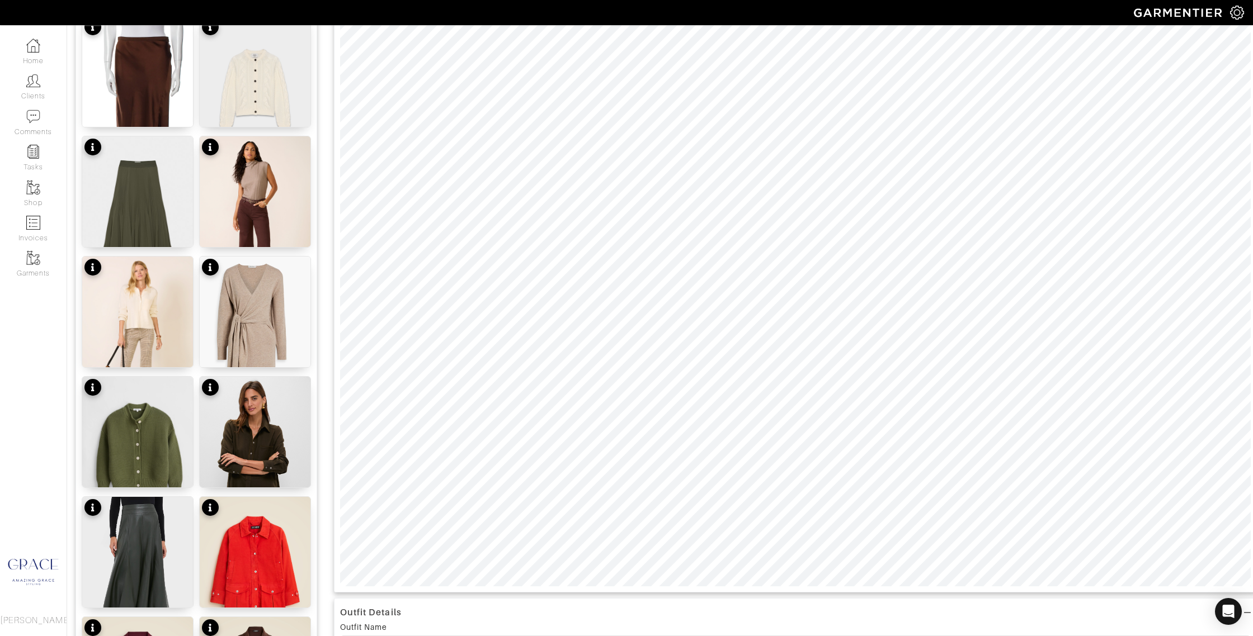
scroll to position [176, 0]
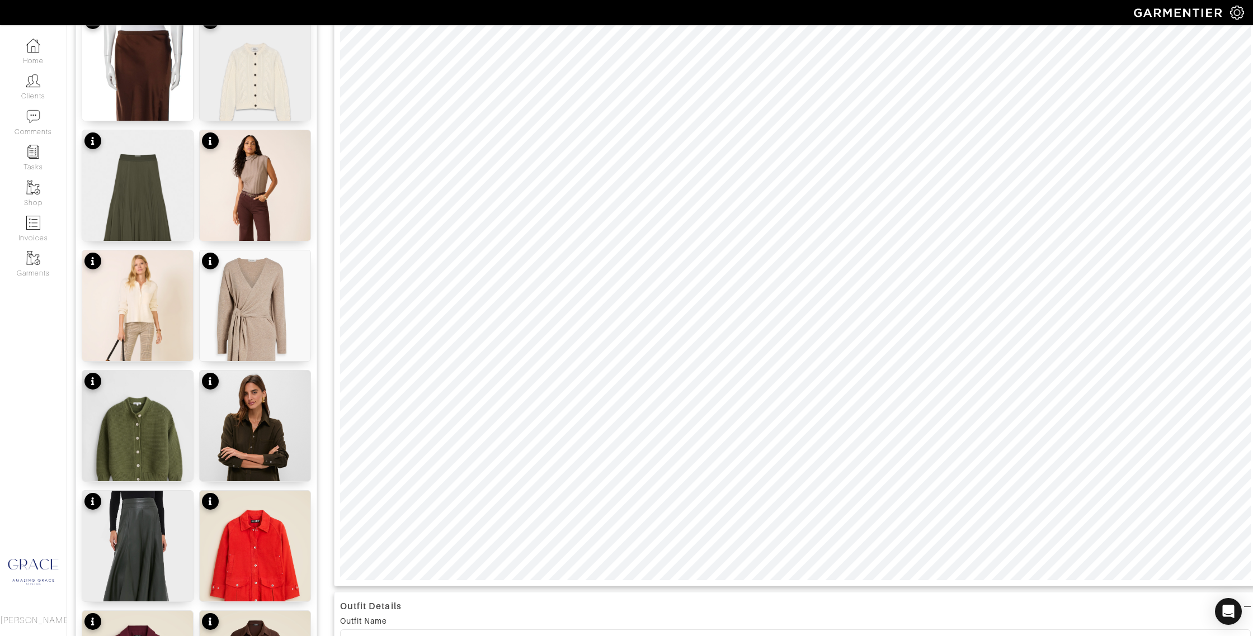
type input "25"
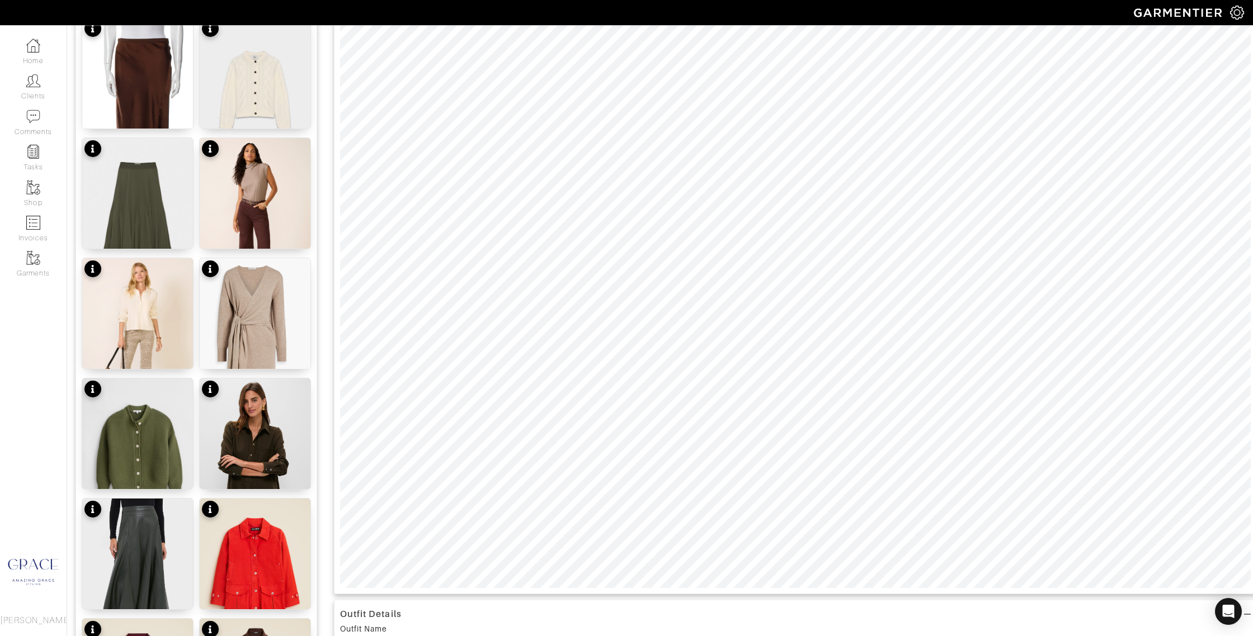
scroll to position [162, 0]
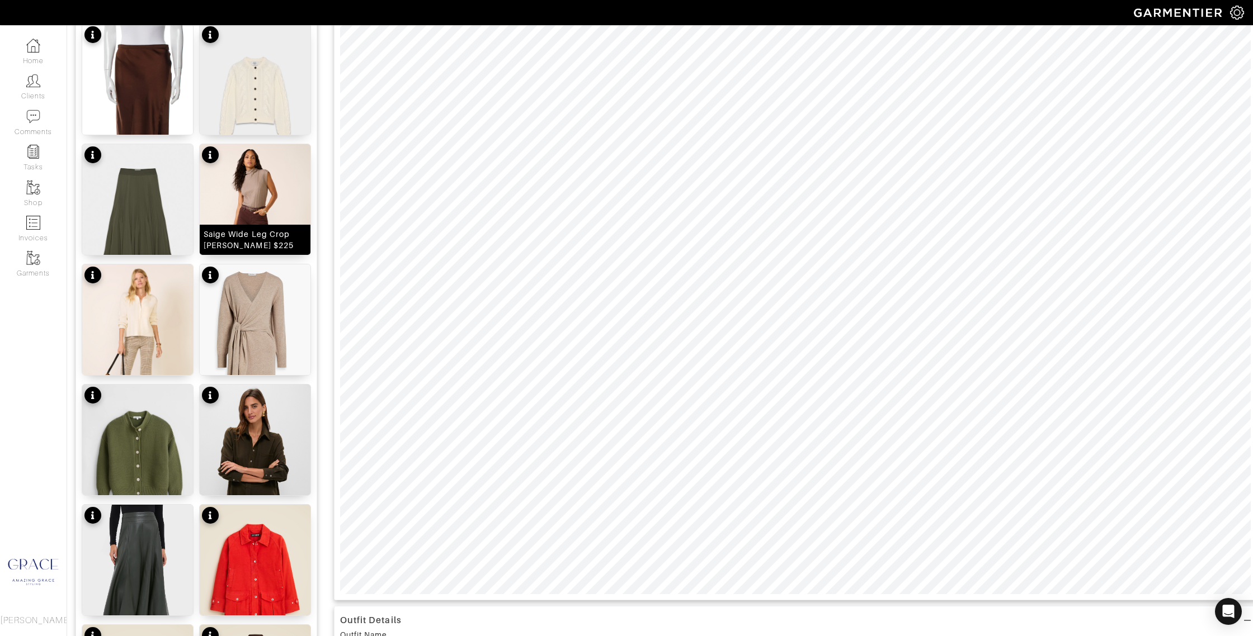
click at [268, 235] on div "Saige Wide Leg Crop Jean $225" at bounding box center [255, 240] width 103 height 22
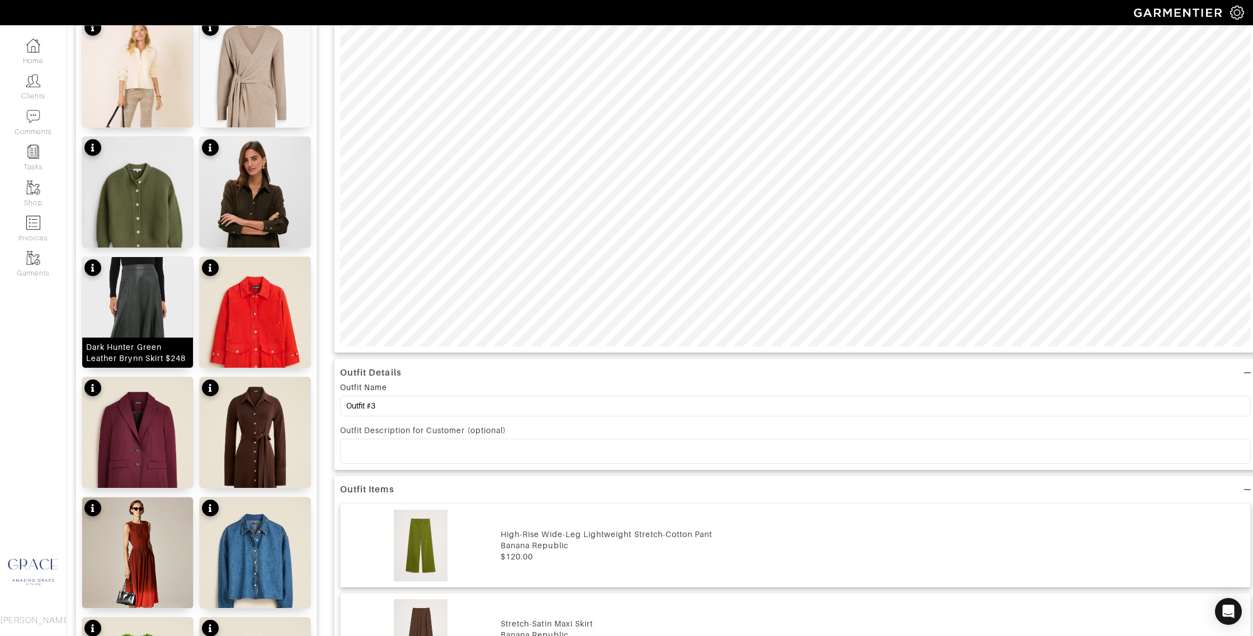
scroll to position [390, 0]
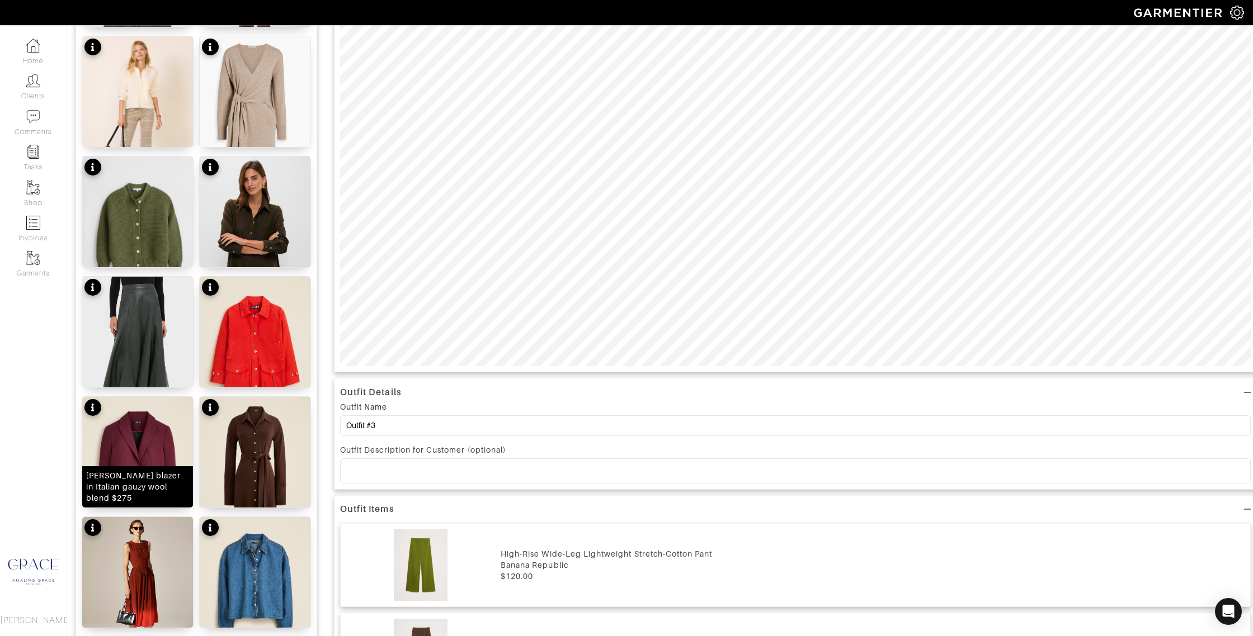
click at [139, 498] on div "cole blazer in Italian gauzy wool blend $275" at bounding box center [137, 487] width 103 height 34
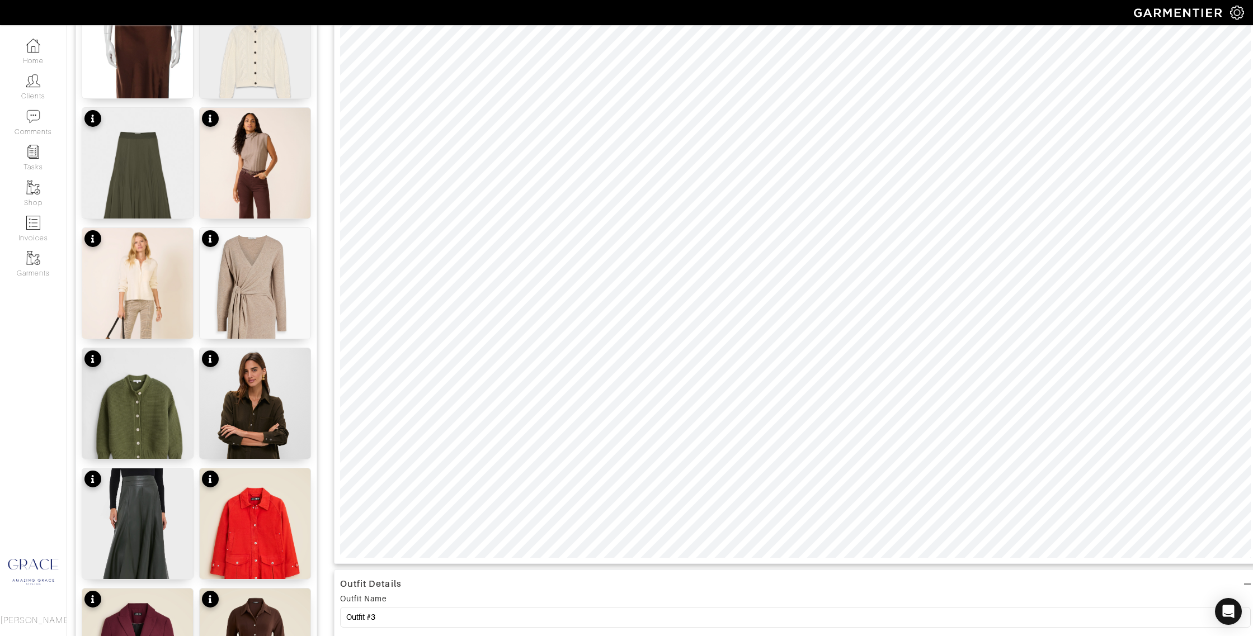
scroll to position [161, 0]
